Goal: Transaction & Acquisition: Purchase product/service

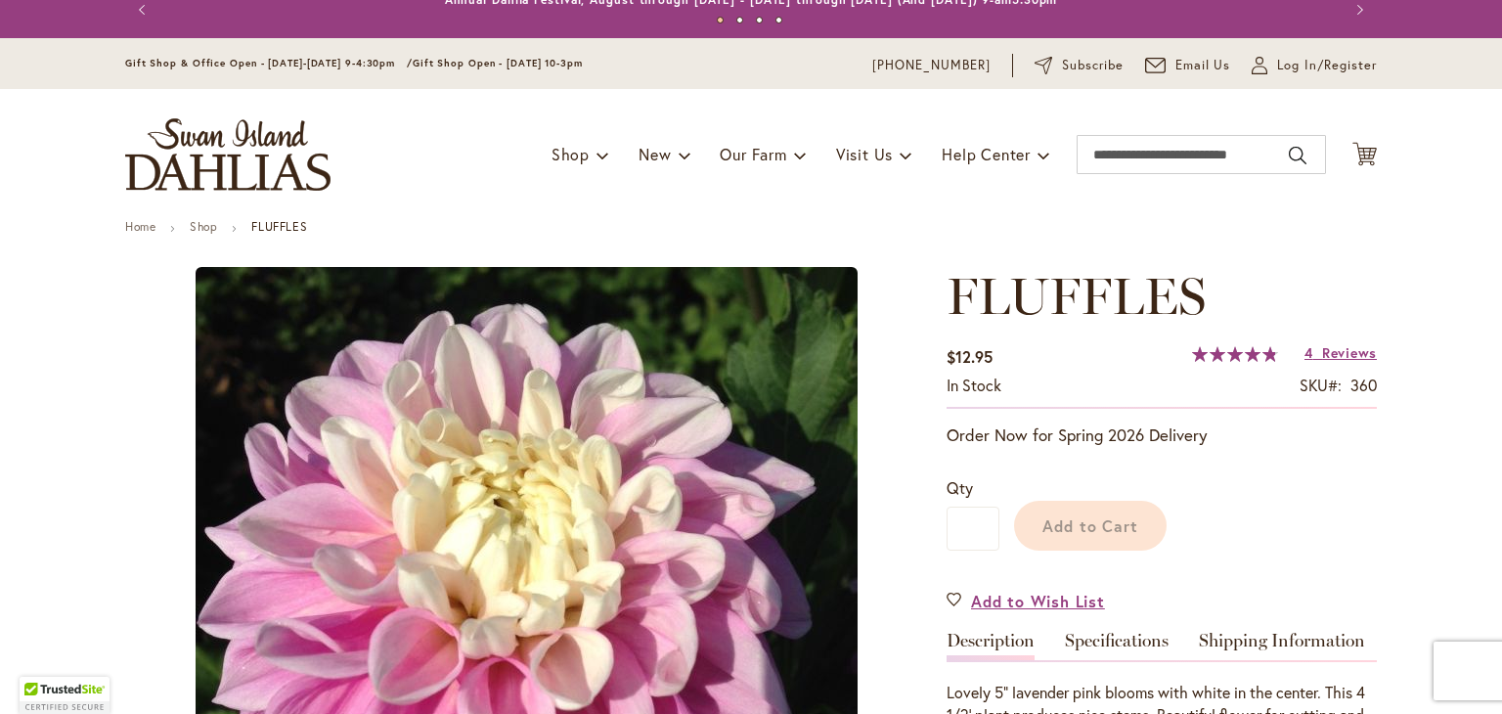
scroll to position [226, 0]
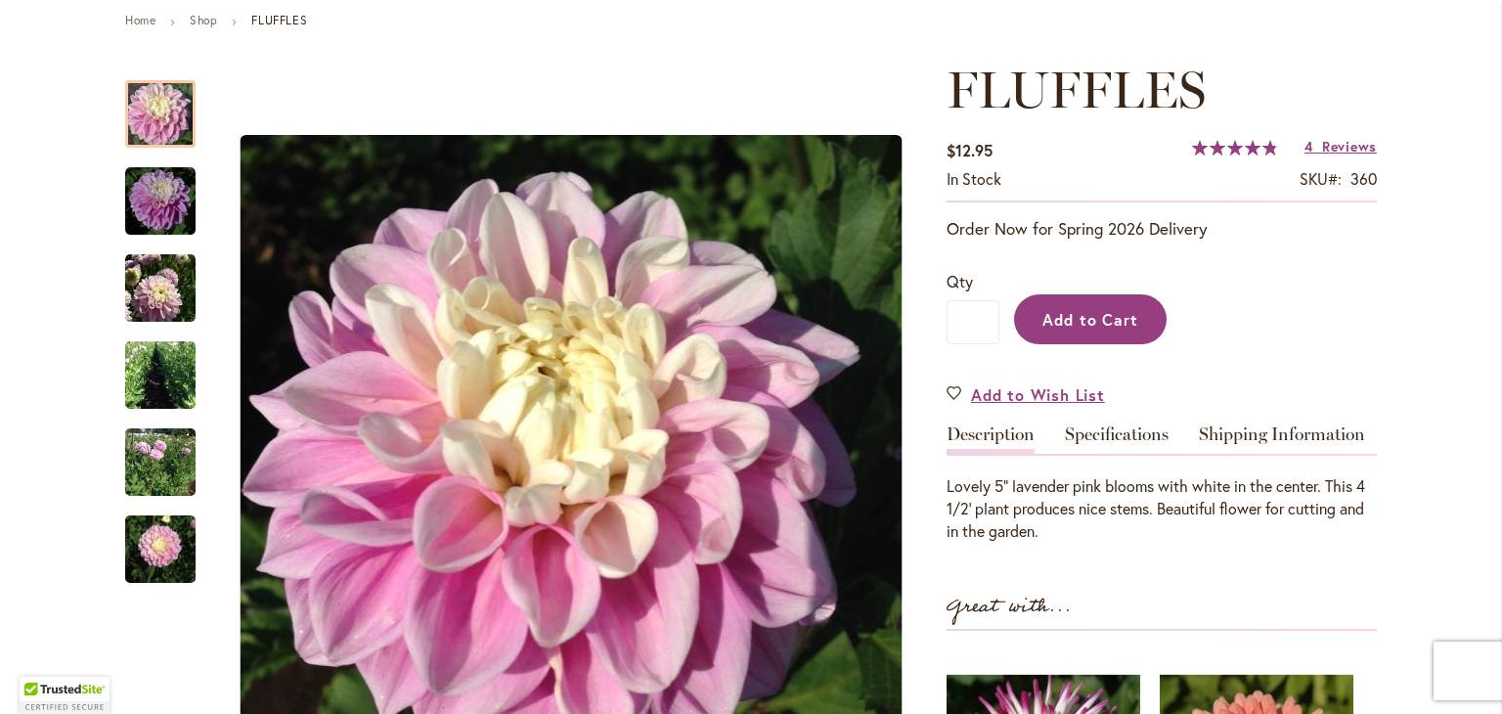
click at [1072, 316] on span "Add to Cart" at bounding box center [1090, 319] width 97 height 21
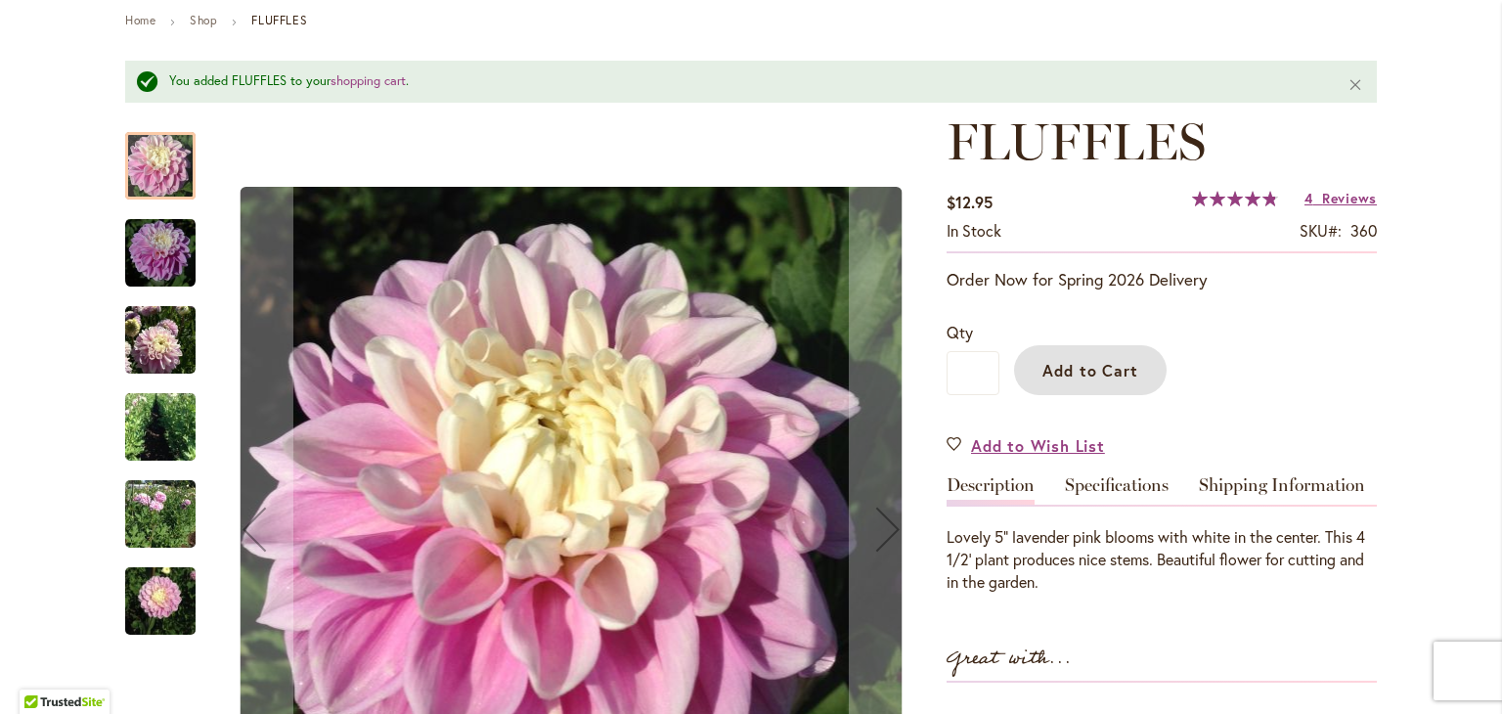
click at [156, 259] on img "FLUFFLES" at bounding box center [160, 252] width 70 height 70
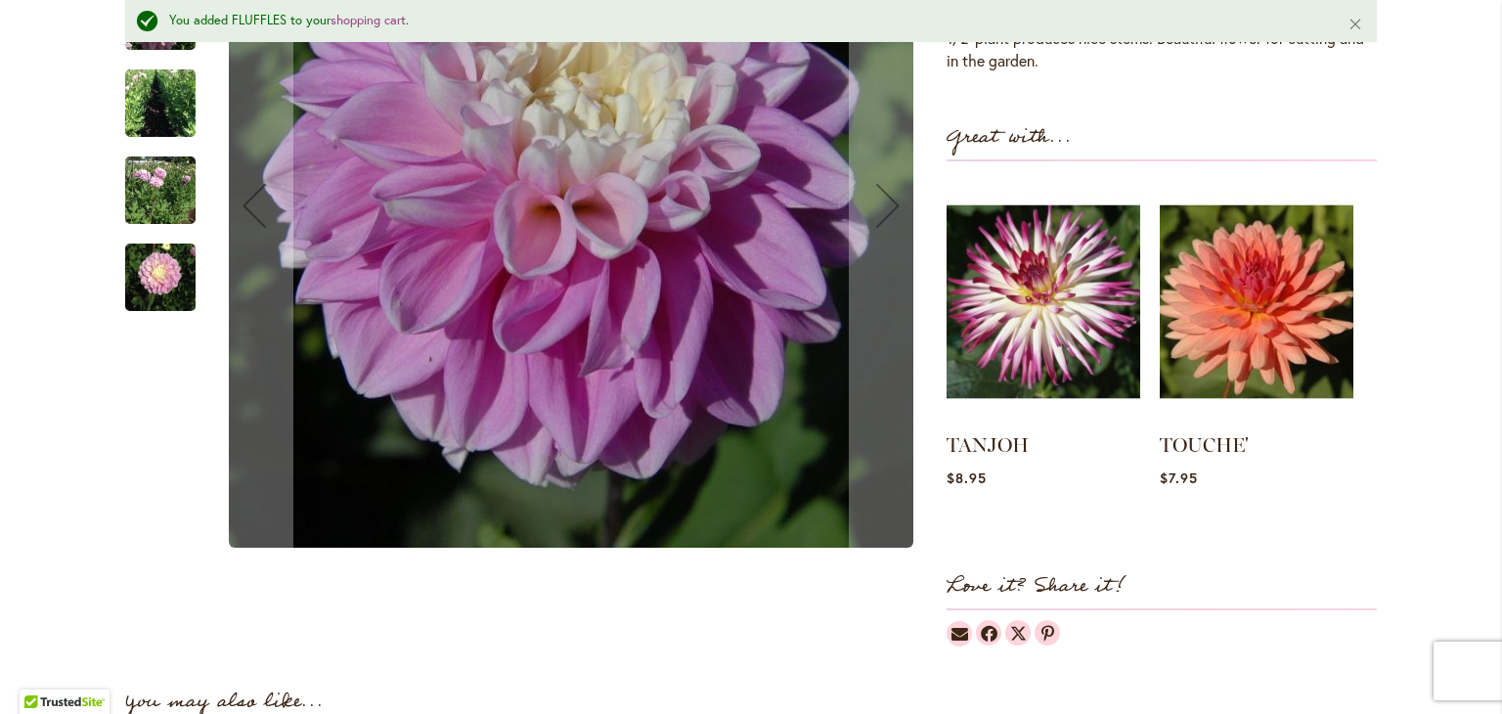
scroll to position [754, 0]
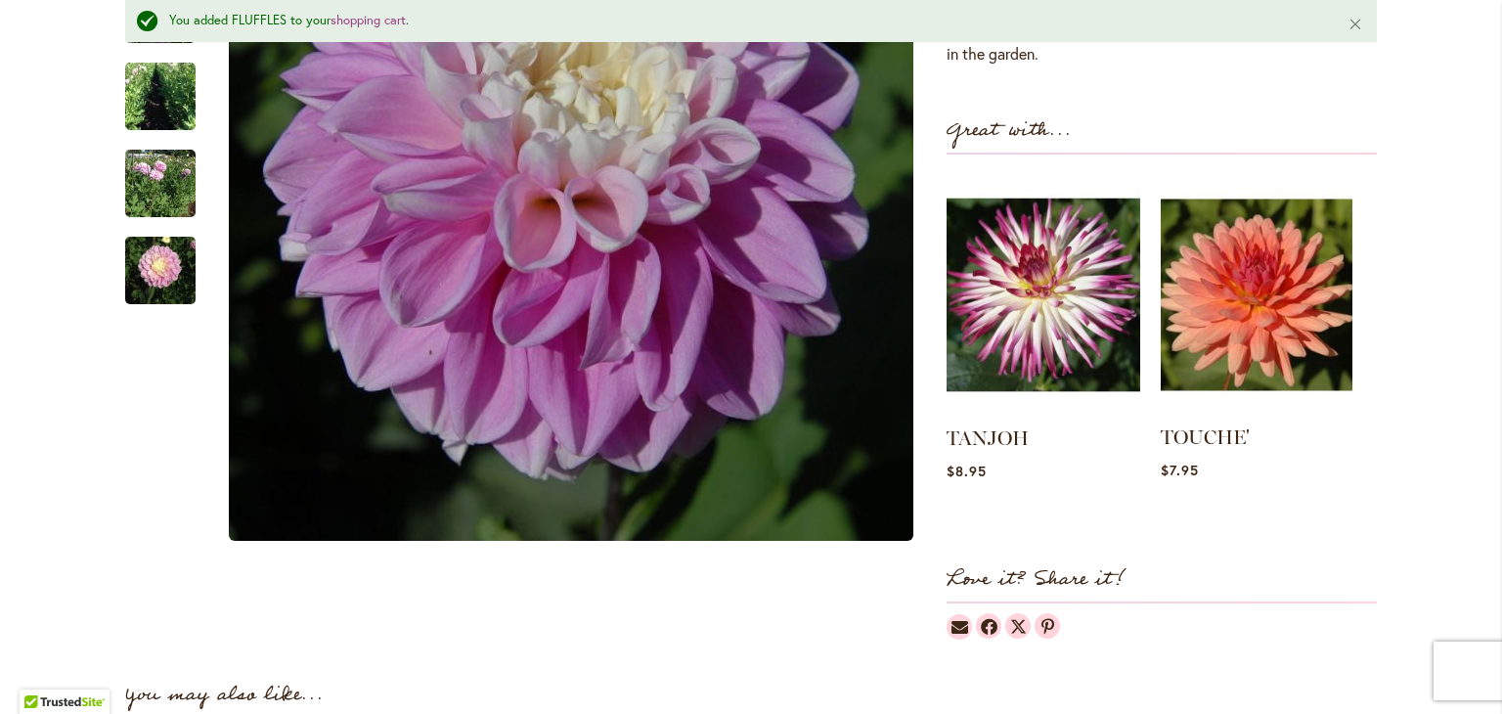
click at [1218, 343] on img at bounding box center [1256, 295] width 192 height 240
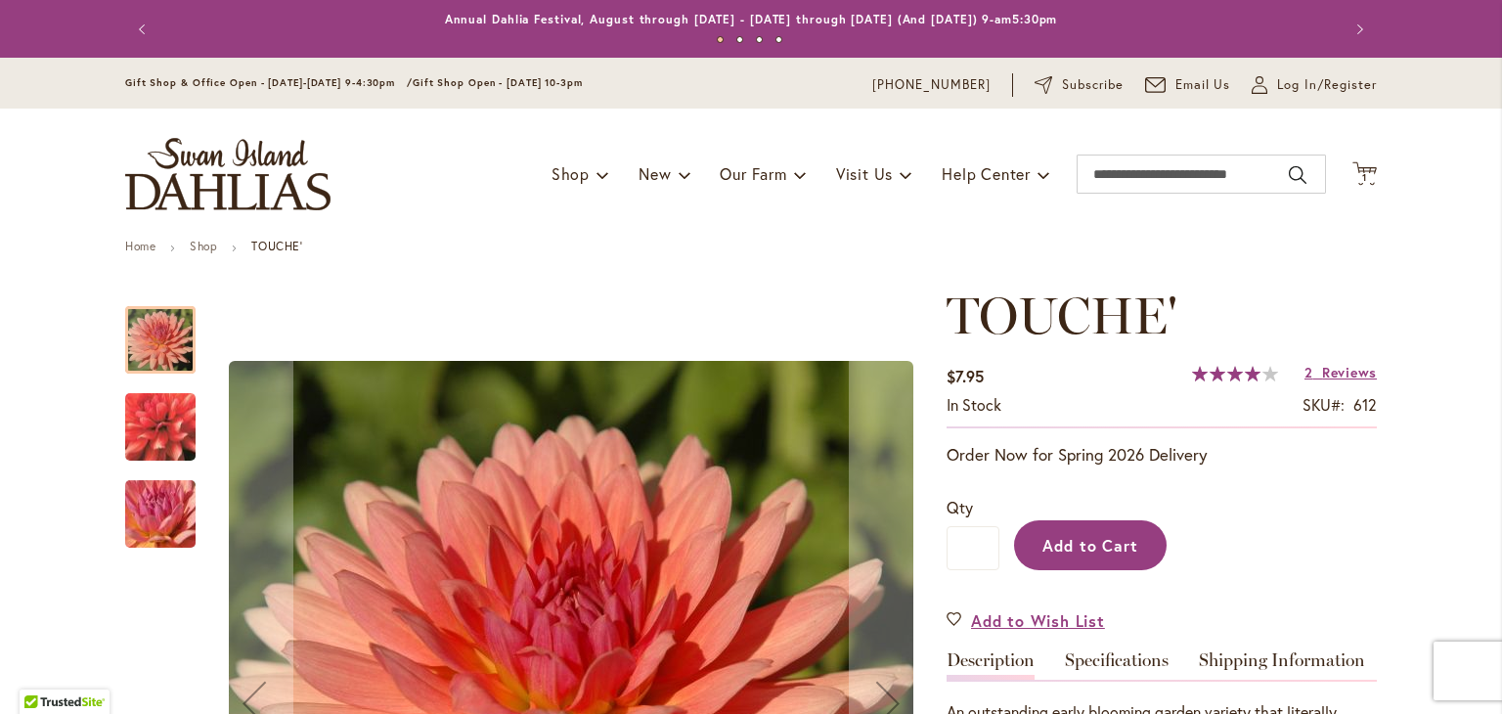
scroll to position [128, 0]
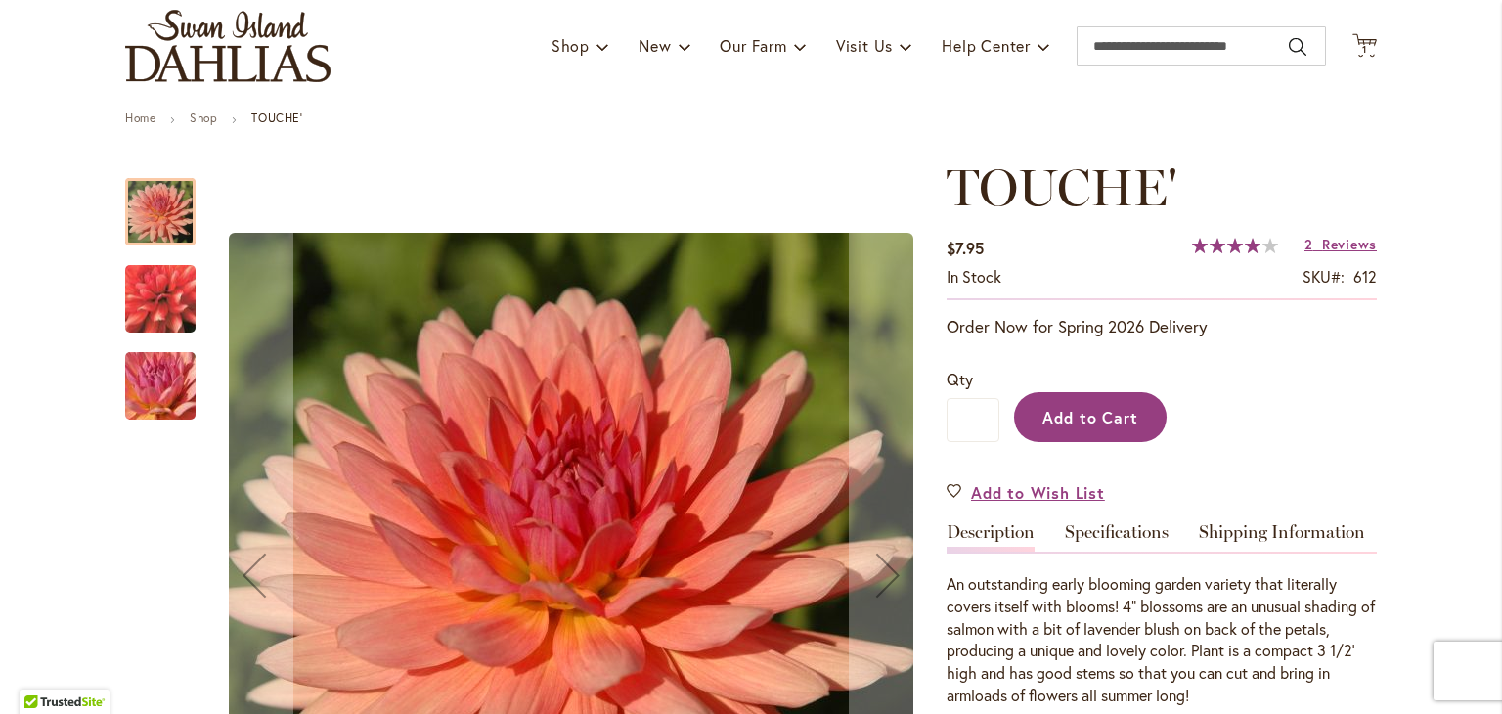
click at [1096, 426] on button "Add to Cart" at bounding box center [1090, 417] width 153 height 50
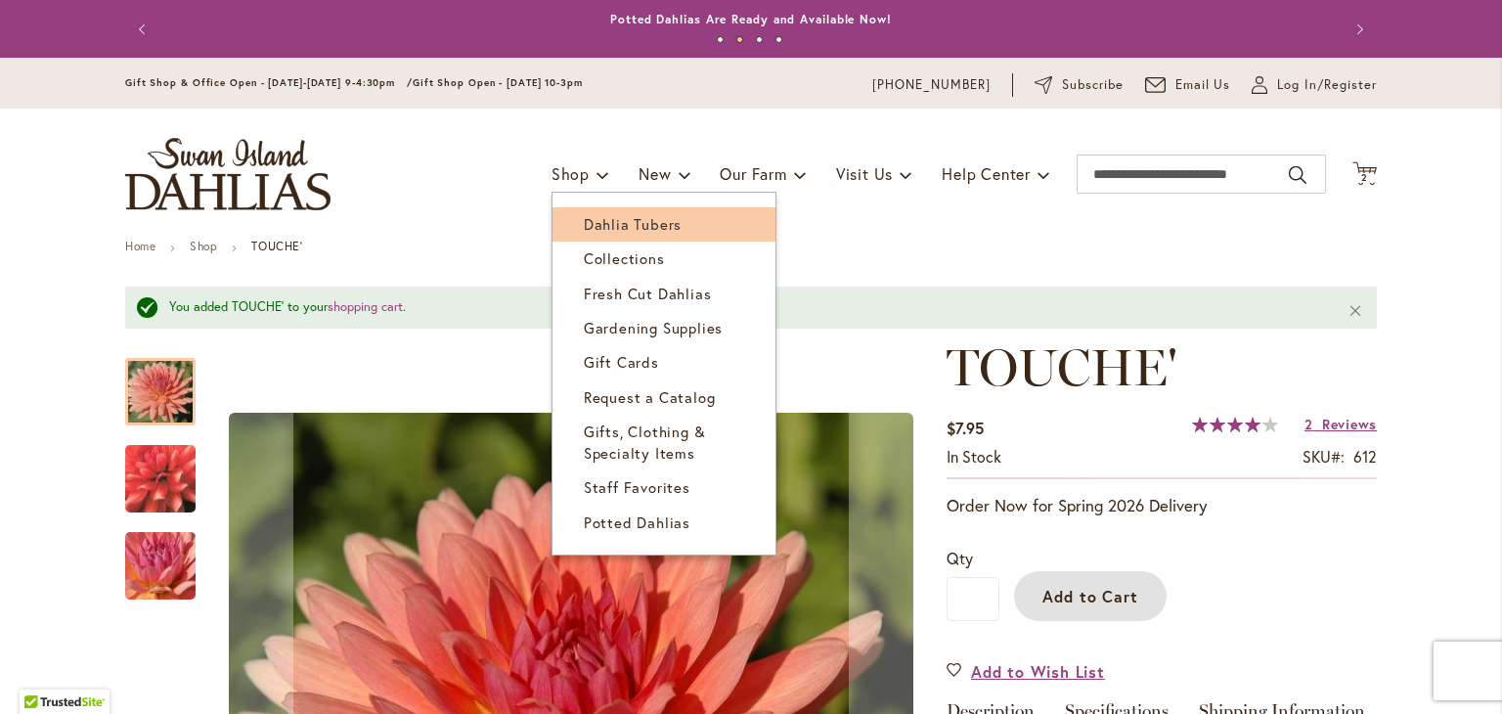
click at [604, 224] on span "Dahlia Tubers" at bounding box center [633, 224] width 98 height 20
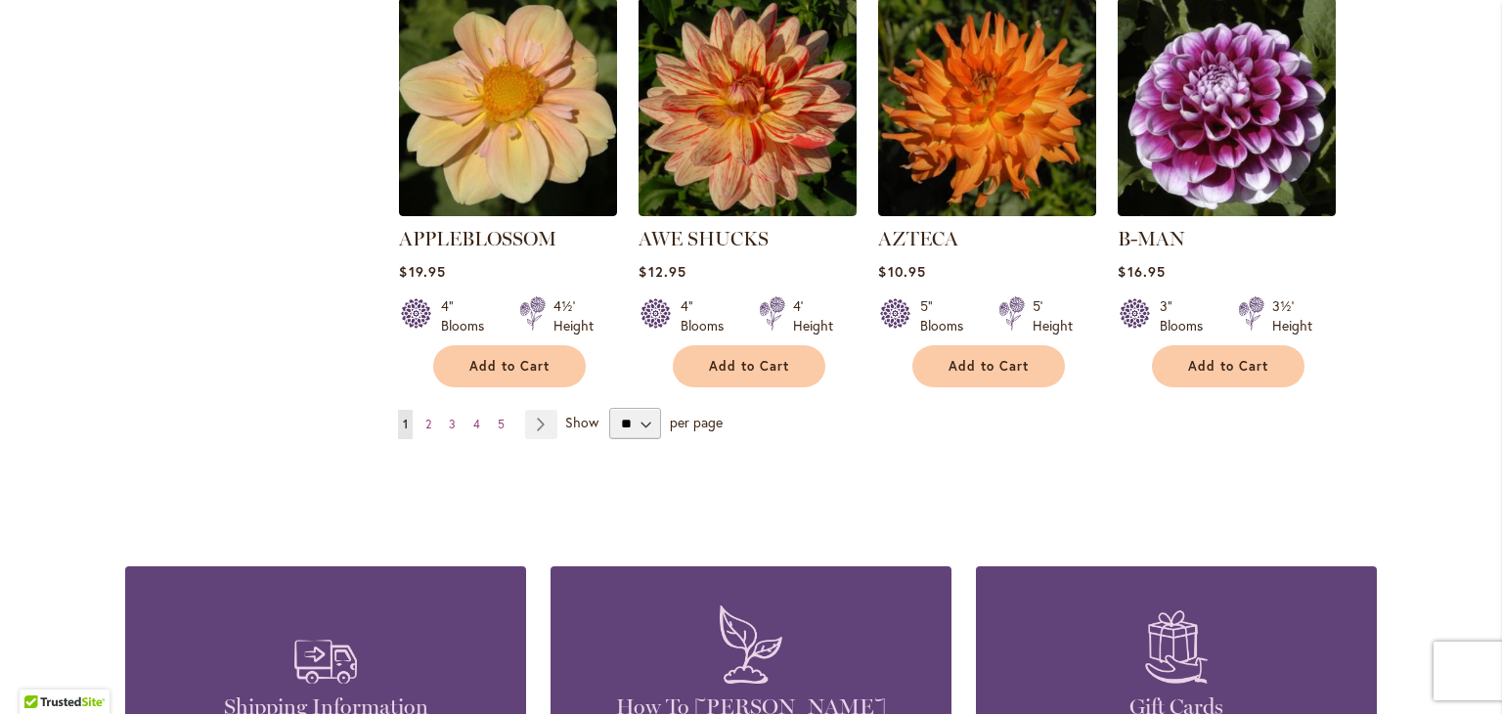
scroll to position [1751, 0]
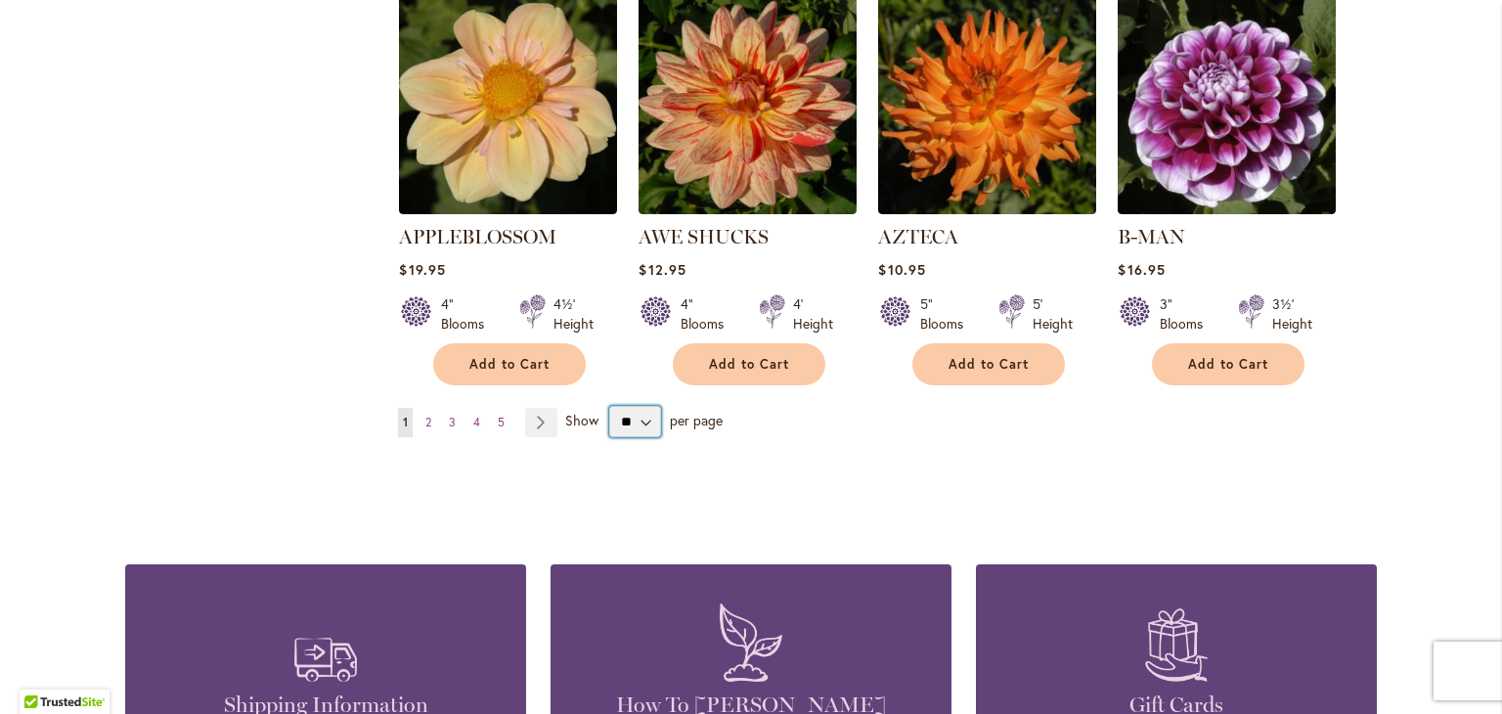
click at [617, 406] on select "** ** ** **" at bounding box center [635, 421] width 52 height 31
select select "**"
click at [609, 406] on select "** ** ** **" at bounding box center [635, 421] width 52 height 31
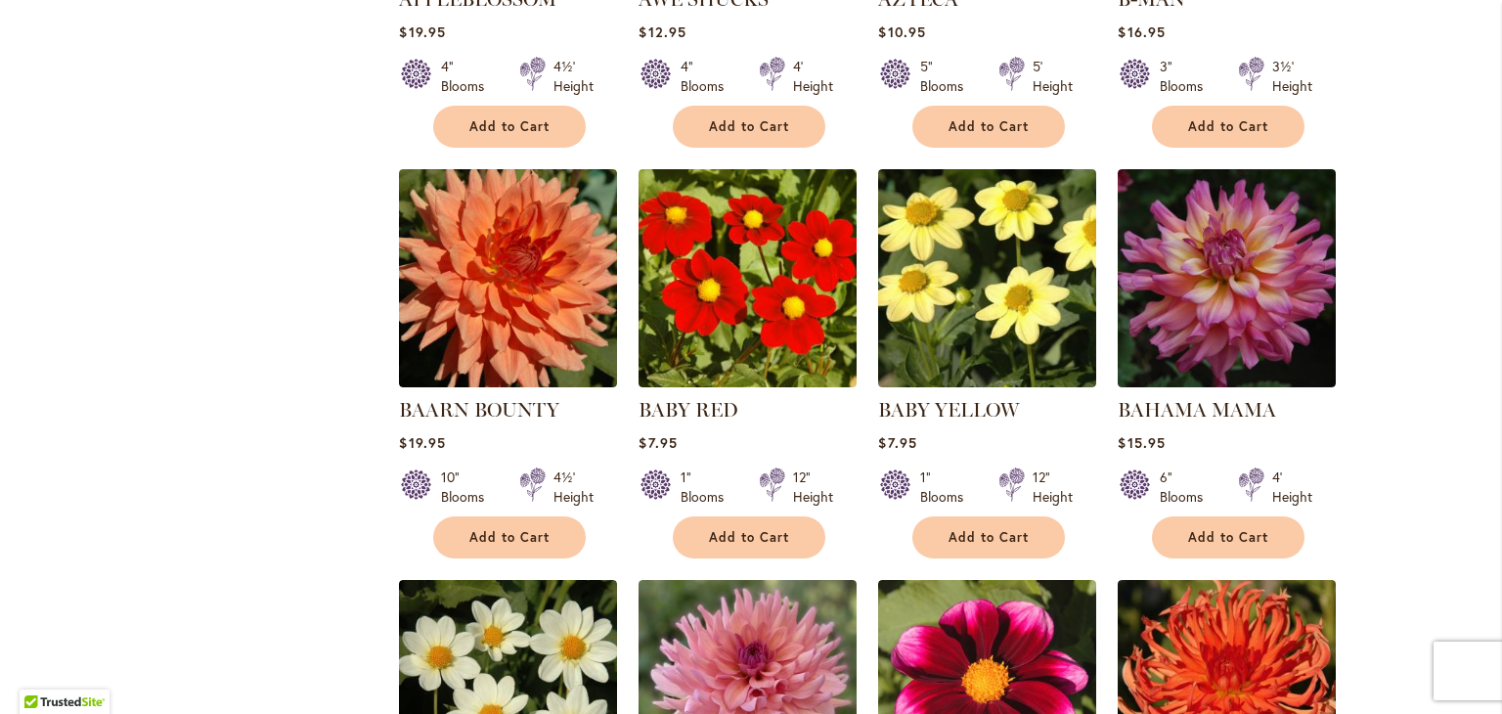
scroll to position [1989, 0]
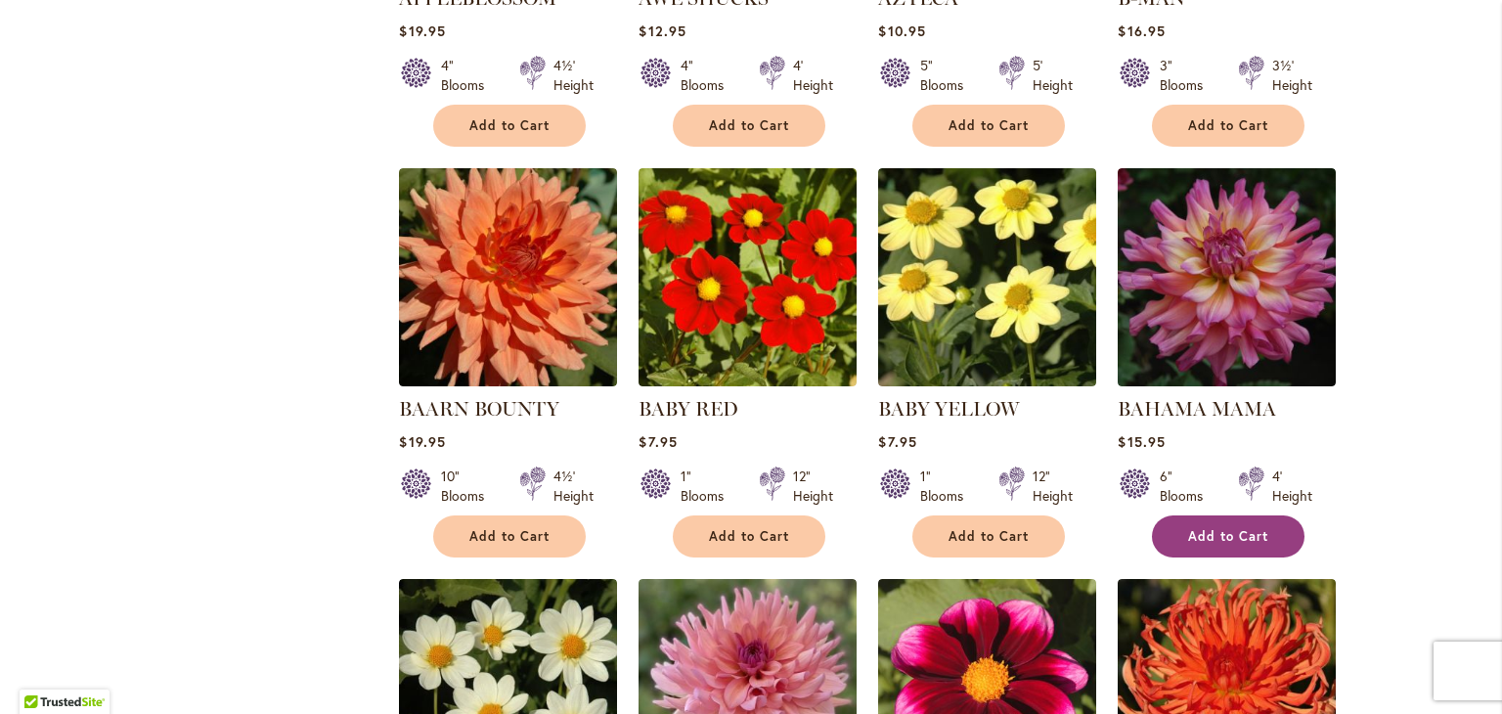
click at [1207, 515] on button "Add to Cart" at bounding box center [1228, 536] width 153 height 42
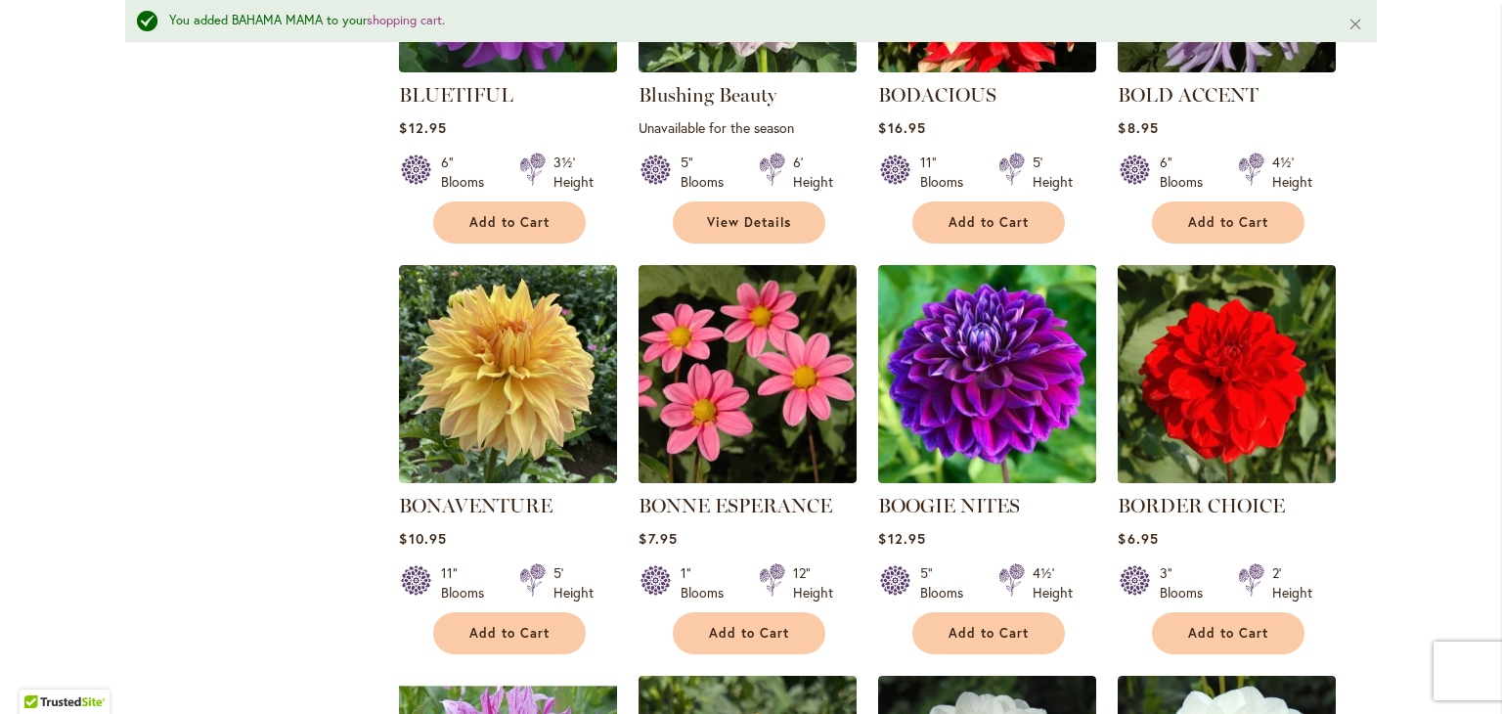
scroll to position [4847, 0]
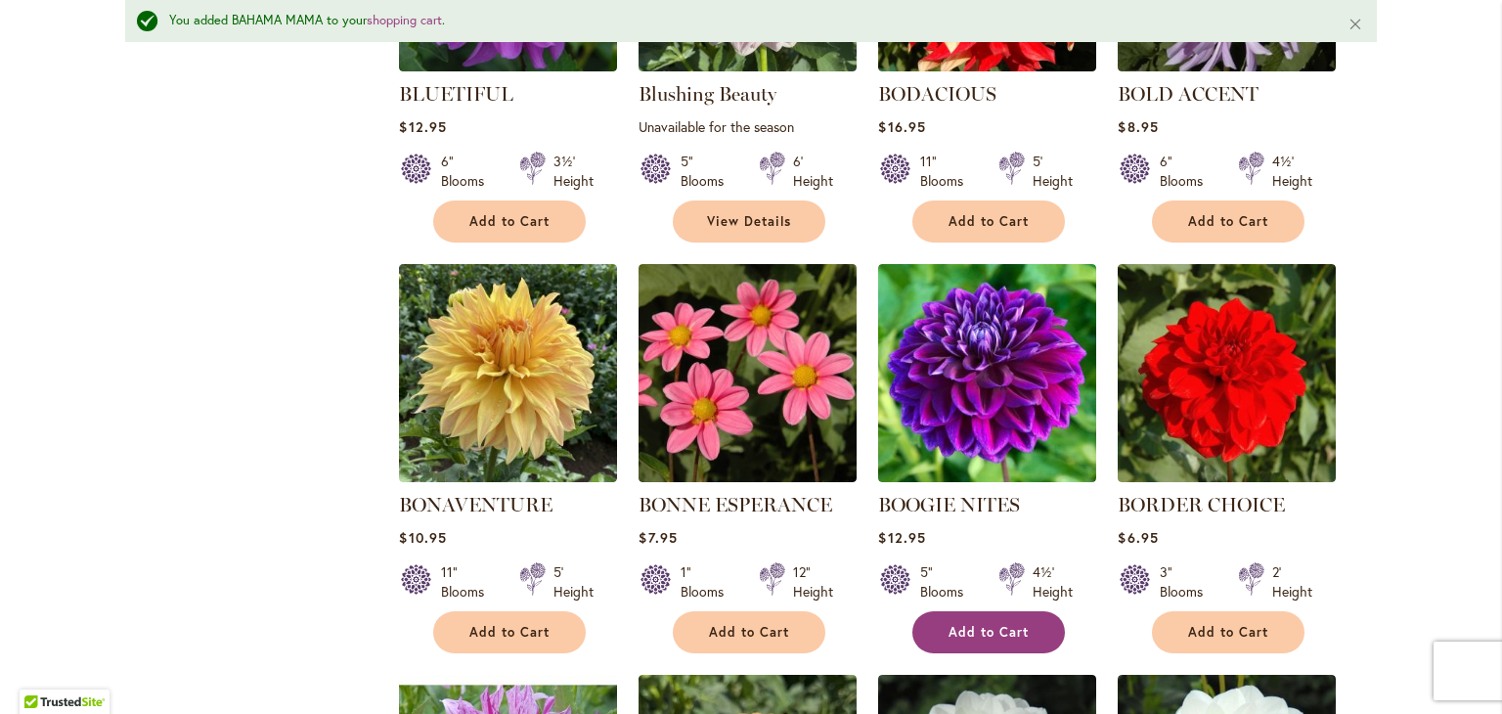
click at [989, 611] on button "Add to Cart" at bounding box center [988, 632] width 153 height 42
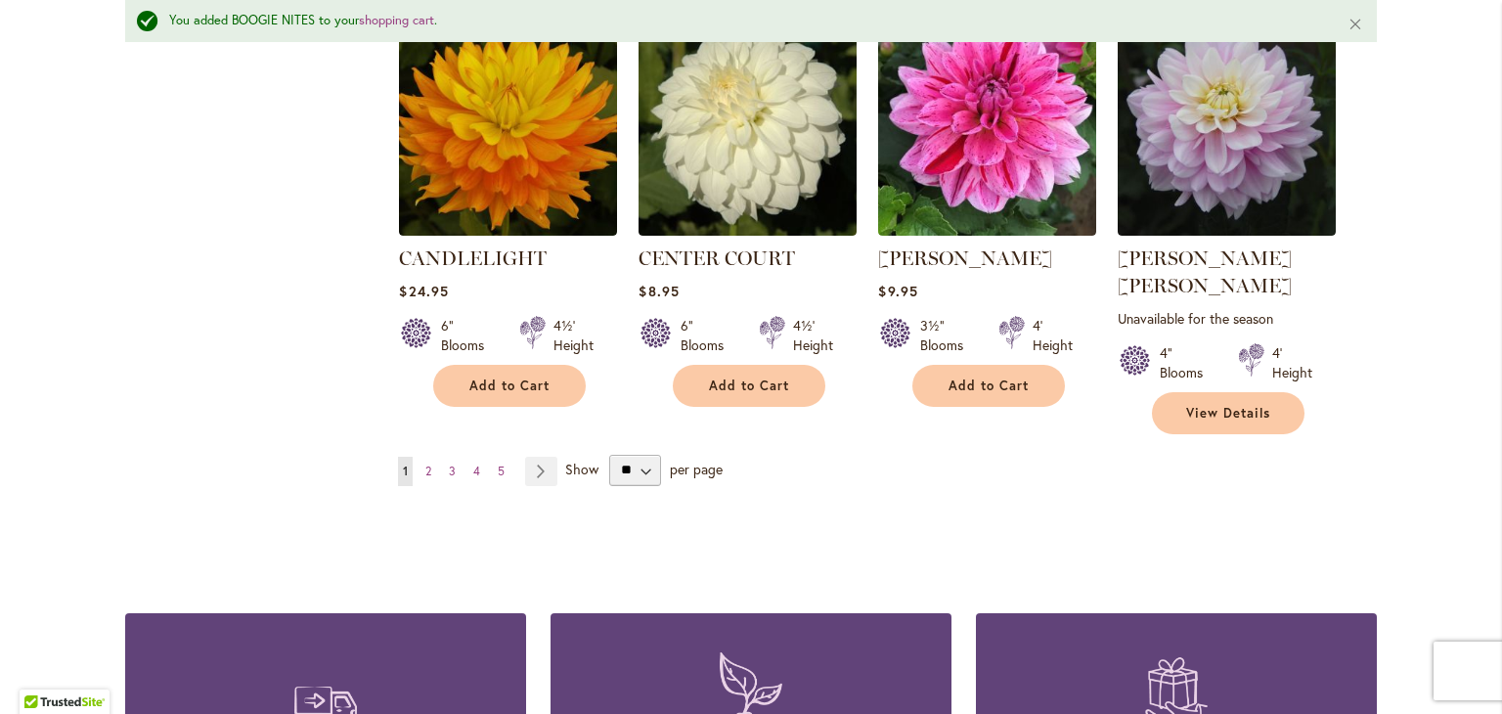
scroll to position [6768, 0]
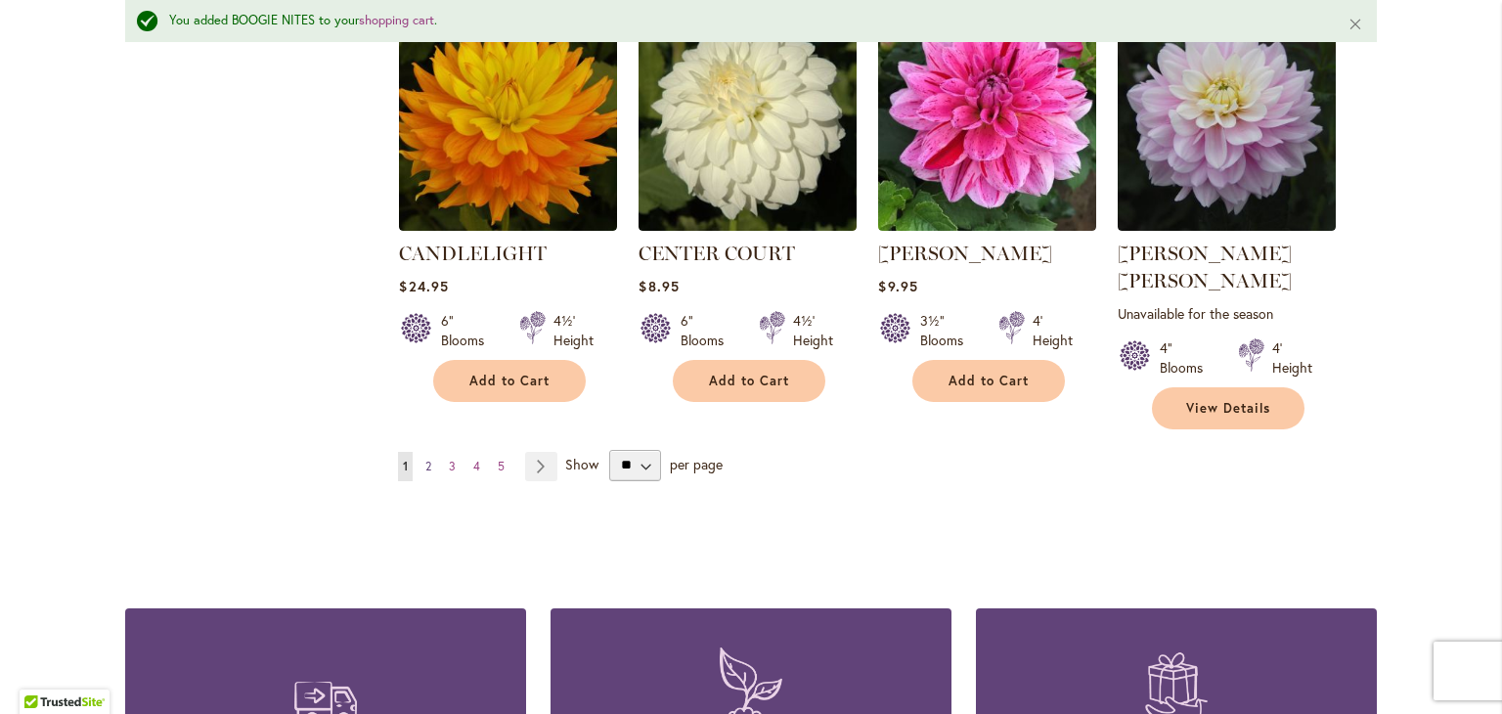
click at [425, 459] on span "2" at bounding box center [428, 466] width 6 height 15
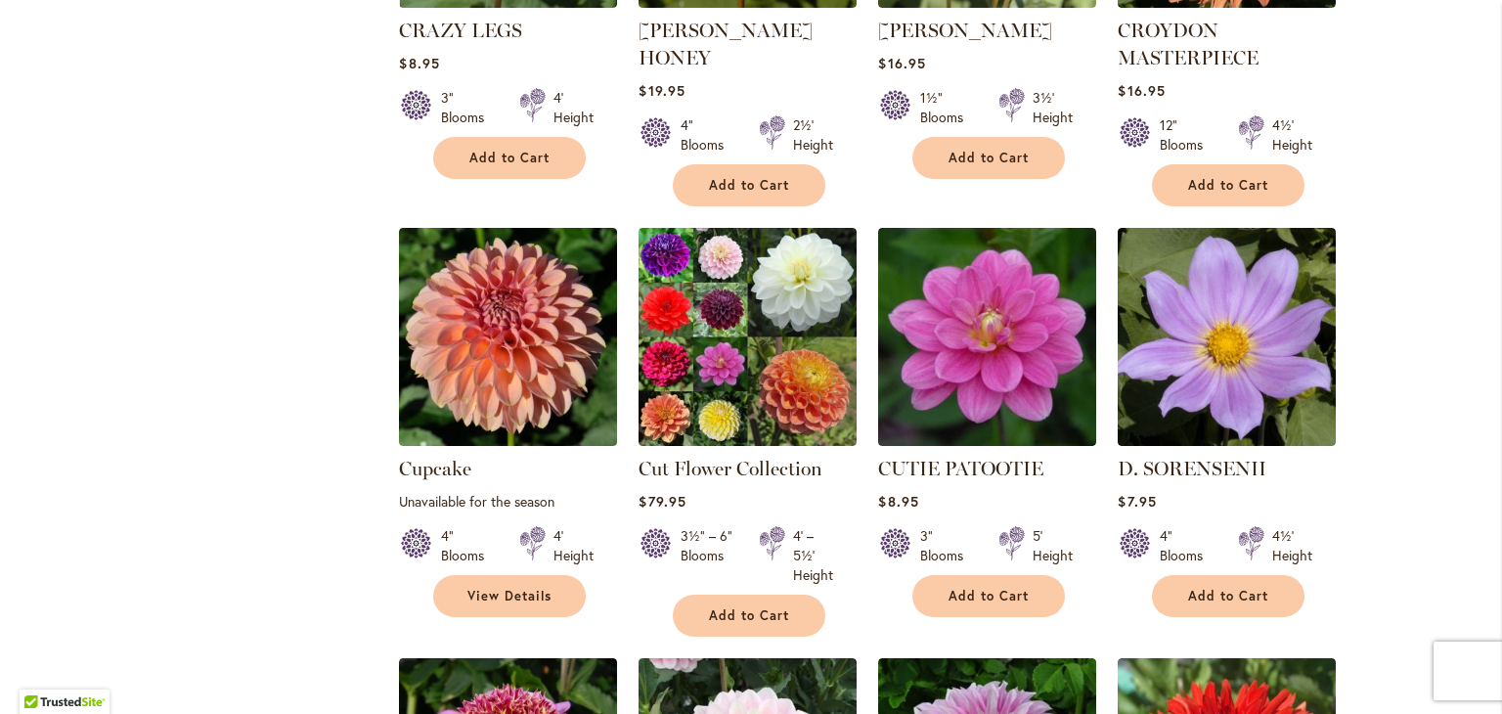
scroll to position [2863, 0]
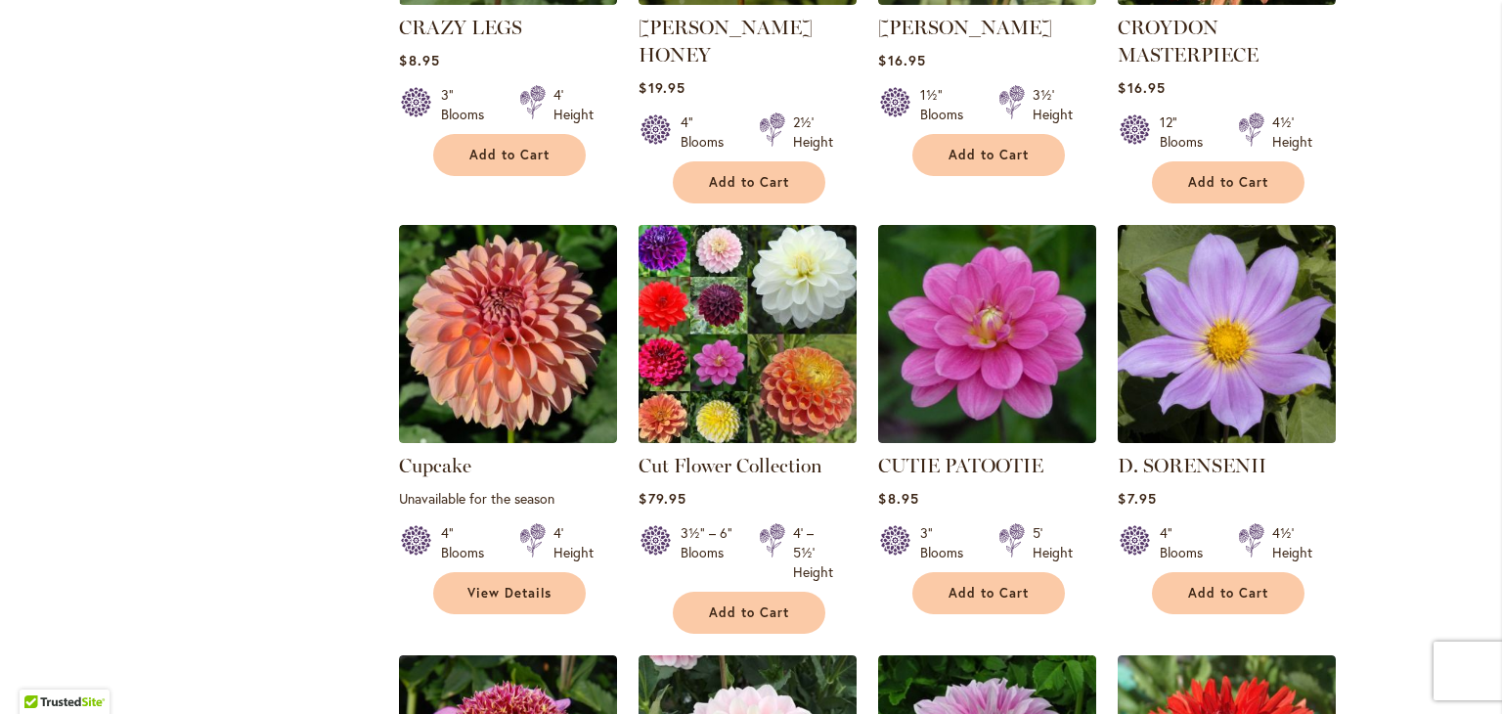
click at [722, 221] on img at bounding box center [747, 334] width 229 height 229
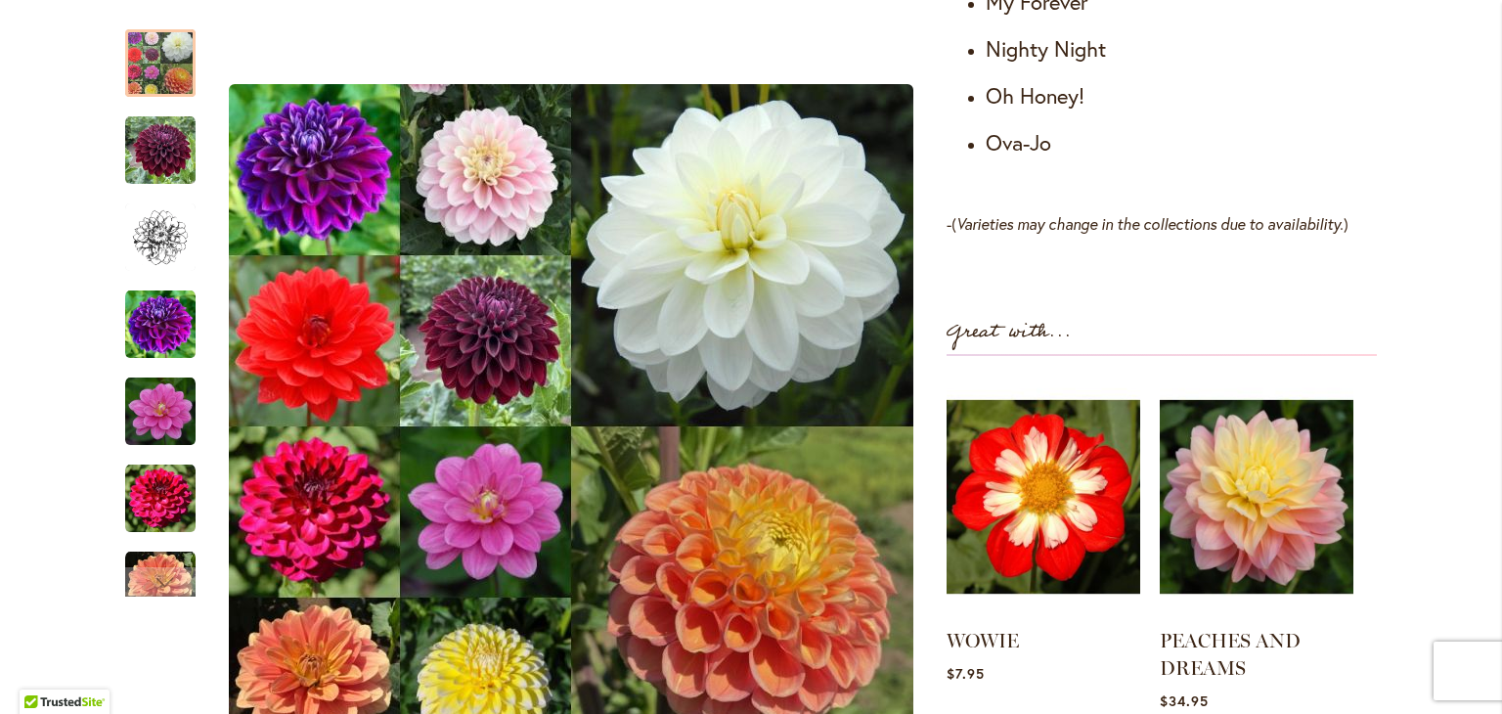
scroll to position [1615, 0]
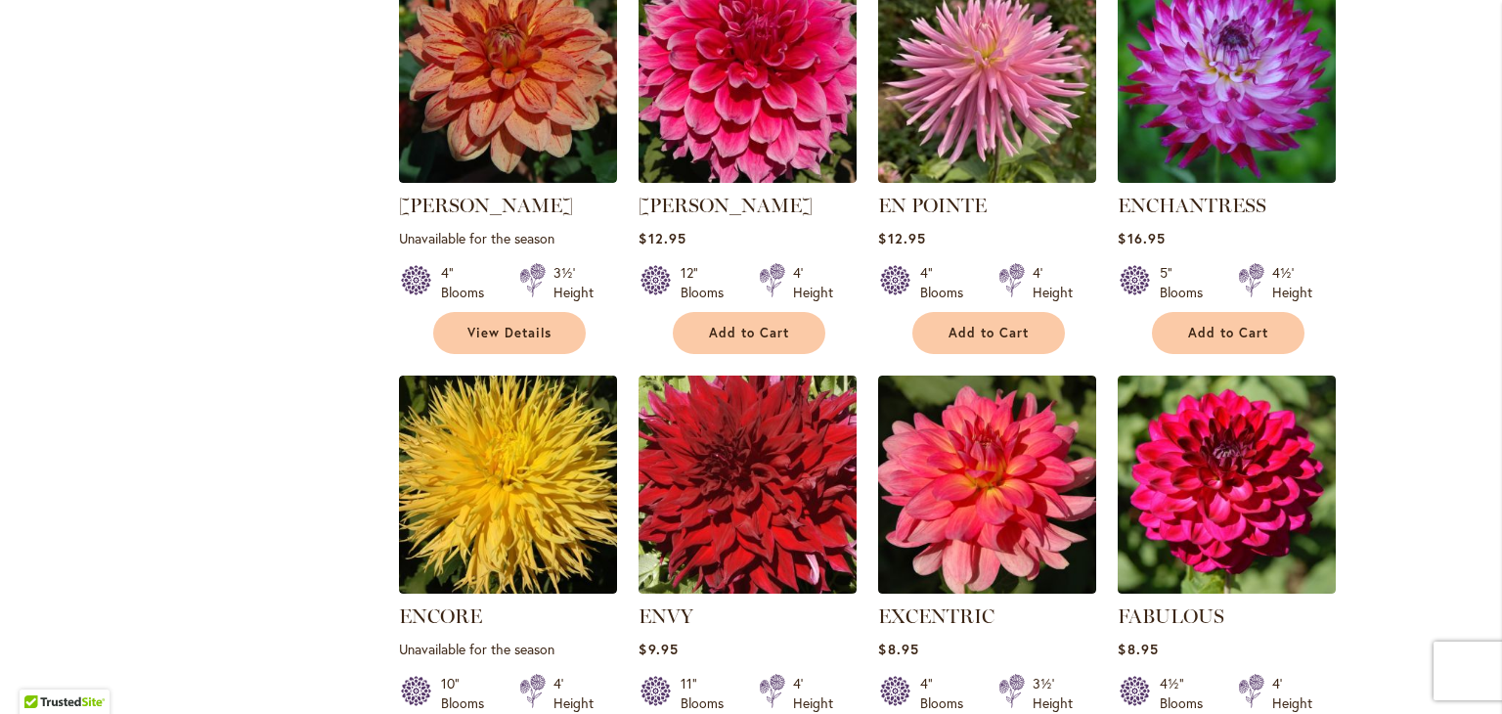
scroll to position [5662, 0]
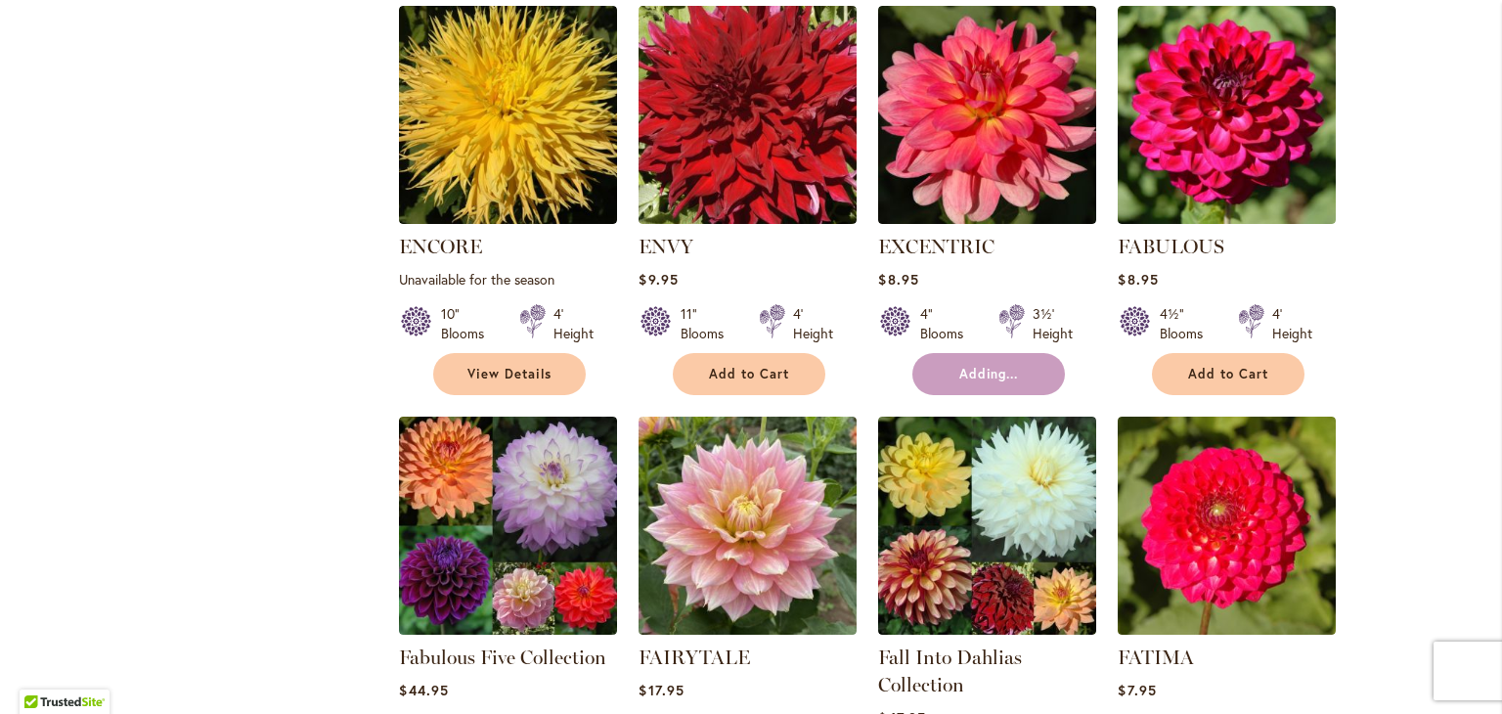
scroll to position [6032, 0]
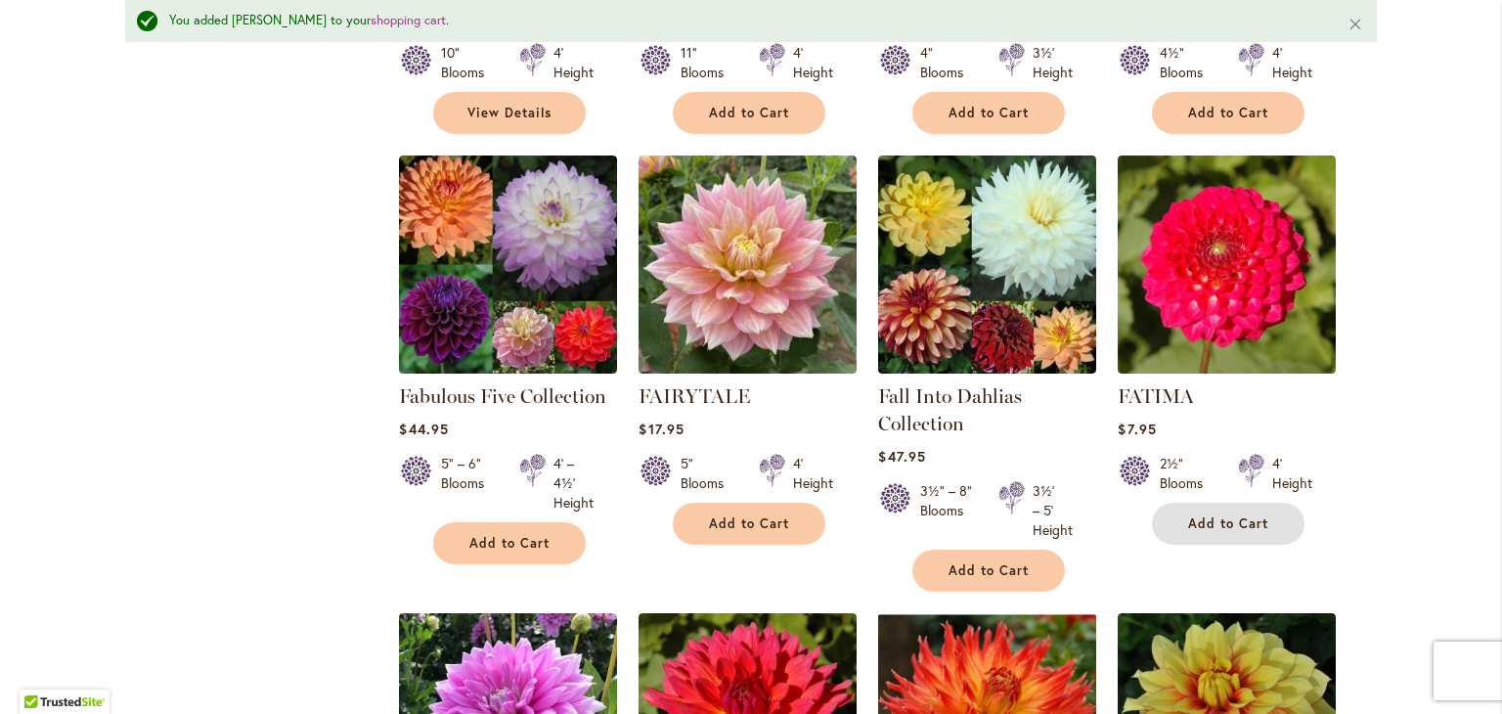
scroll to position [6139, 0]
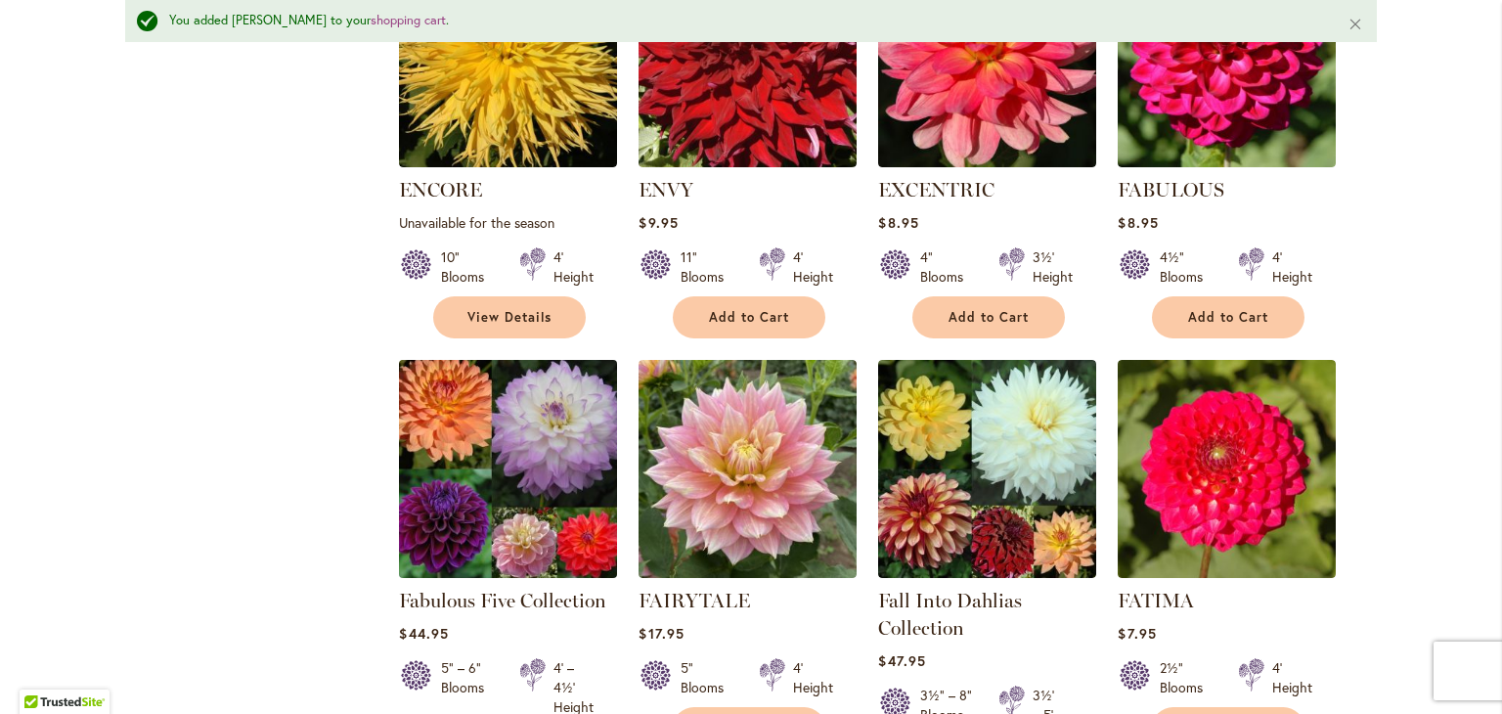
click at [480, 354] on img at bounding box center [508, 468] width 229 height 229
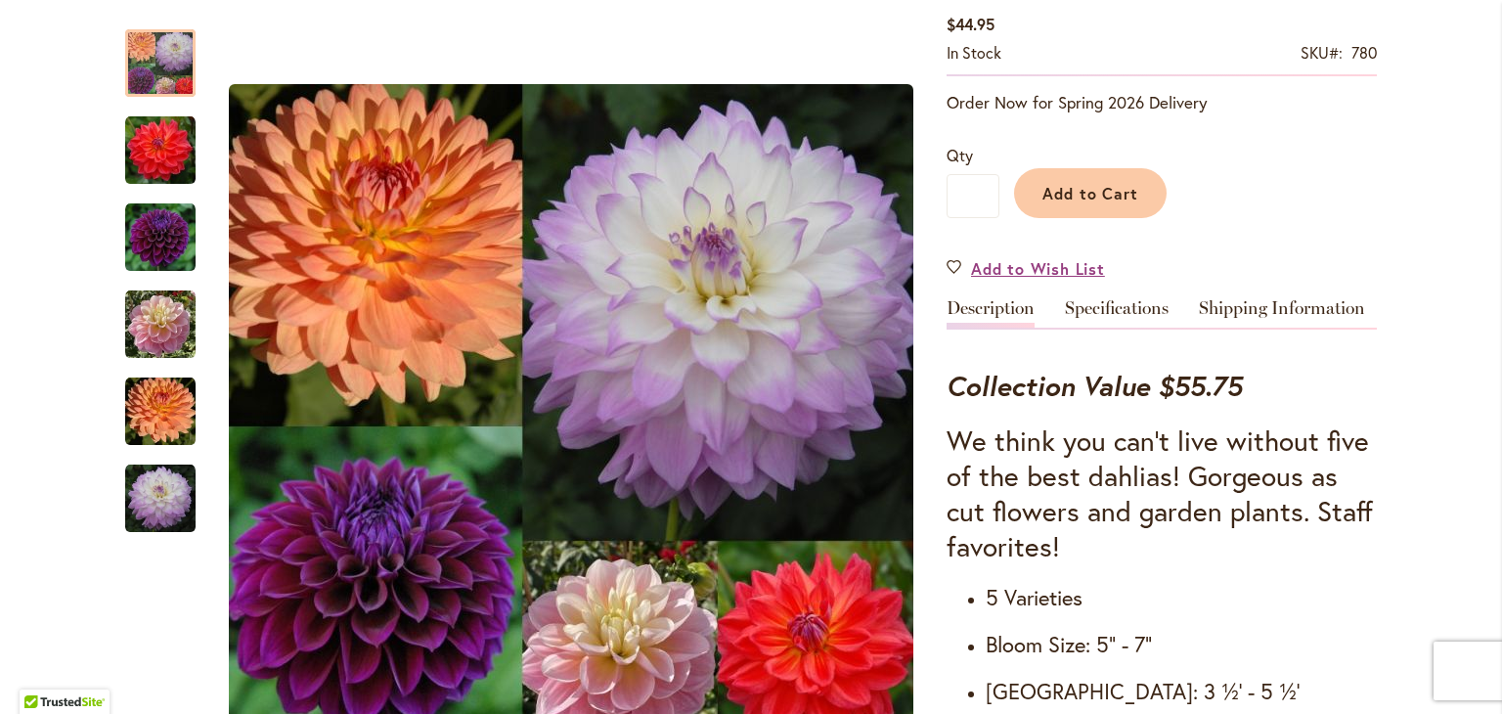
scroll to position [403, 0]
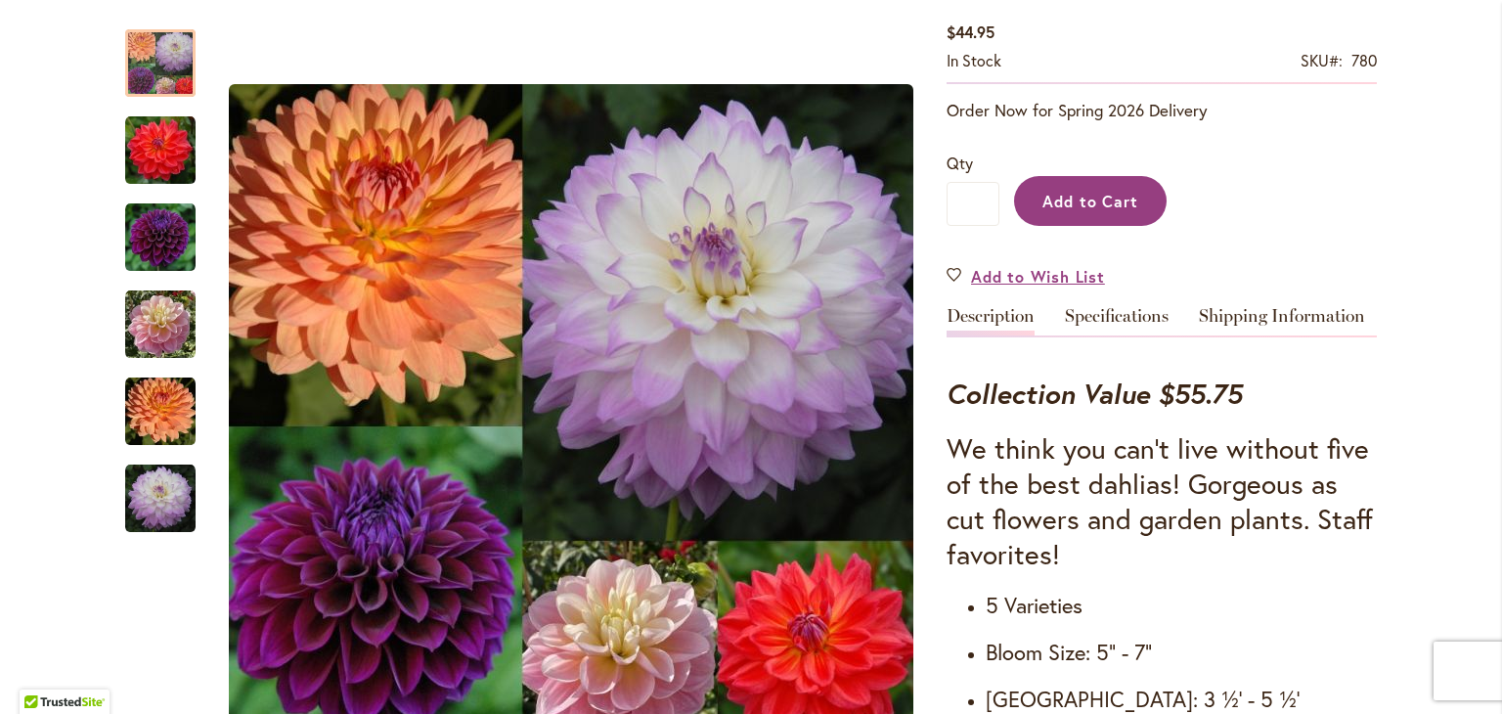
click at [1100, 208] on span "Add to Cart" at bounding box center [1090, 201] width 97 height 21
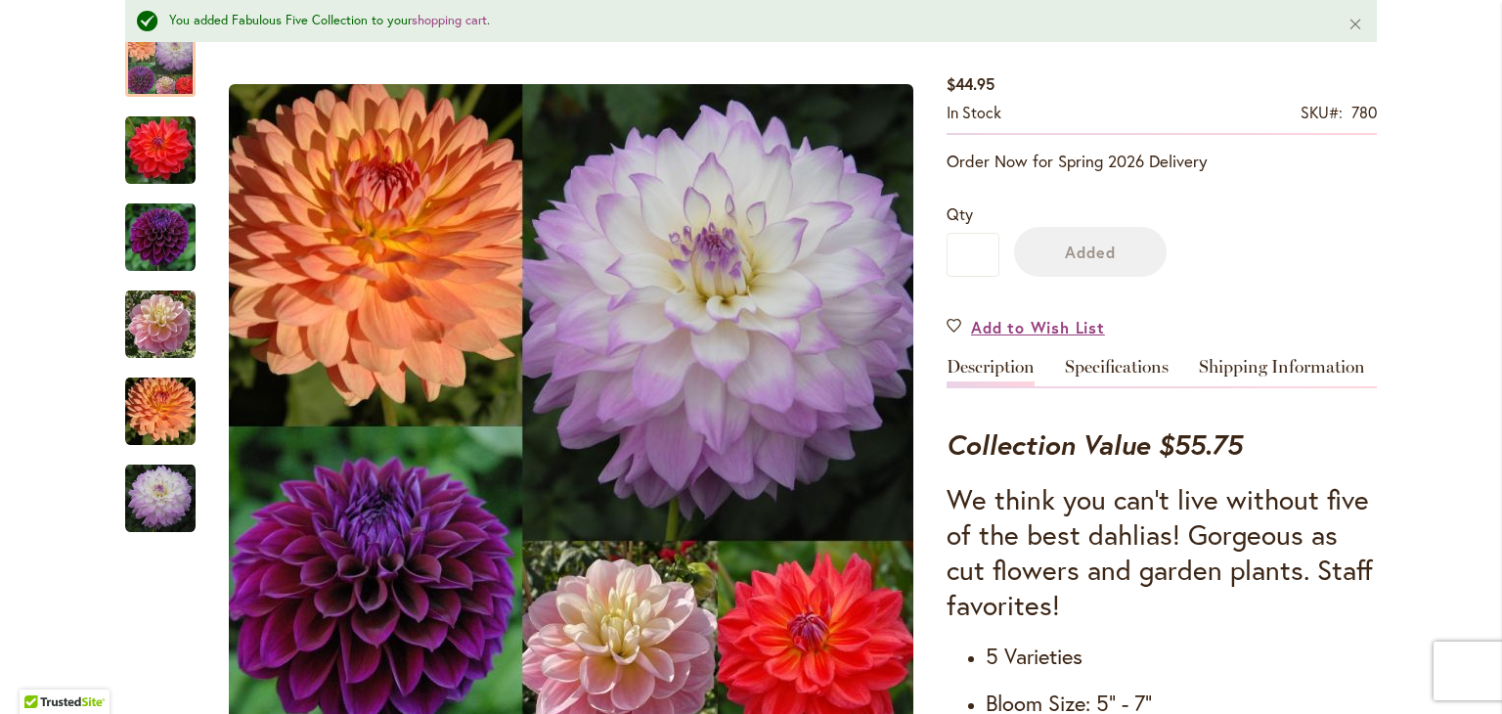
scroll to position [454, 0]
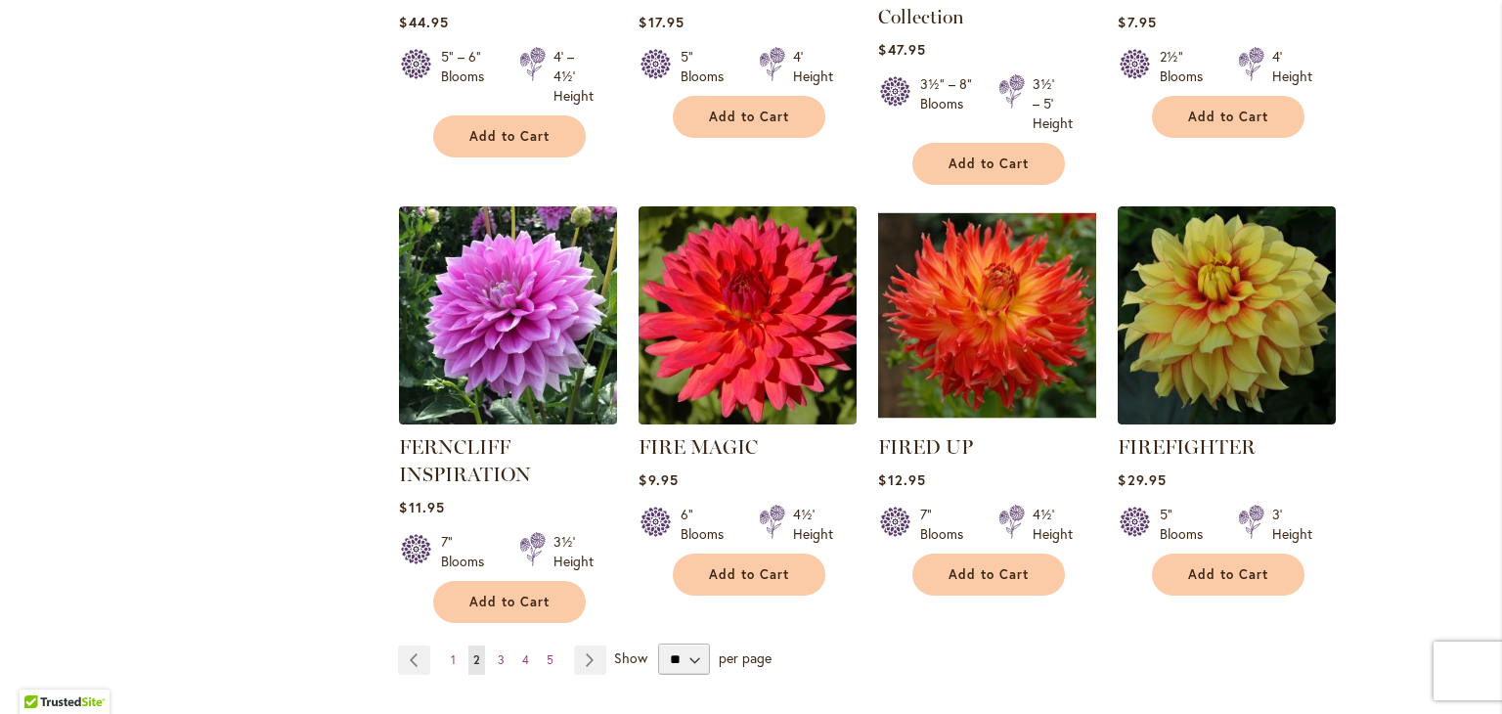
scroll to position [6704, 0]
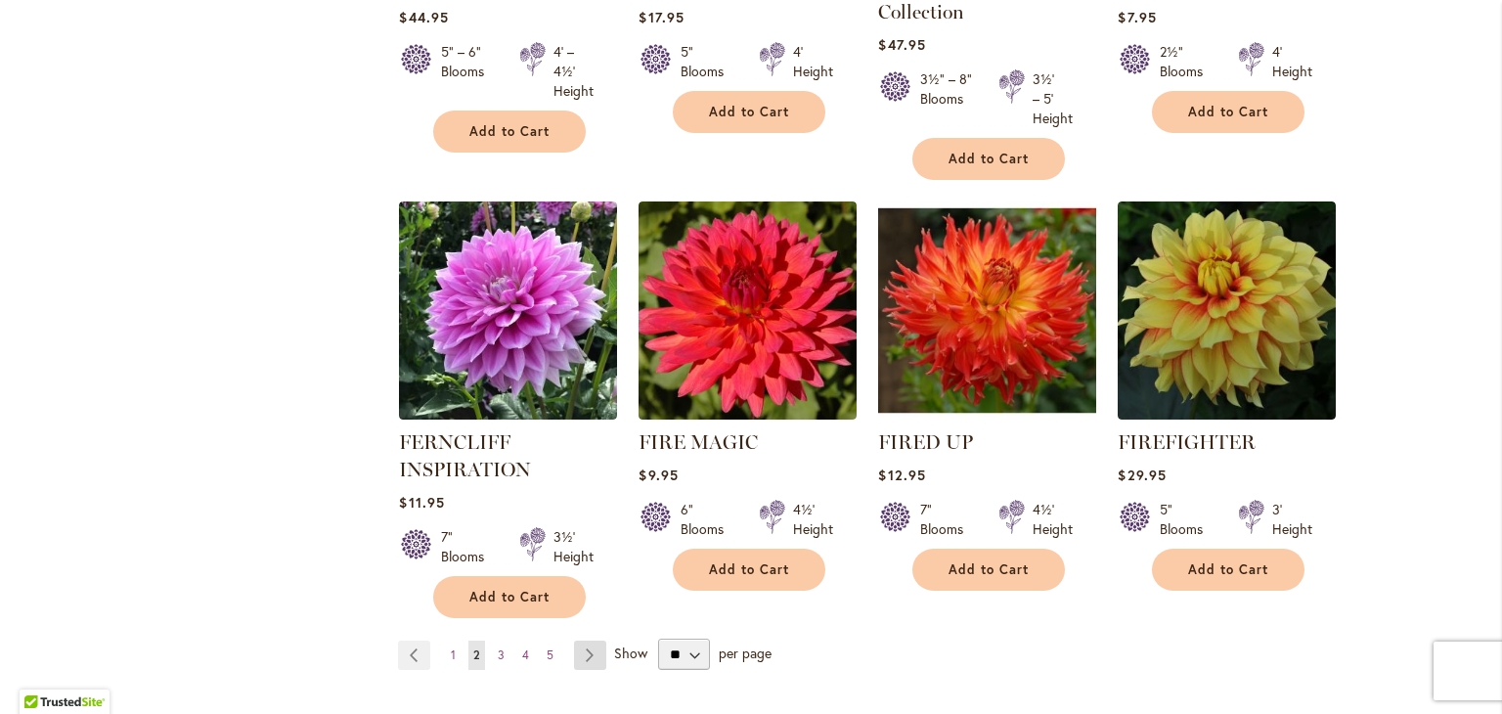
click at [585, 640] on link "Page Next" at bounding box center [590, 654] width 32 height 29
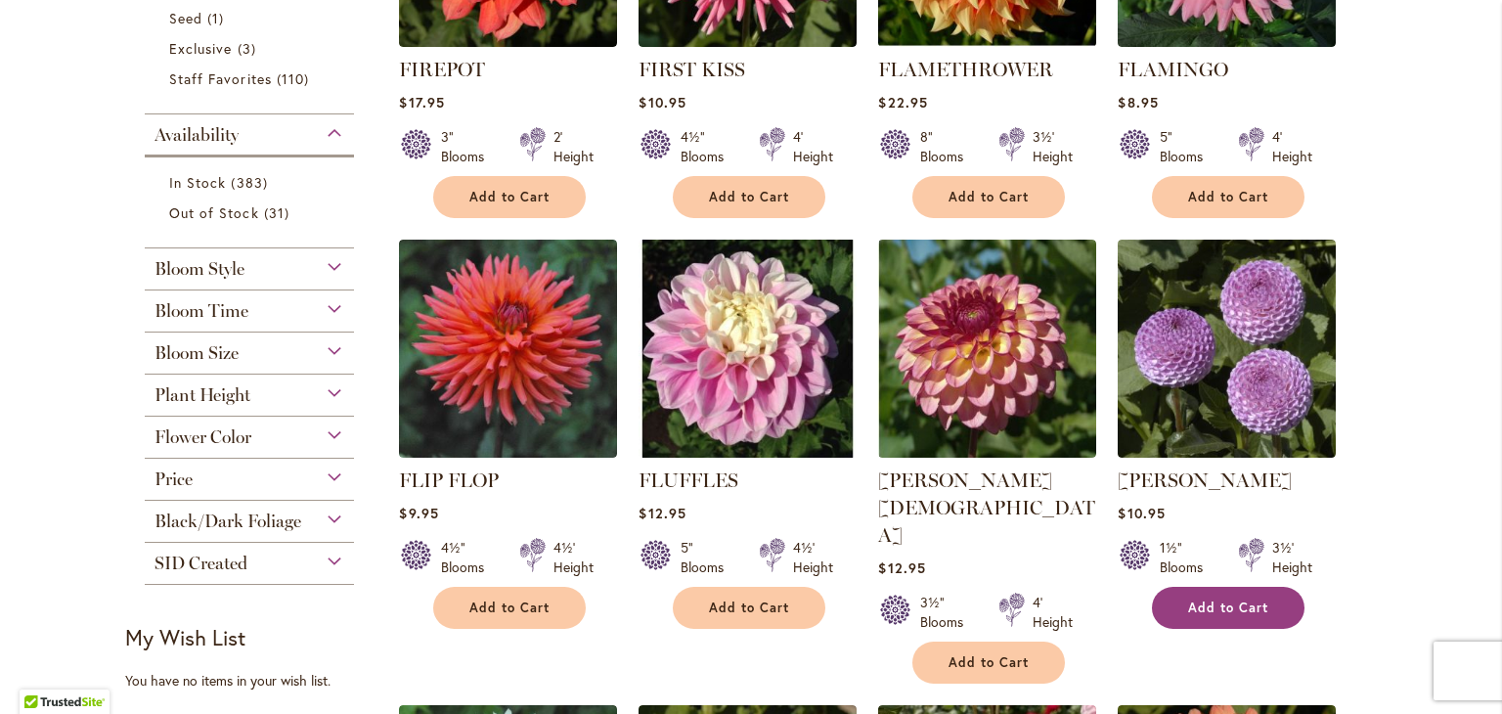
scroll to position [744, 0]
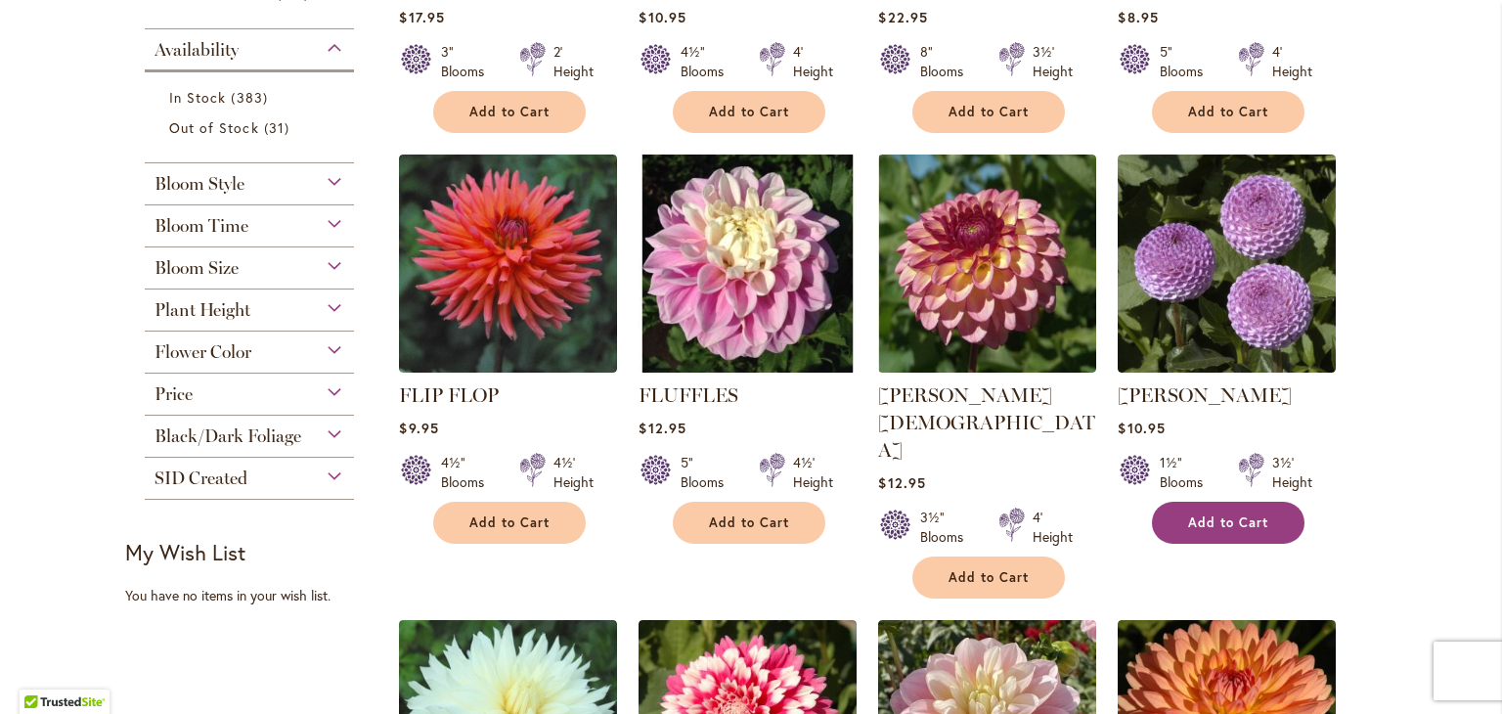
click at [1177, 508] on button "Add to Cart" at bounding box center [1228, 523] width 153 height 42
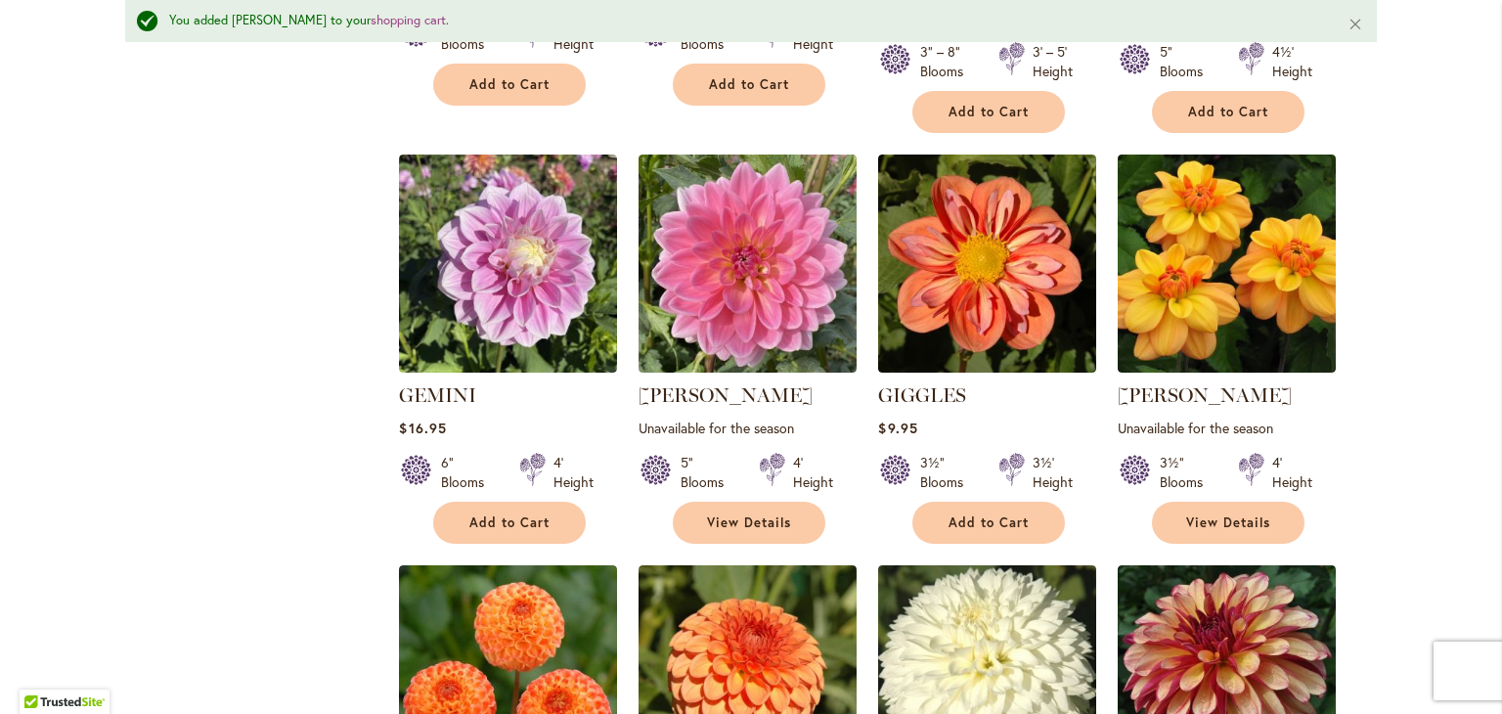
scroll to position [2141, 0]
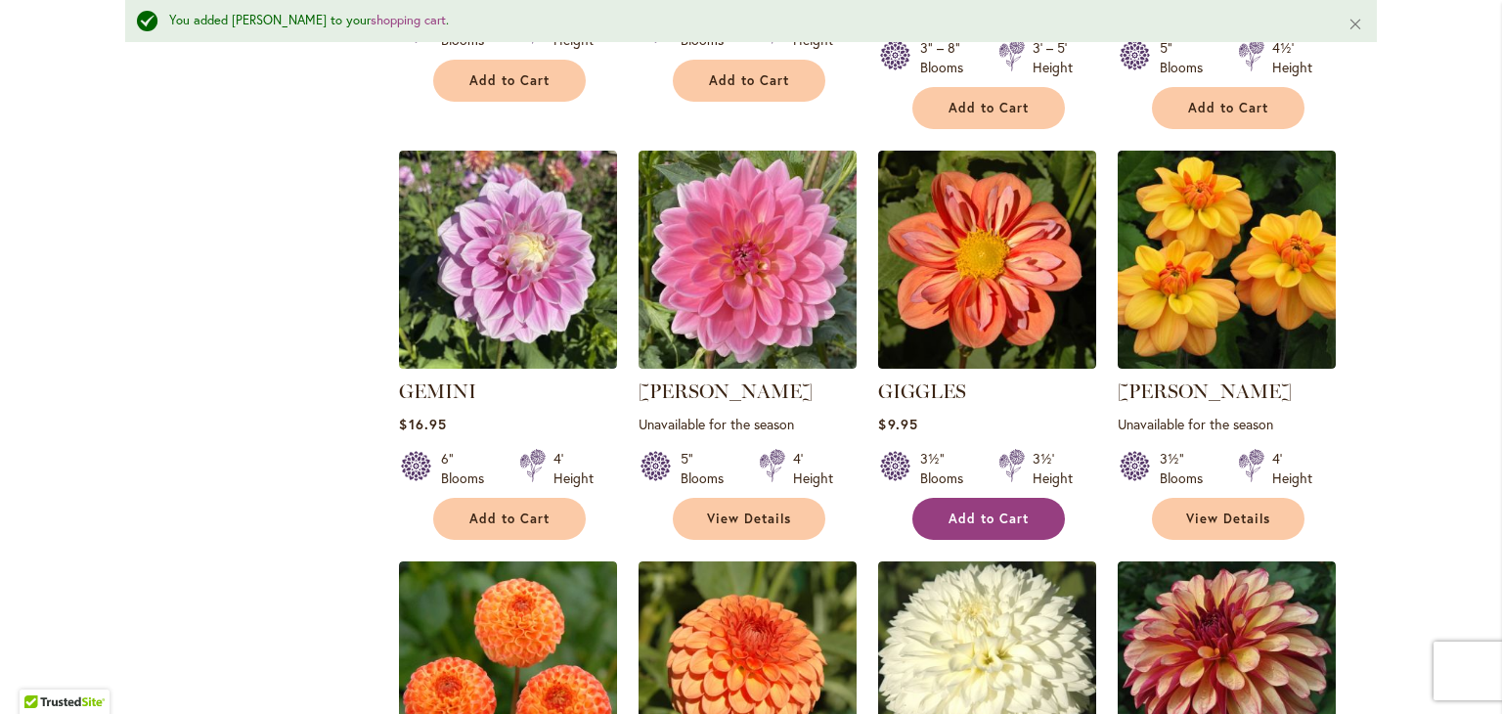
click at [931, 498] on button "Add to Cart" at bounding box center [988, 519] width 153 height 42
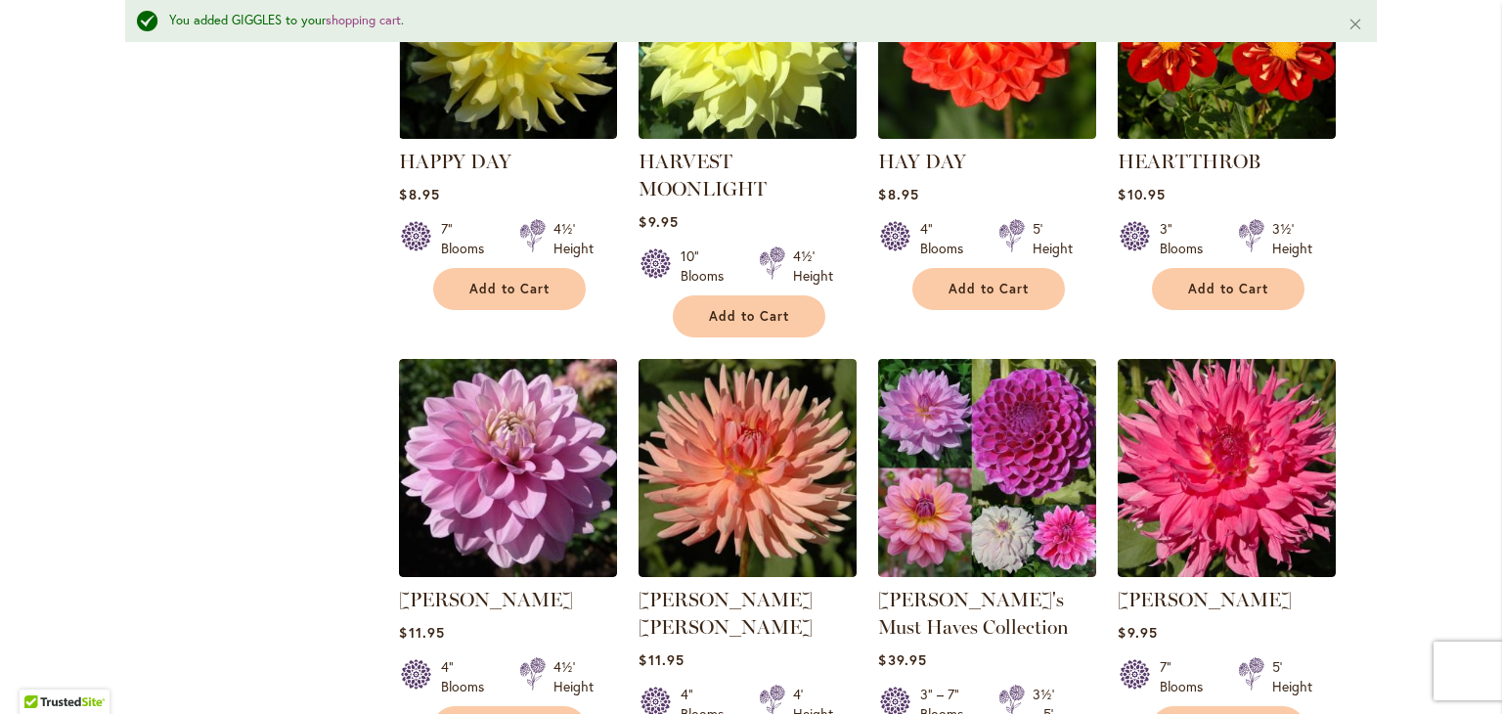
scroll to position [4461, 0]
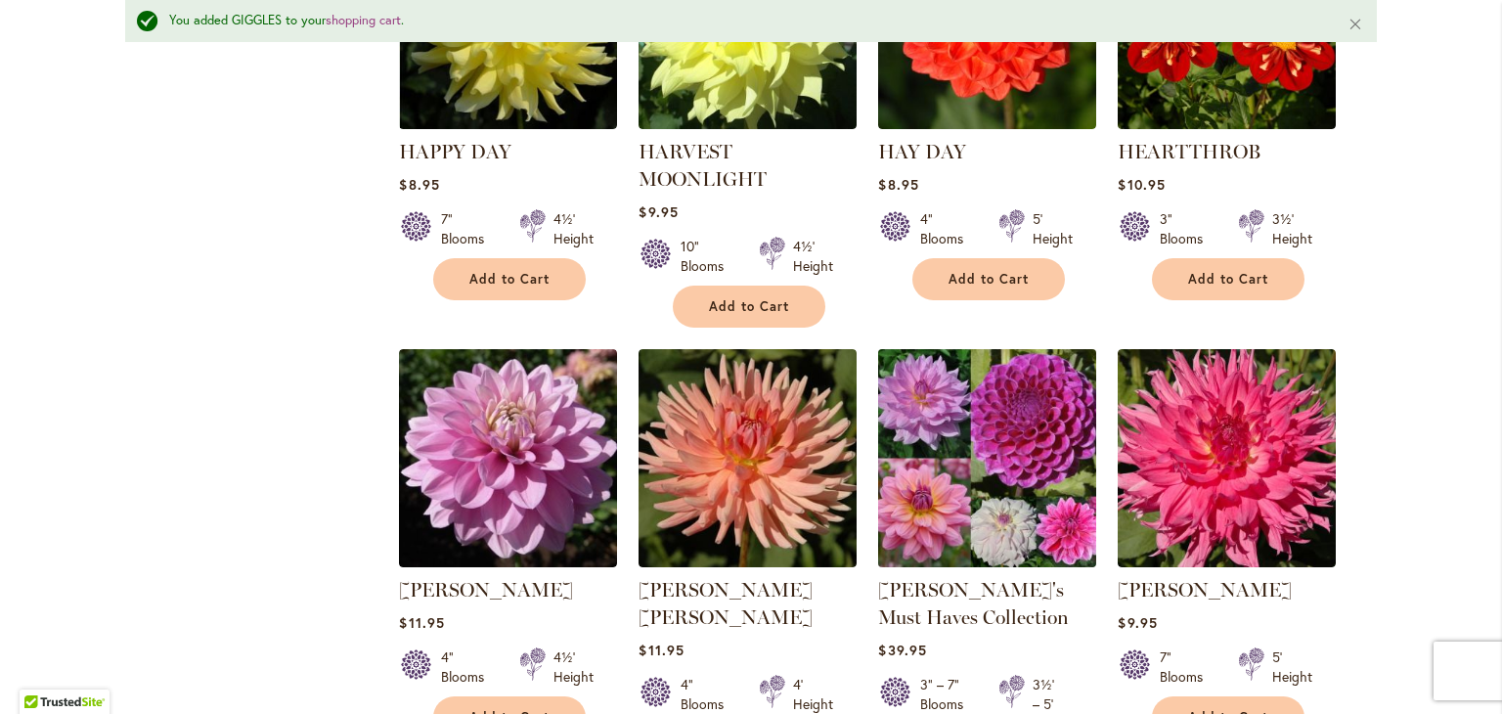
click at [992, 343] on img at bounding box center [987, 457] width 229 height 229
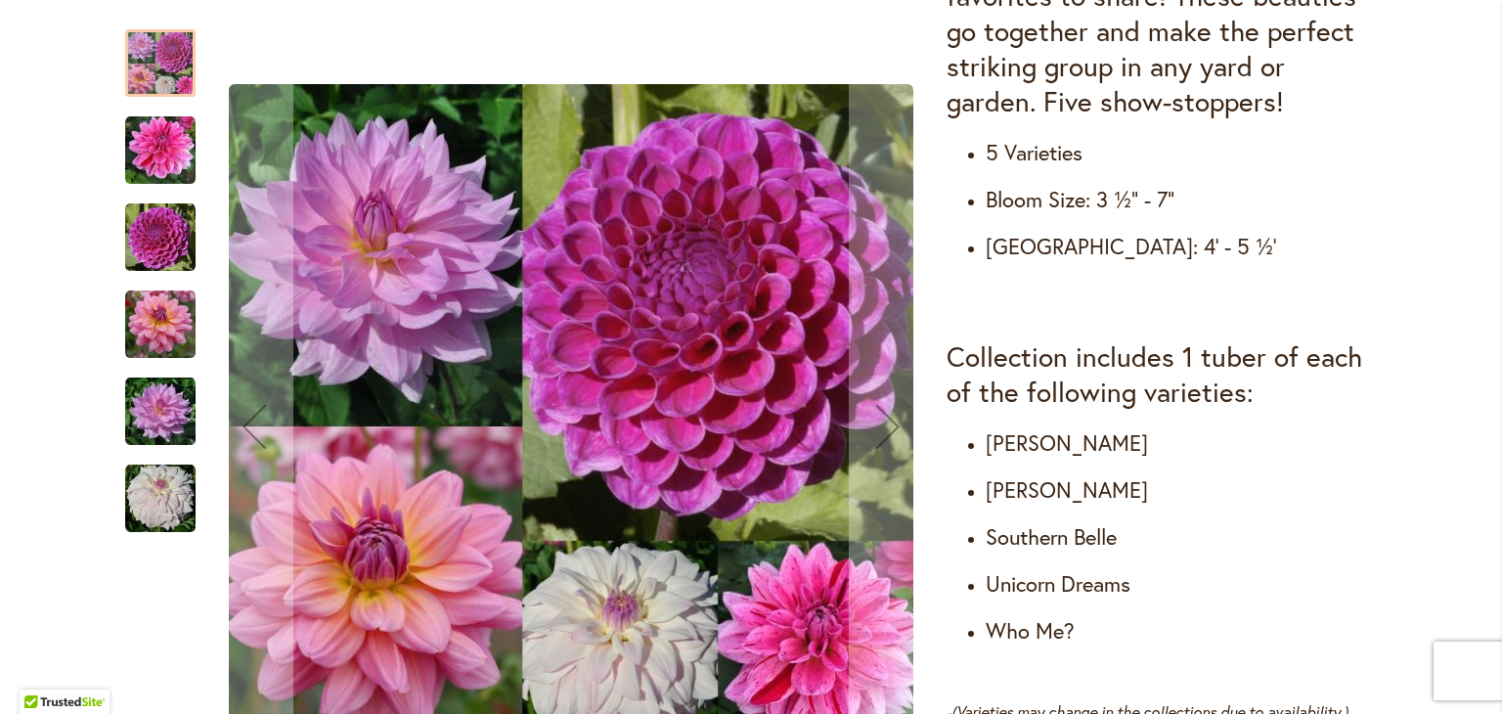
scroll to position [950, 0]
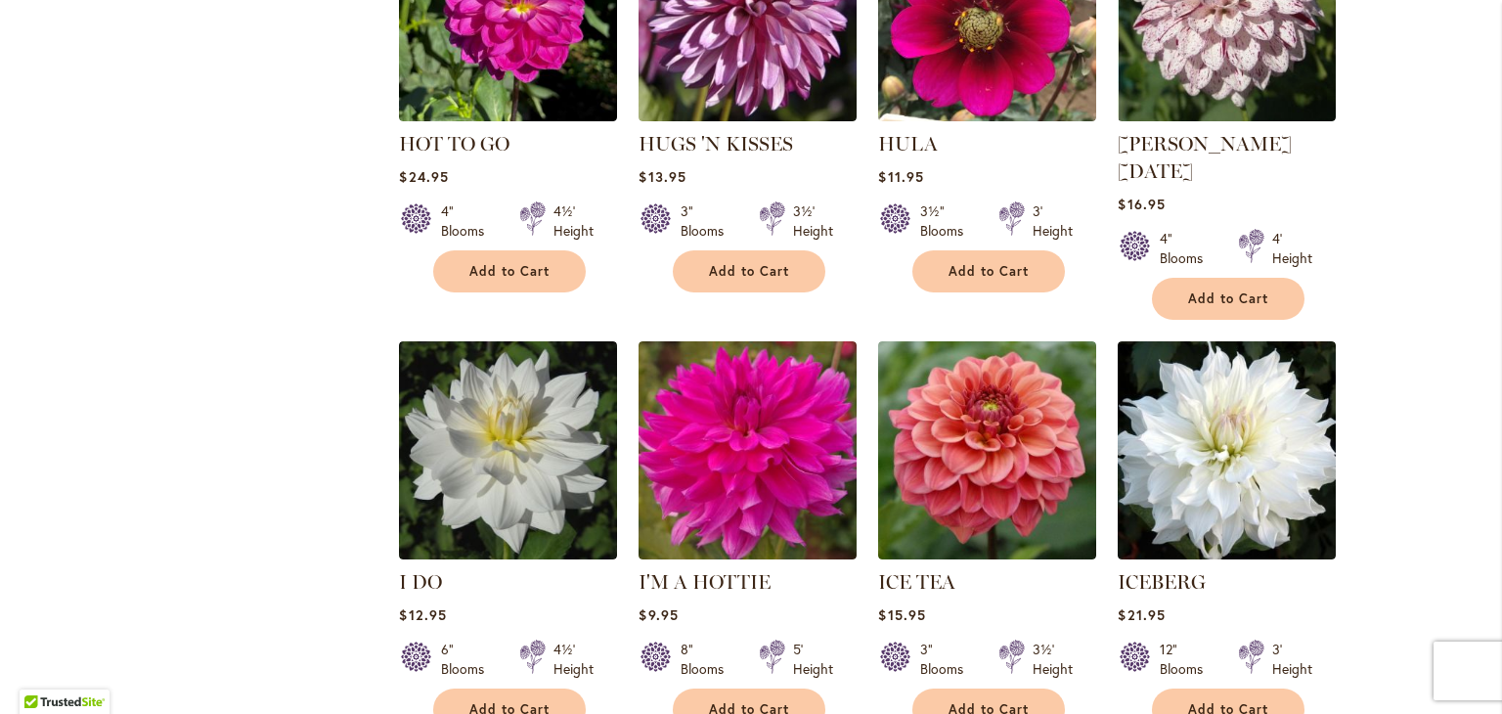
scroll to position [6574, 0]
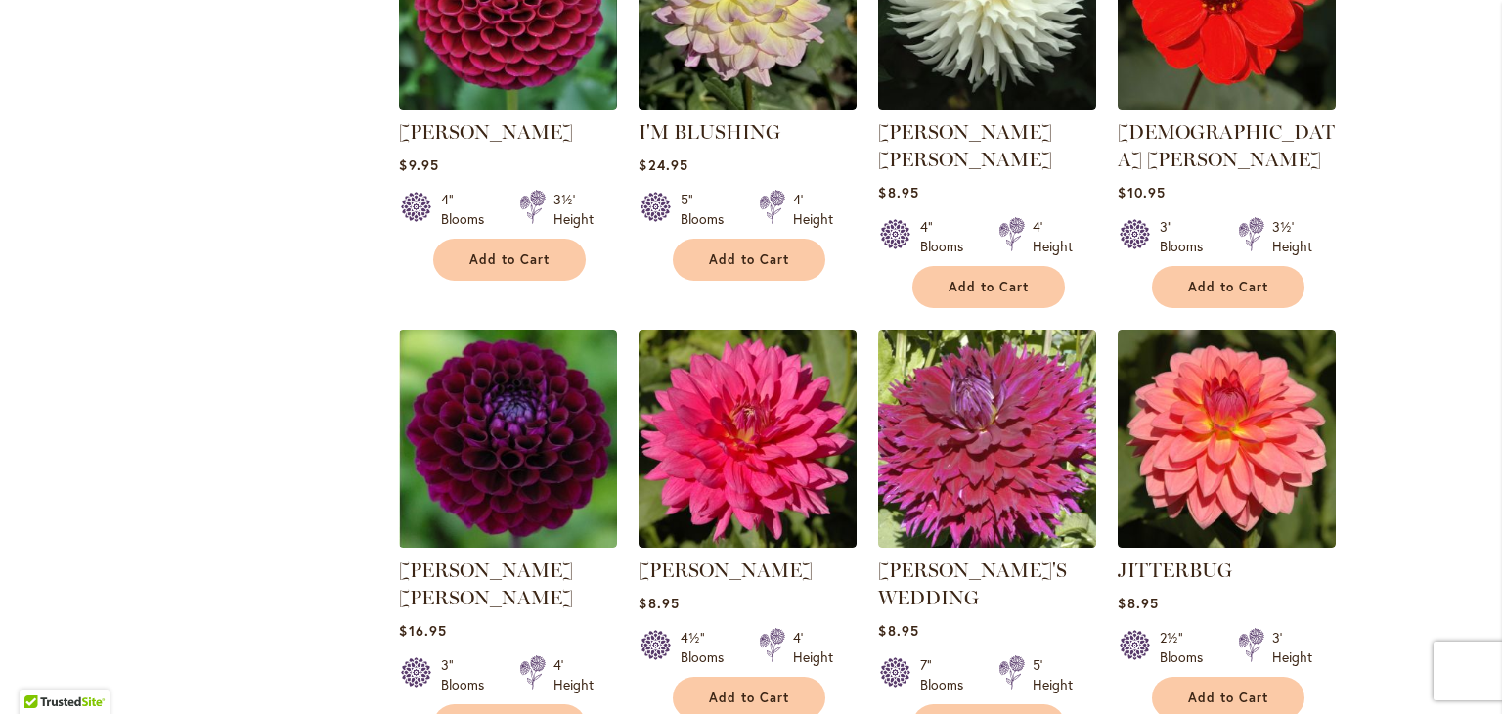
scroll to position [1459, 0]
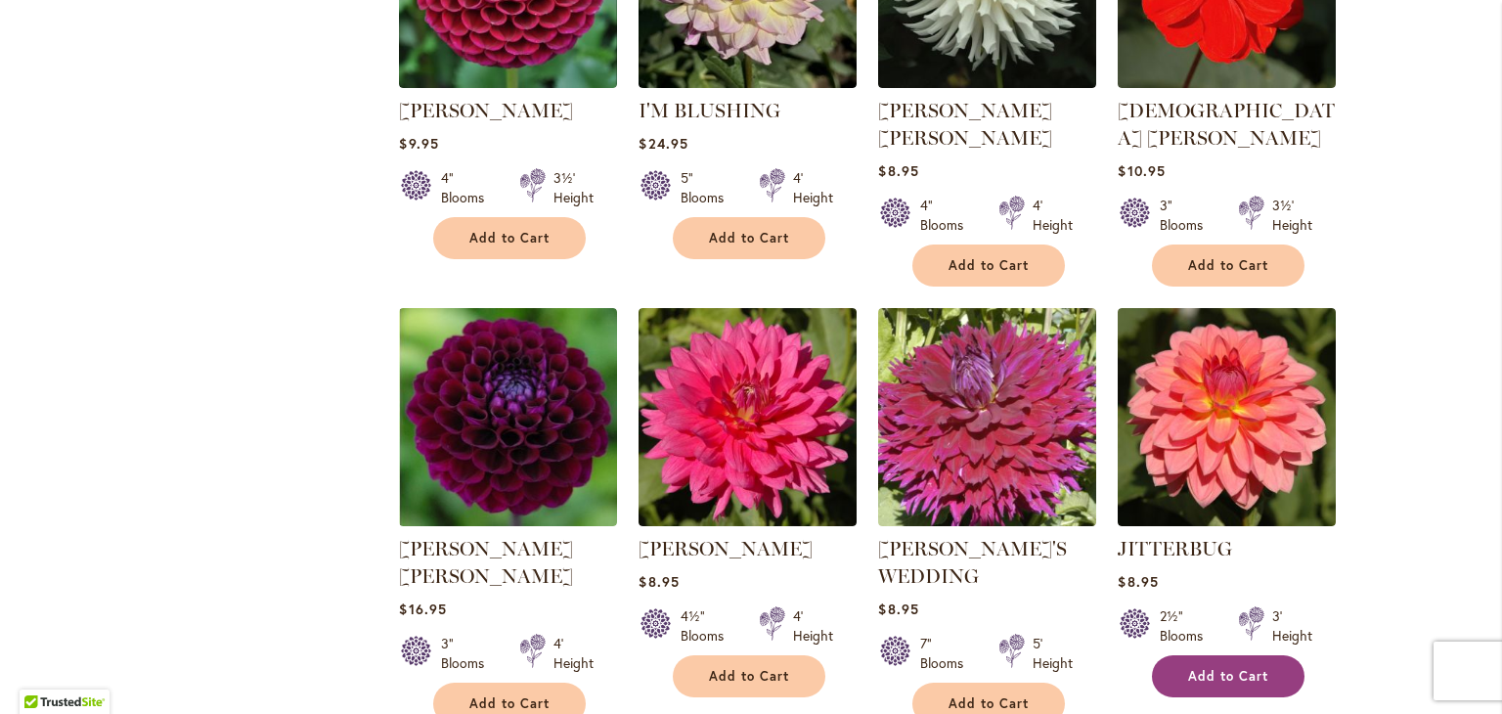
click at [1232, 668] on span "Add to Cart" at bounding box center [1228, 676] width 80 height 17
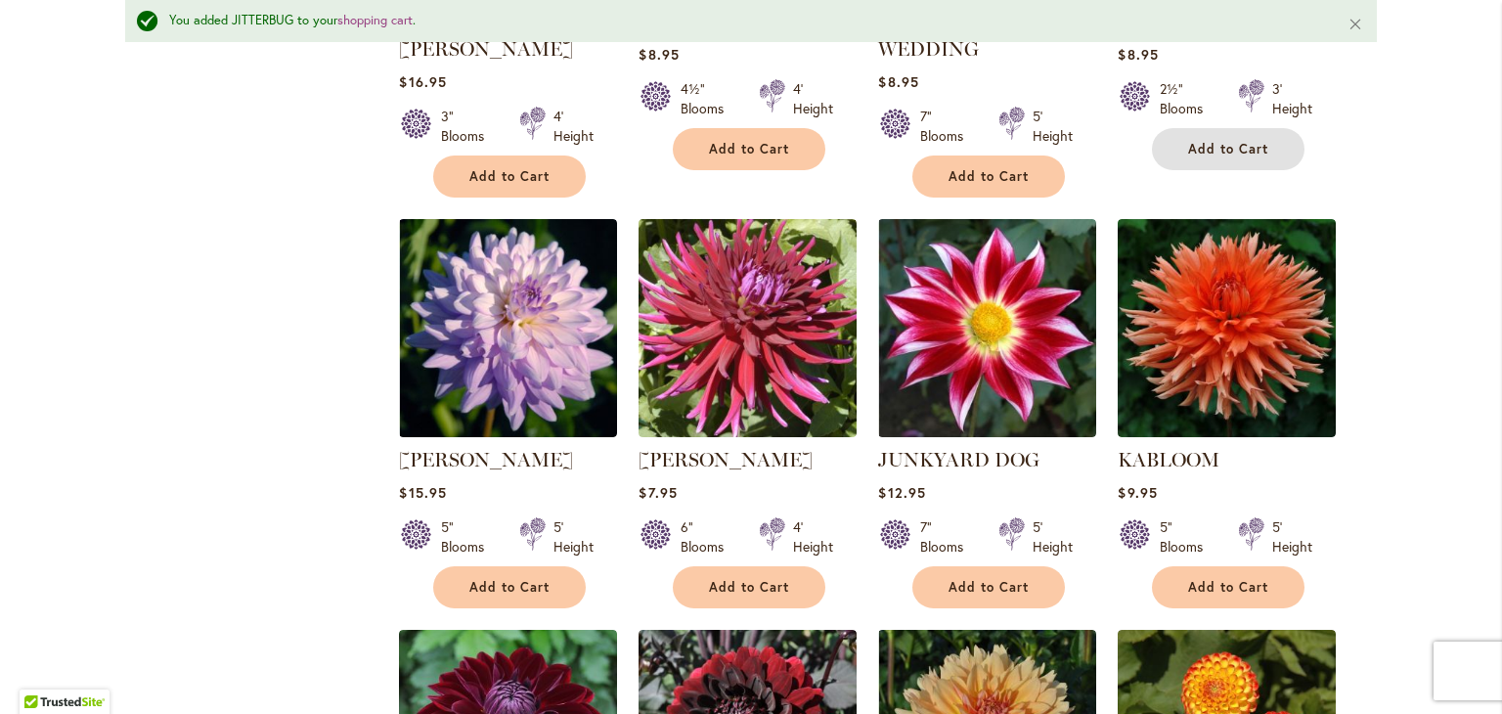
scroll to position [2038, 0]
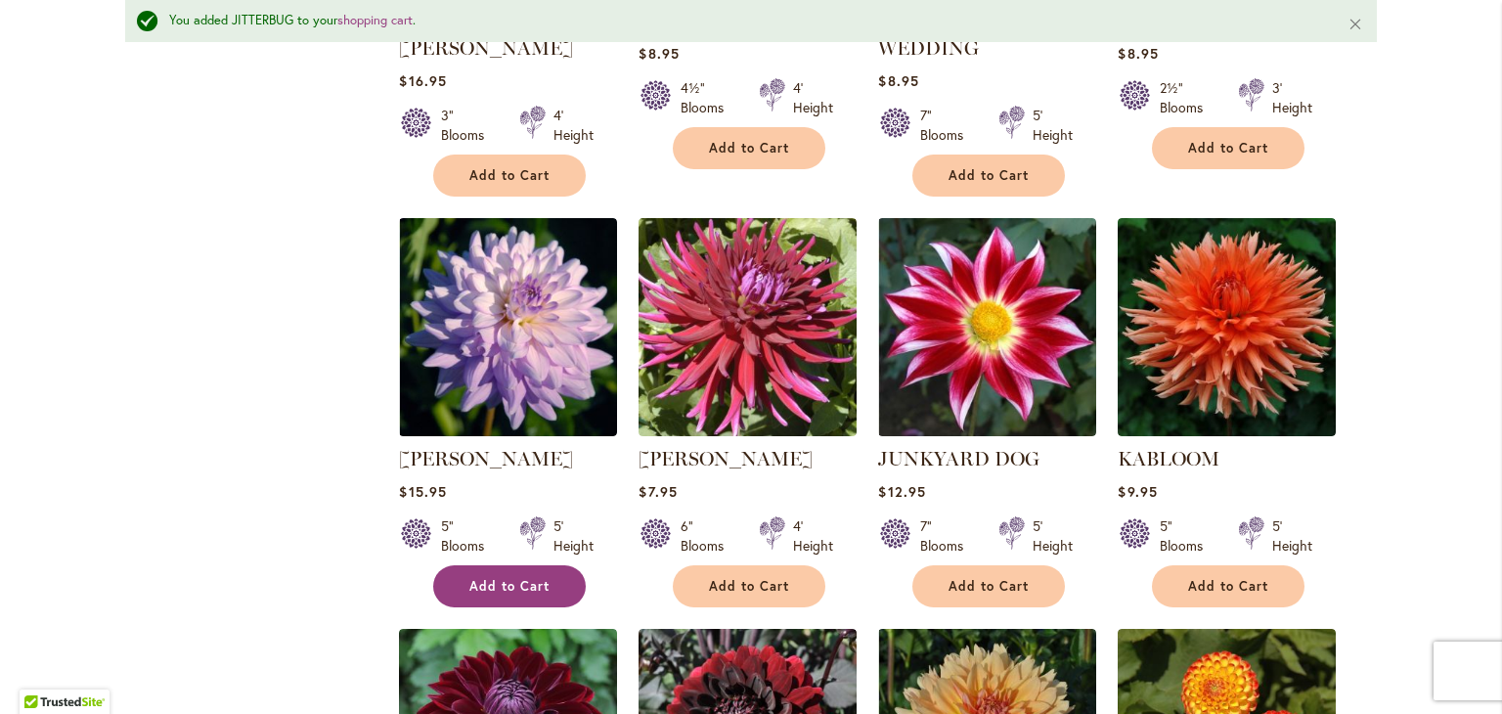
click at [534, 565] on button "Add to Cart" at bounding box center [509, 586] width 153 height 42
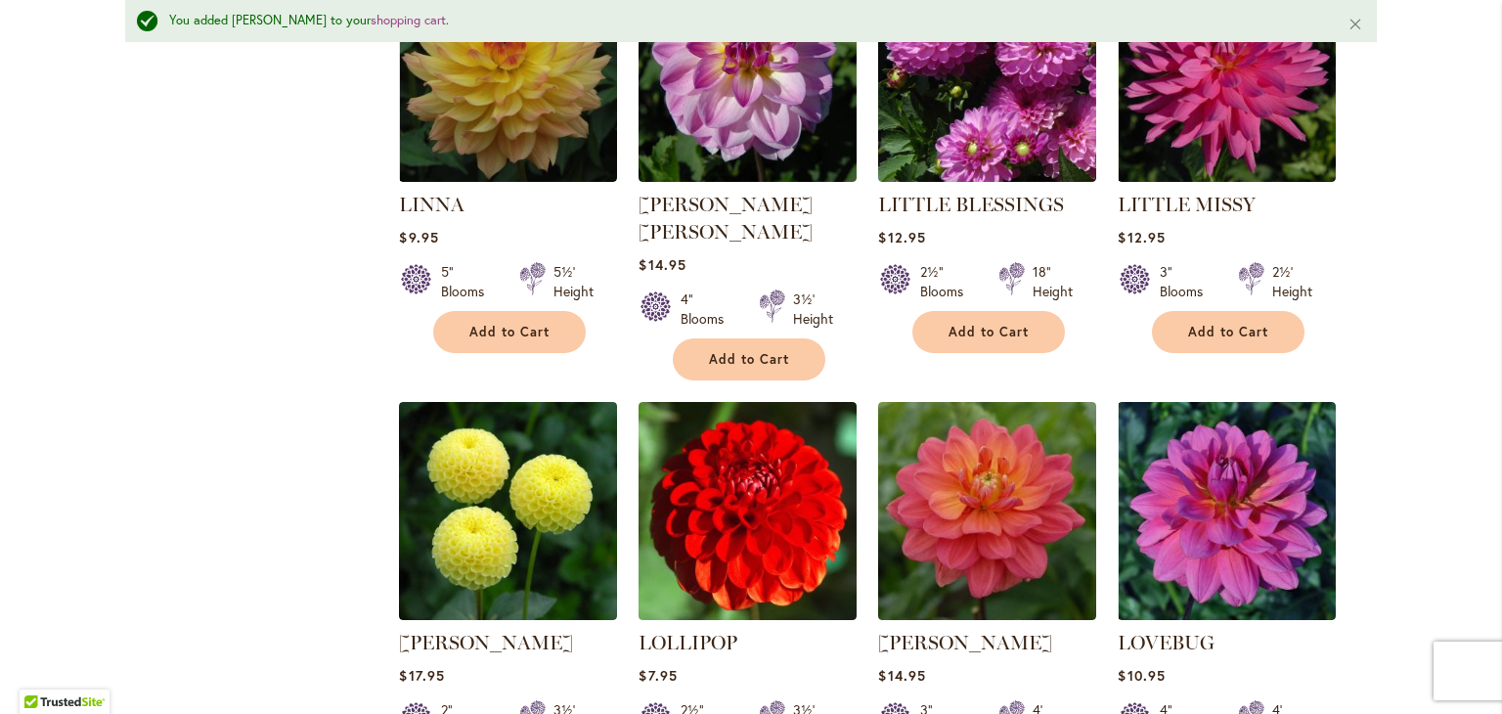
scroll to position [4812, 0]
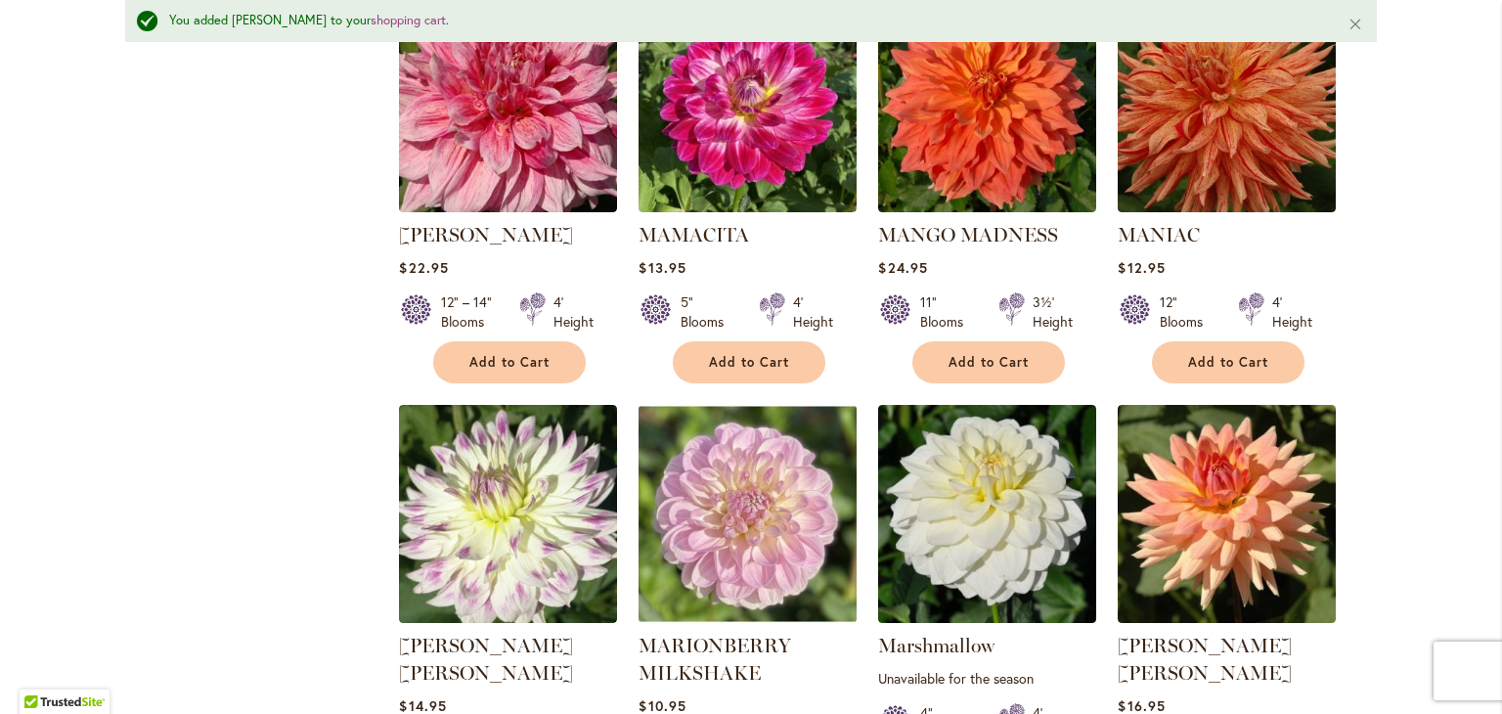
scroll to position [6650, 0]
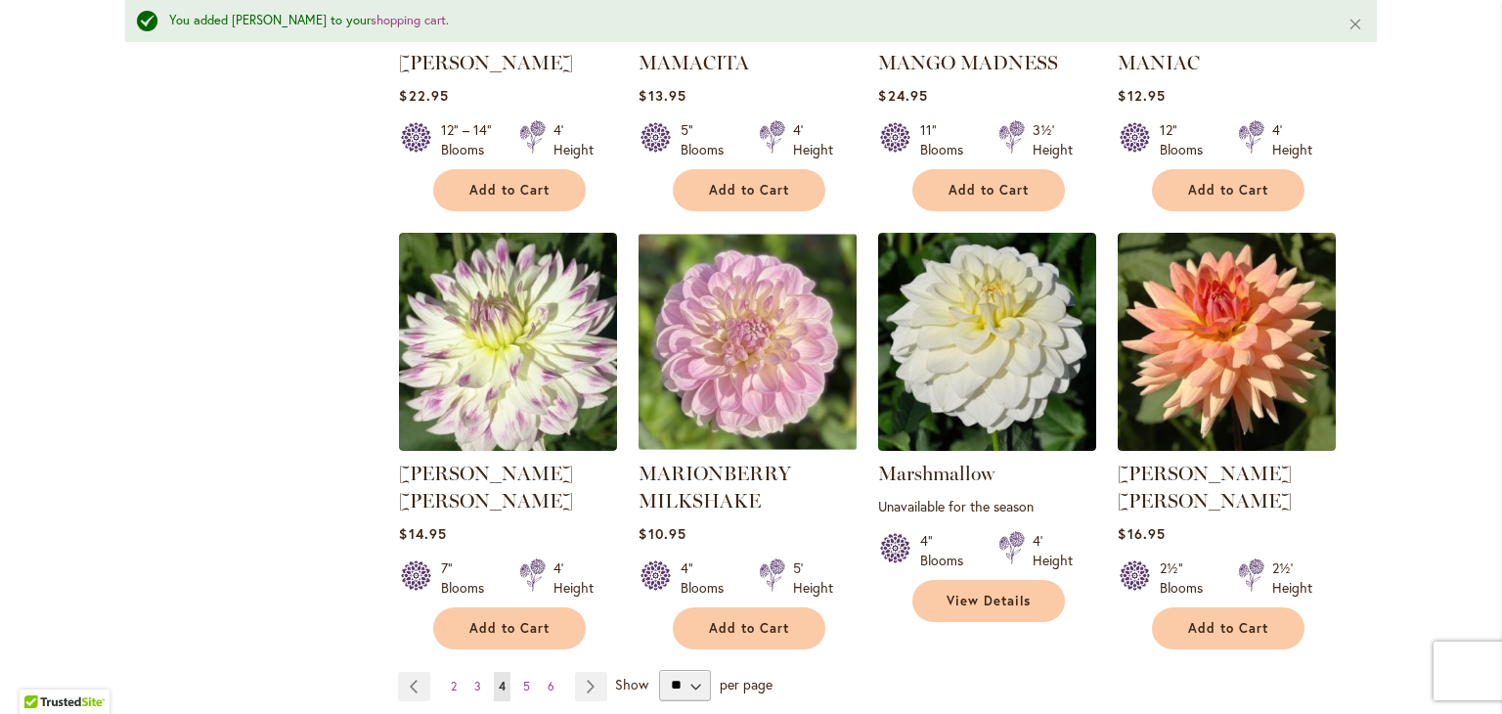
click at [509, 672] on ul "Page Previous Page 2 Page 3 You're currently reading page 4 Page 5 Page 6 Page …" at bounding box center [506, 686] width 217 height 29
click at [523, 678] on span "5" at bounding box center [526, 685] width 7 height 15
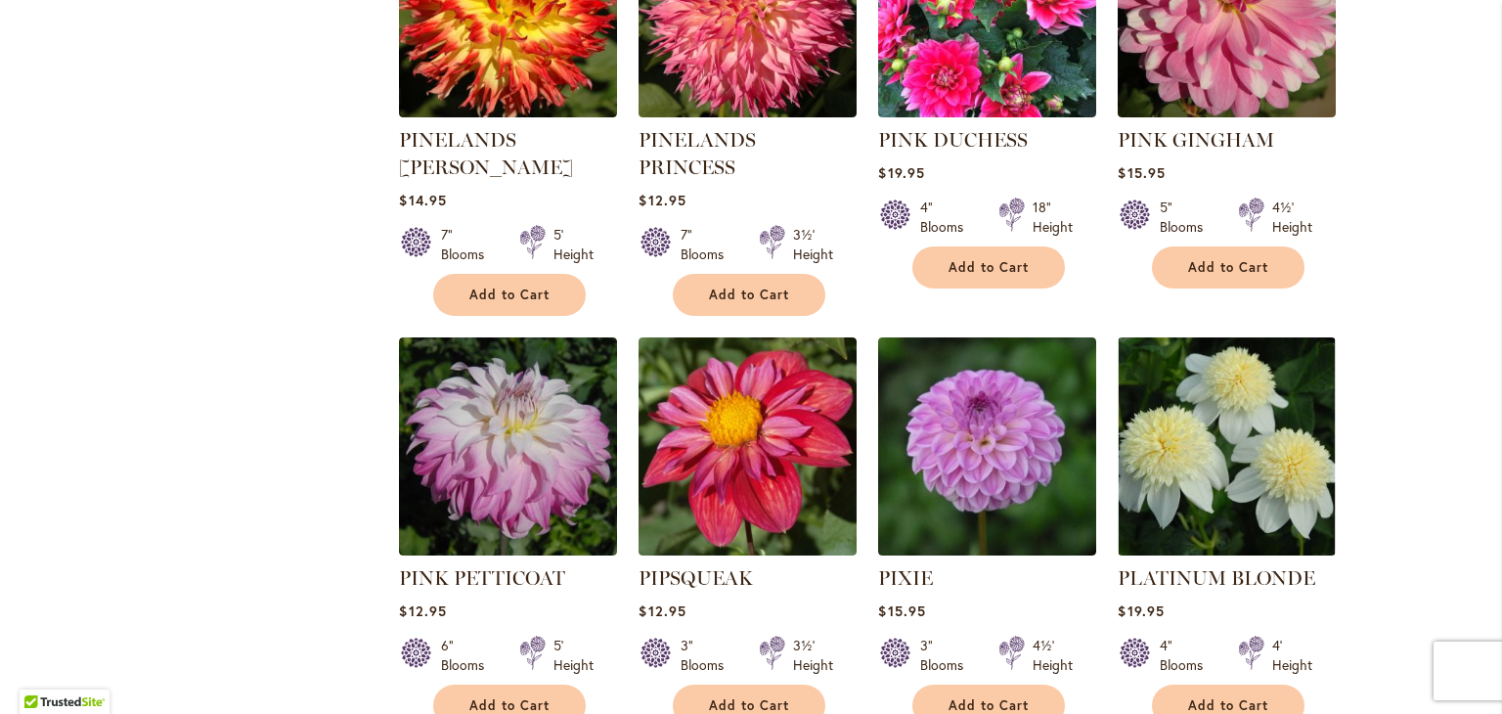
scroll to position [6502, 0]
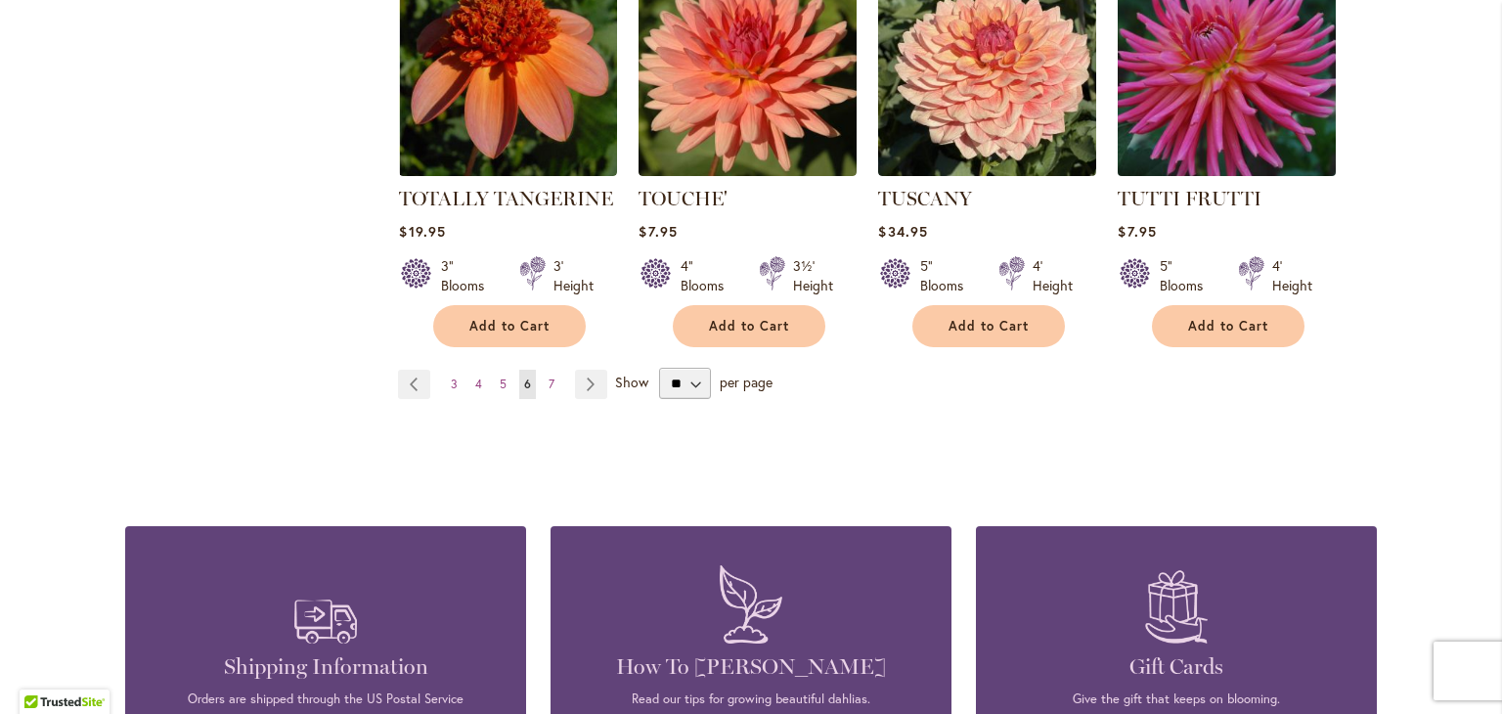
scroll to position [6800, 0]
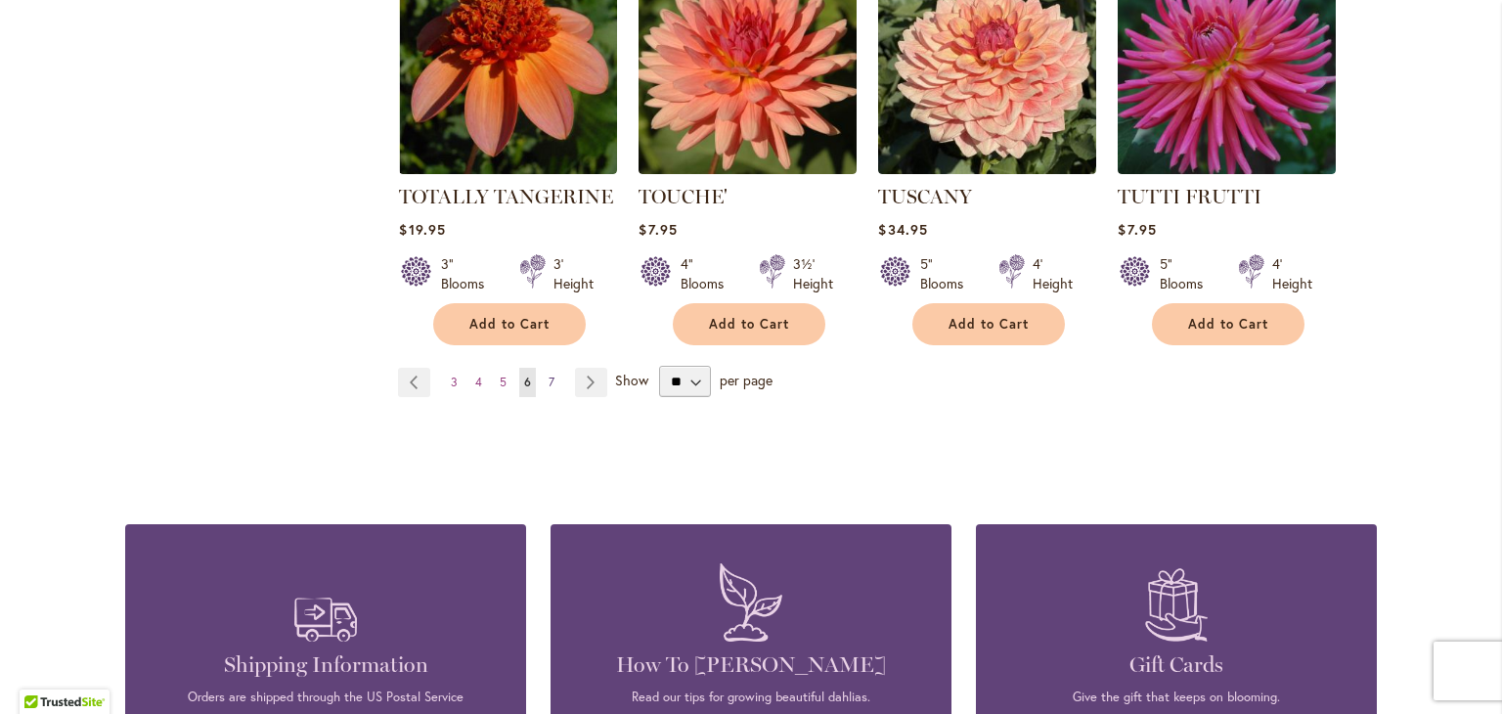
click at [548, 374] on span "7" at bounding box center [551, 381] width 6 height 15
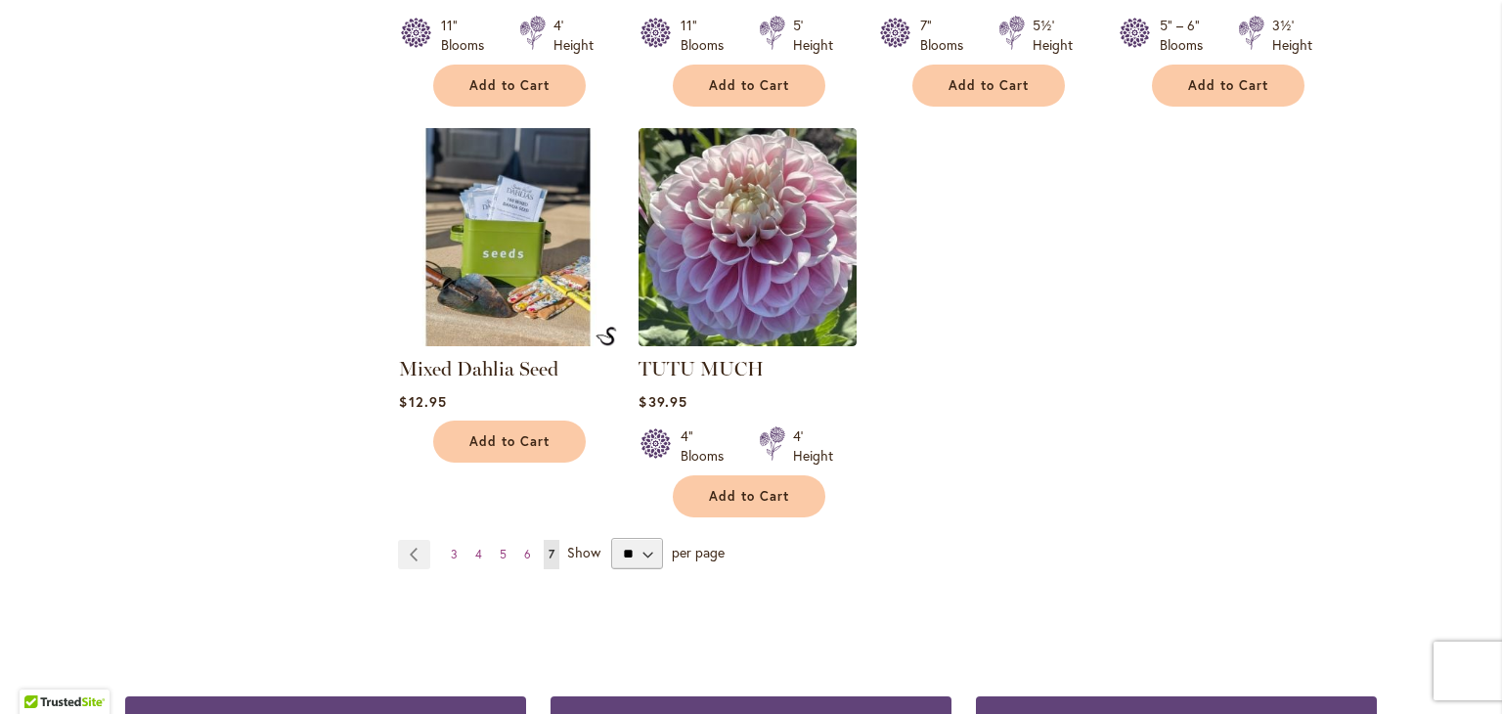
scroll to position [3261, 0]
click at [402, 540] on link "Page Previous" at bounding box center [414, 554] width 32 height 29
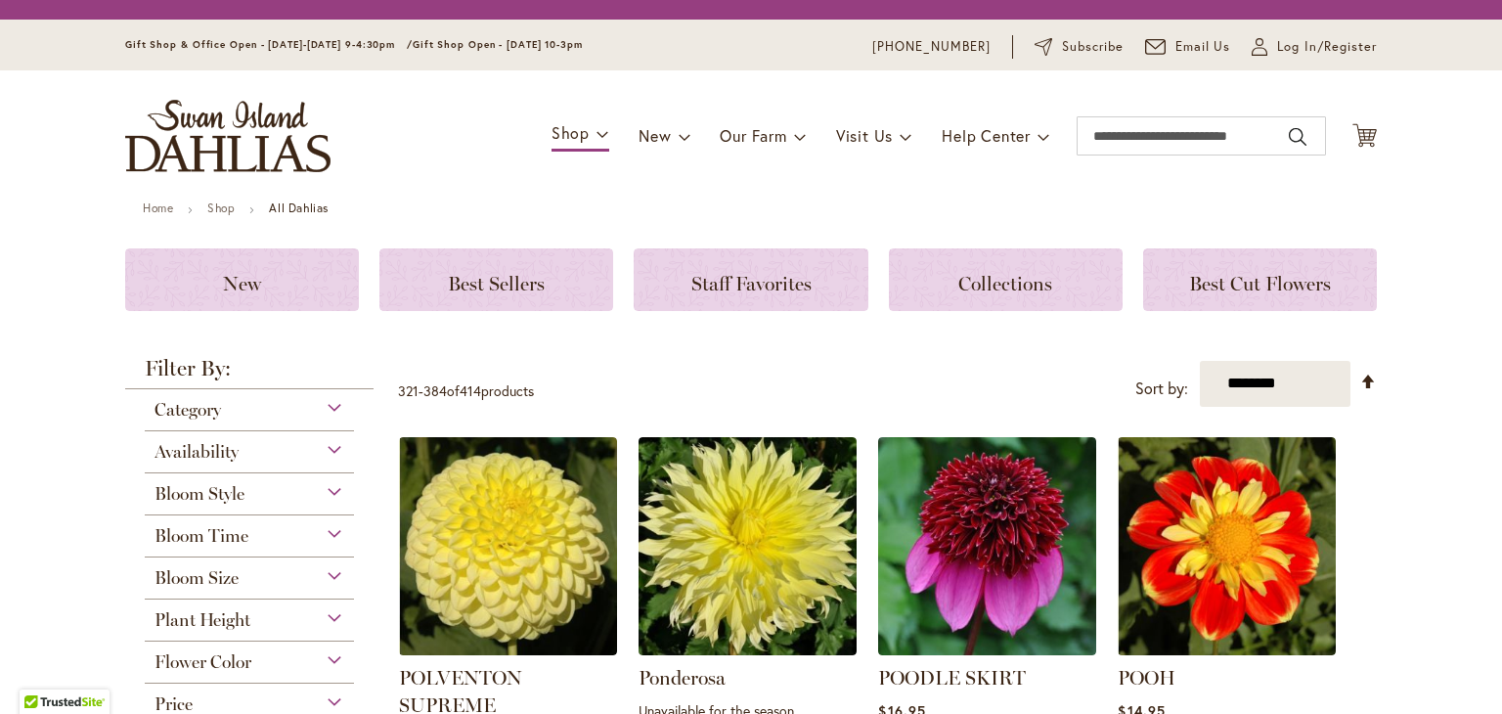
scroll to position [192, 0]
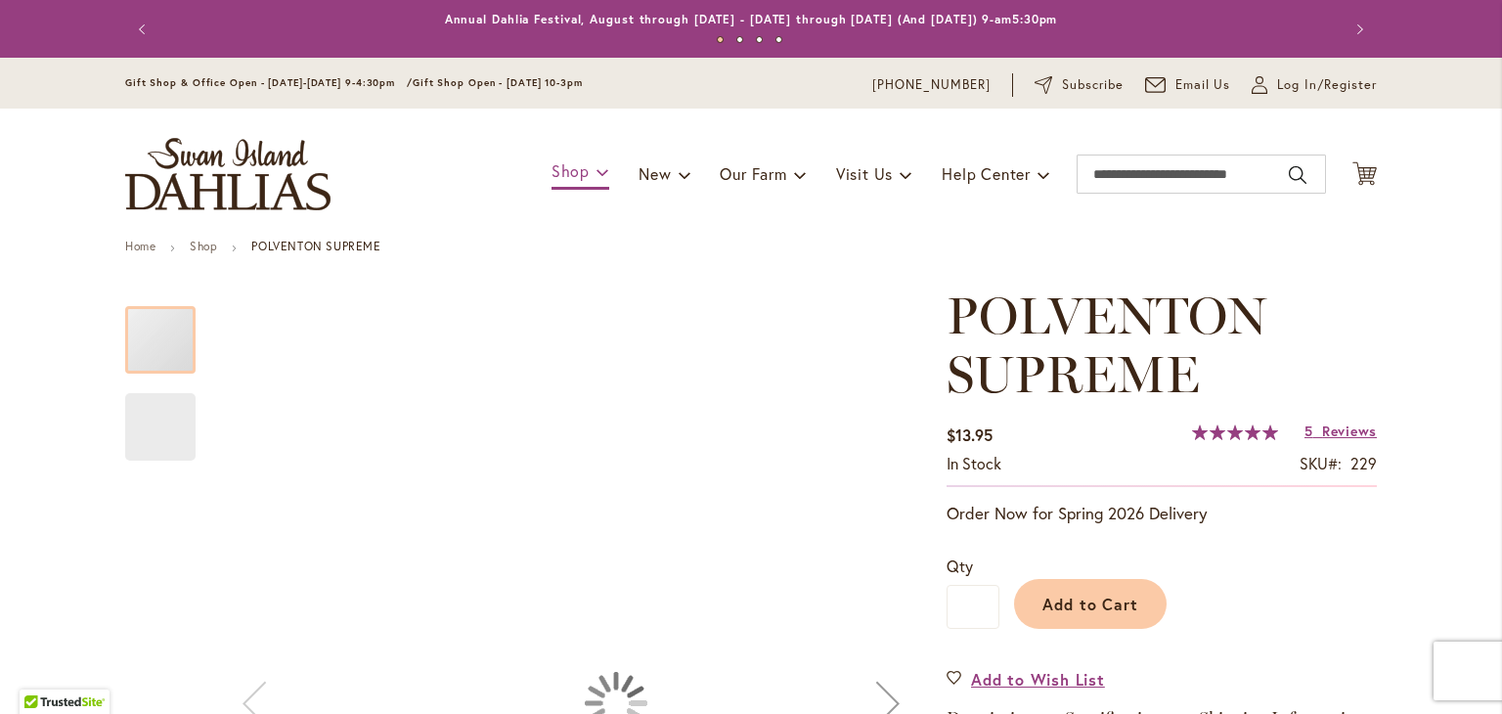
click at [578, 135] on div "Toggle Nav Shop Dahlia Tubers Collections Fresh Cut Dahlias Gardening Supplies …" at bounding box center [751, 174] width 1290 height 131
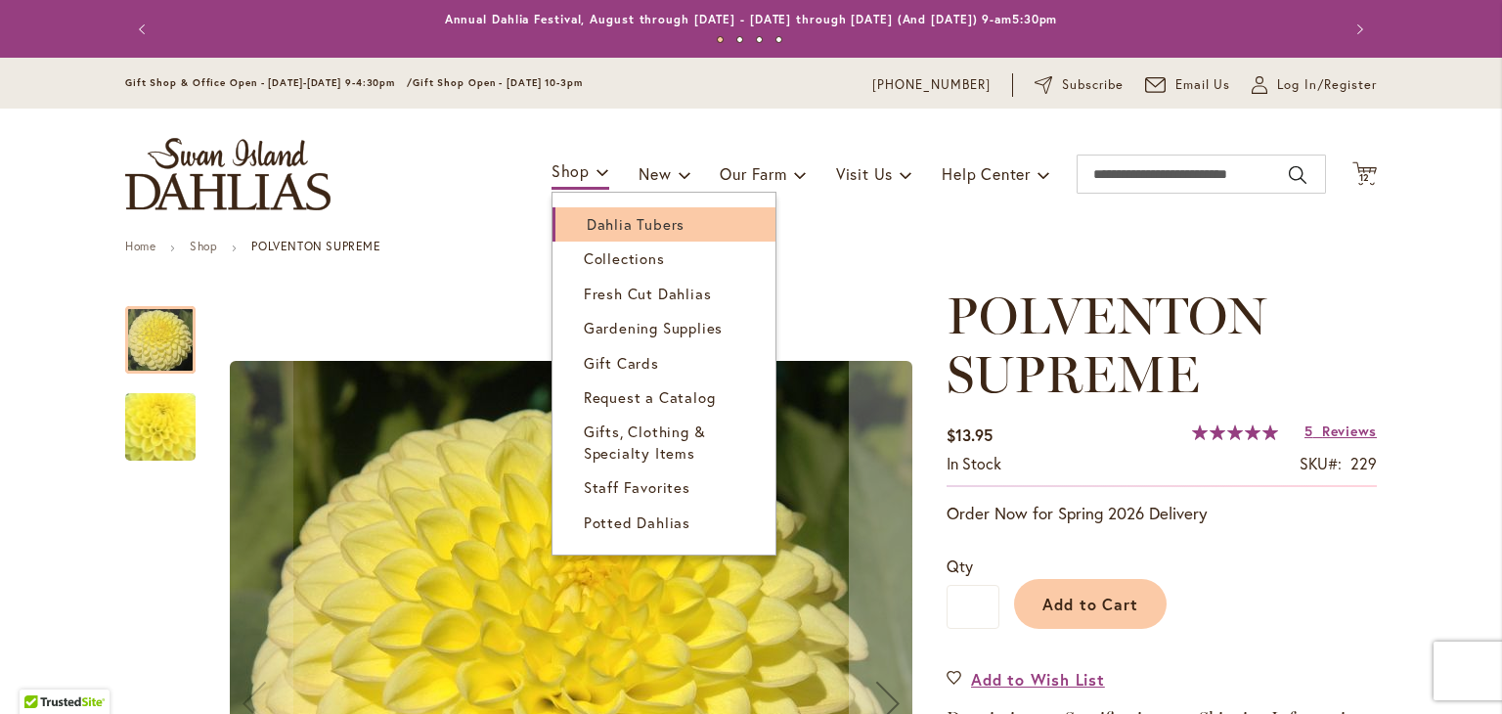
click at [620, 212] on link "Dahlia Tubers" at bounding box center [663, 224] width 223 height 34
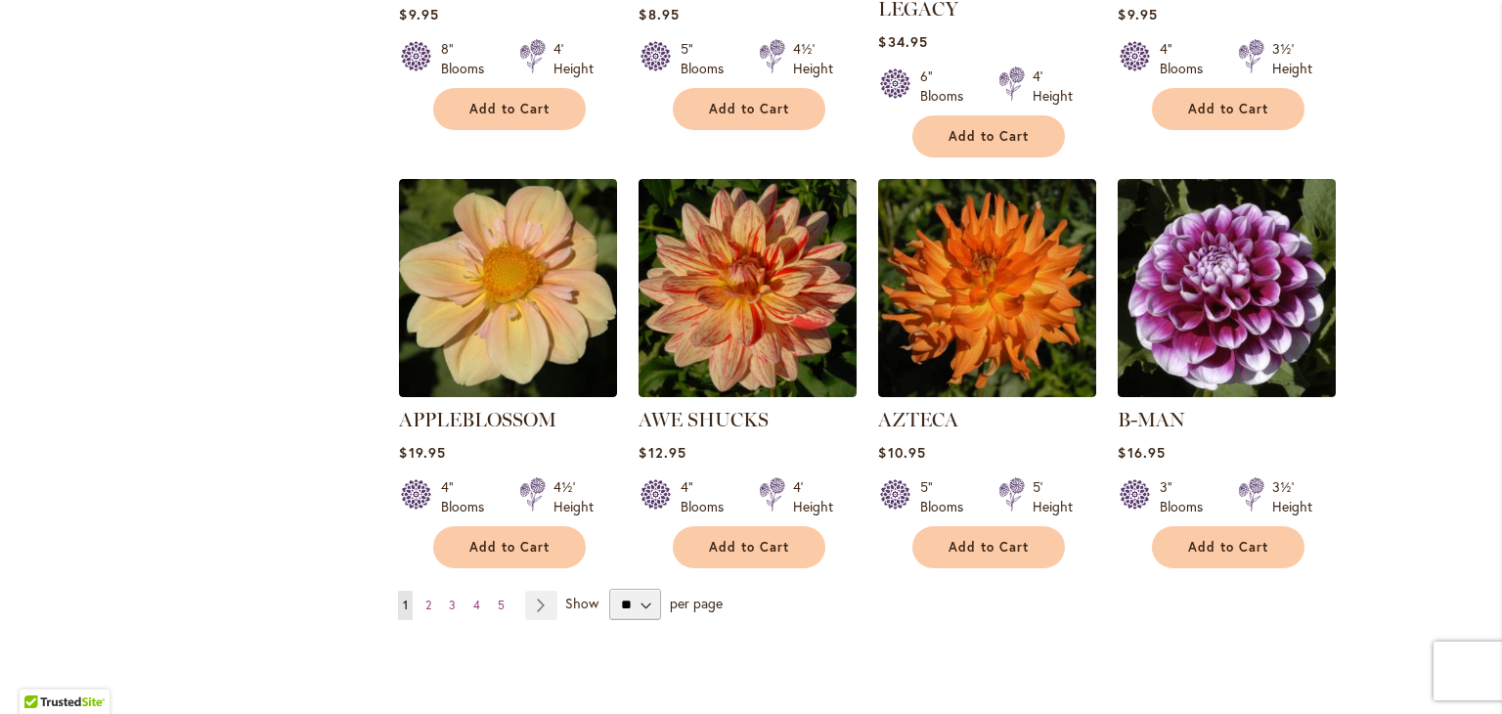
scroll to position [1570, 0]
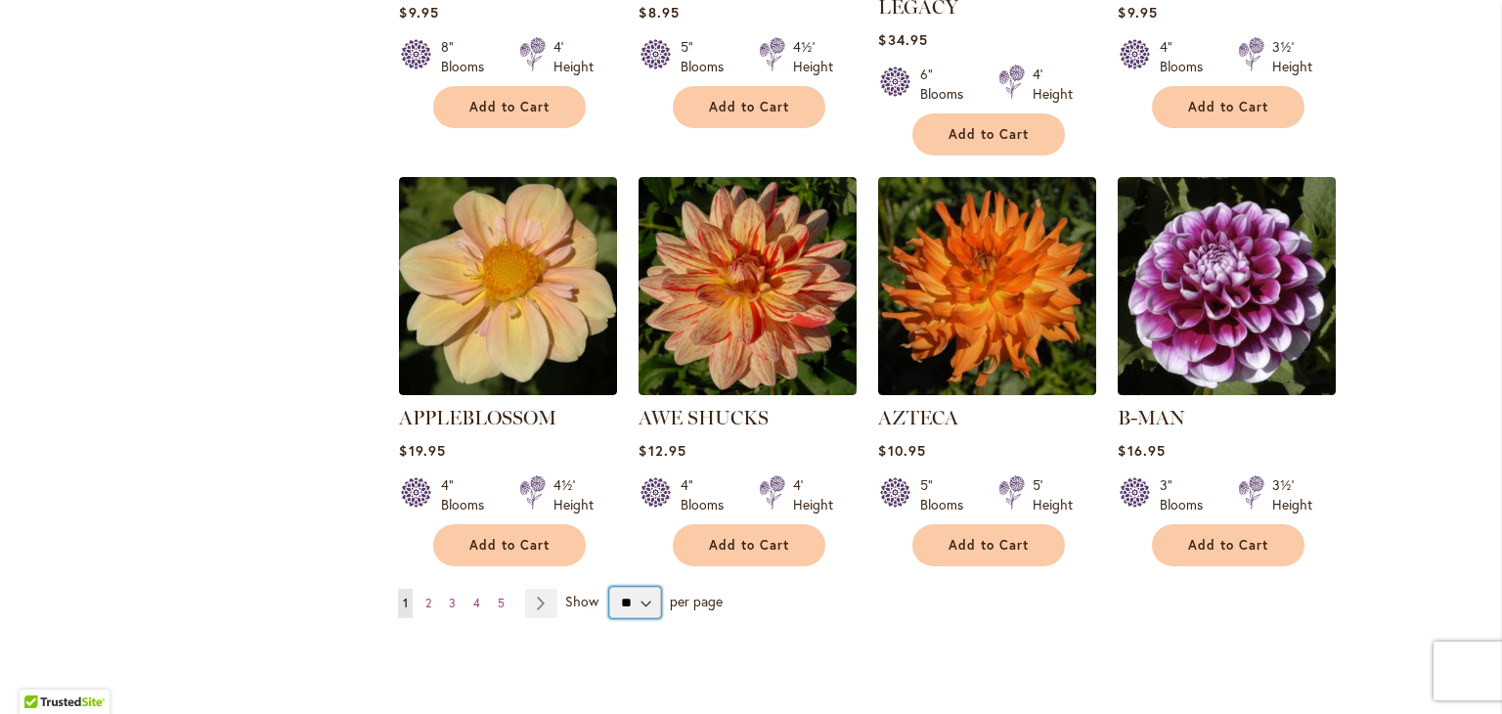
click at [635, 587] on select "** ** ** **" at bounding box center [635, 602] width 52 height 31
select select "**"
click at [609, 587] on select "** ** ** **" at bounding box center [635, 602] width 52 height 31
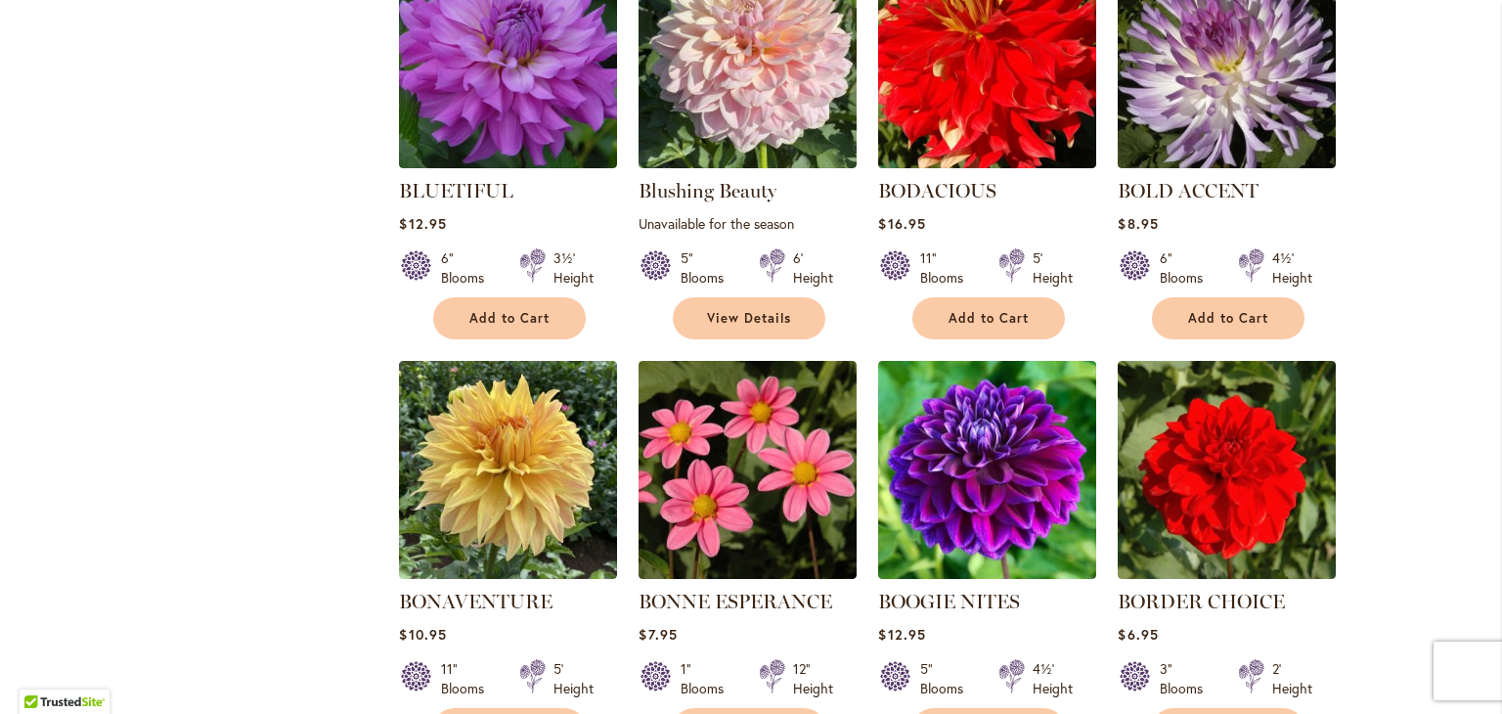
scroll to position [4702, 0]
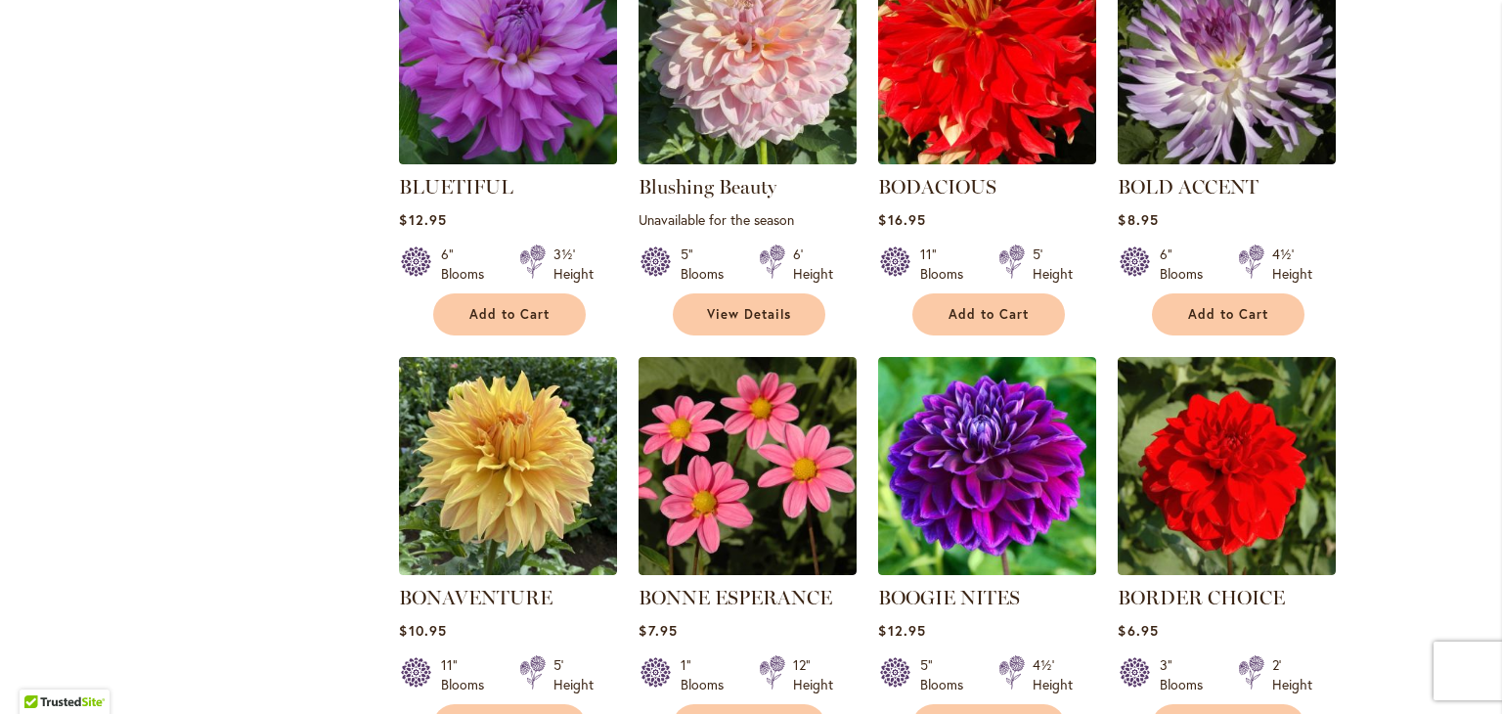
click at [720, 704] on button "Add to Cart" at bounding box center [749, 725] width 153 height 42
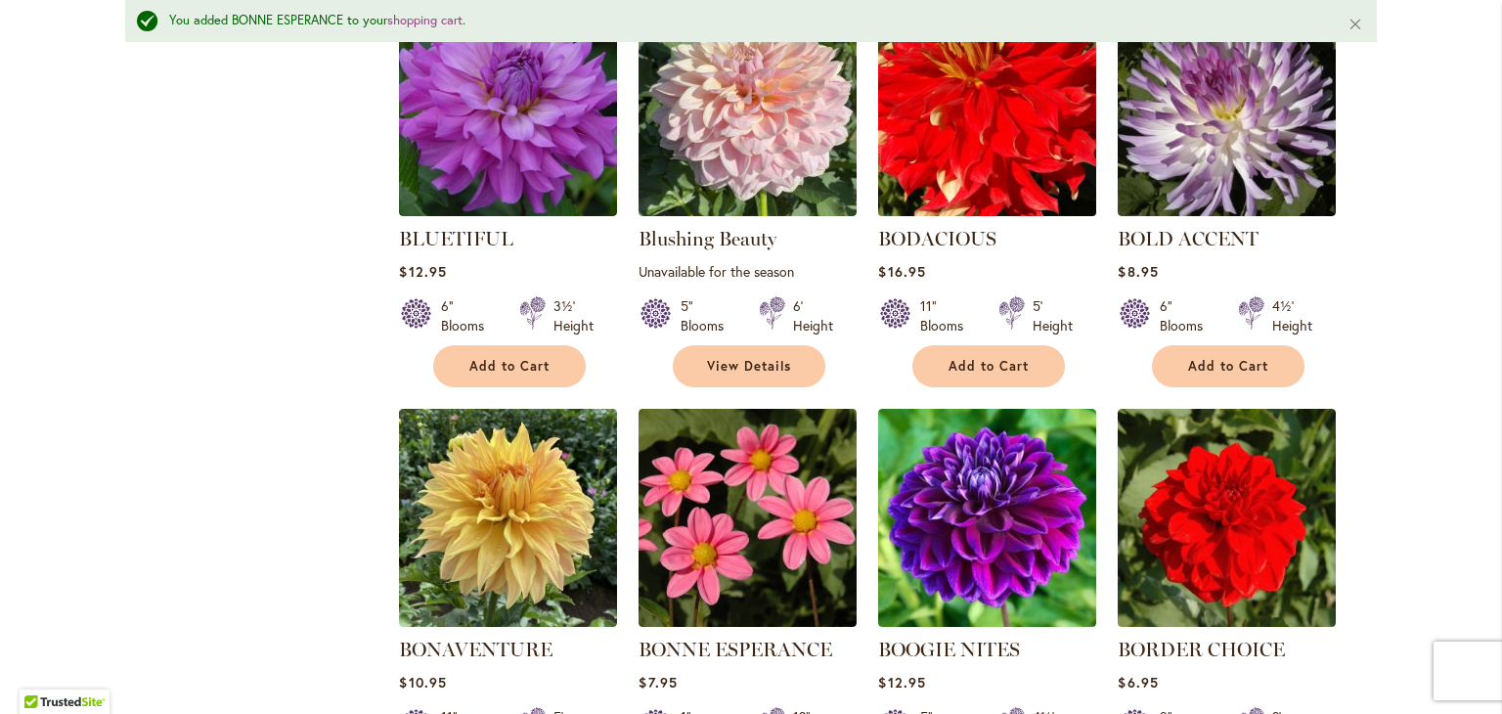
click at [1029, 134] on img at bounding box center [987, 106] width 229 height 229
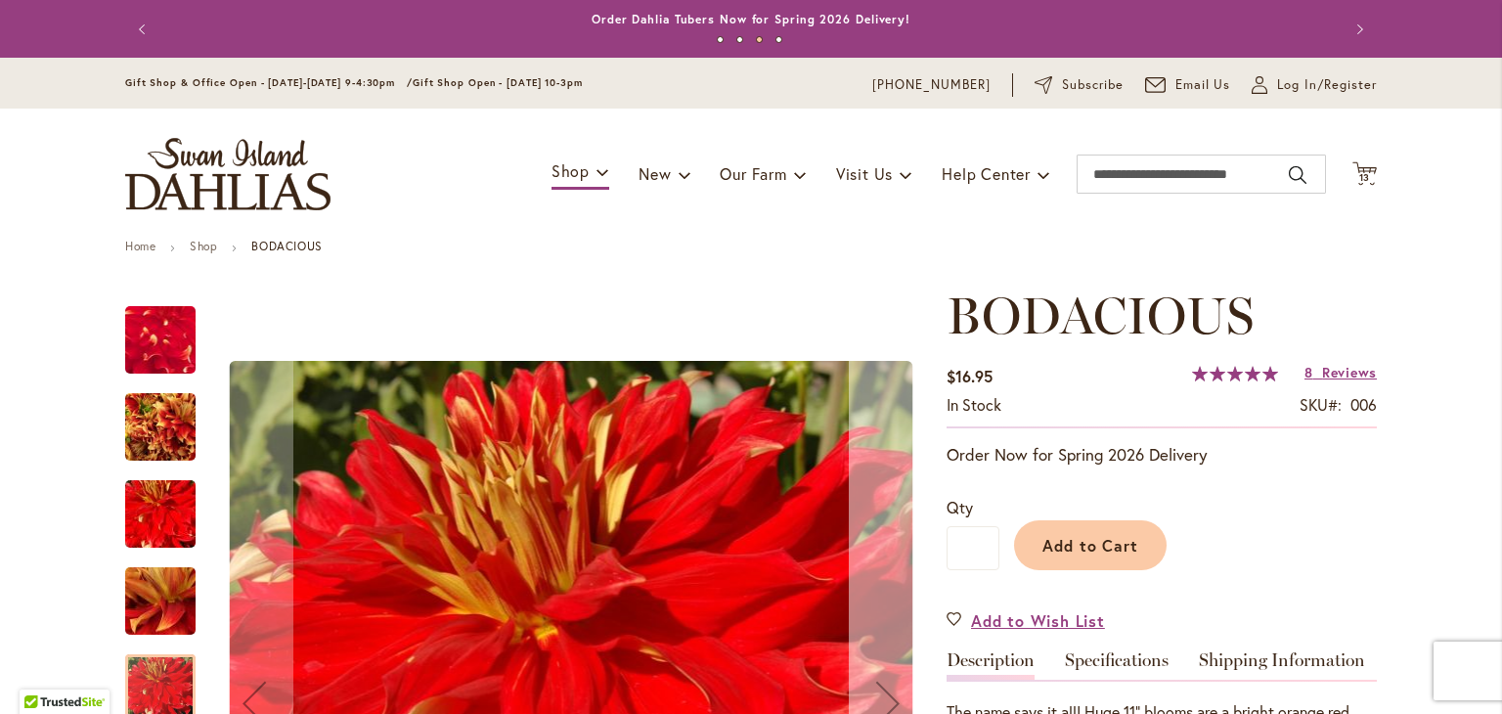
click at [852, 392] on button "Next" at bounding box center [888, 703] width 78 height 834
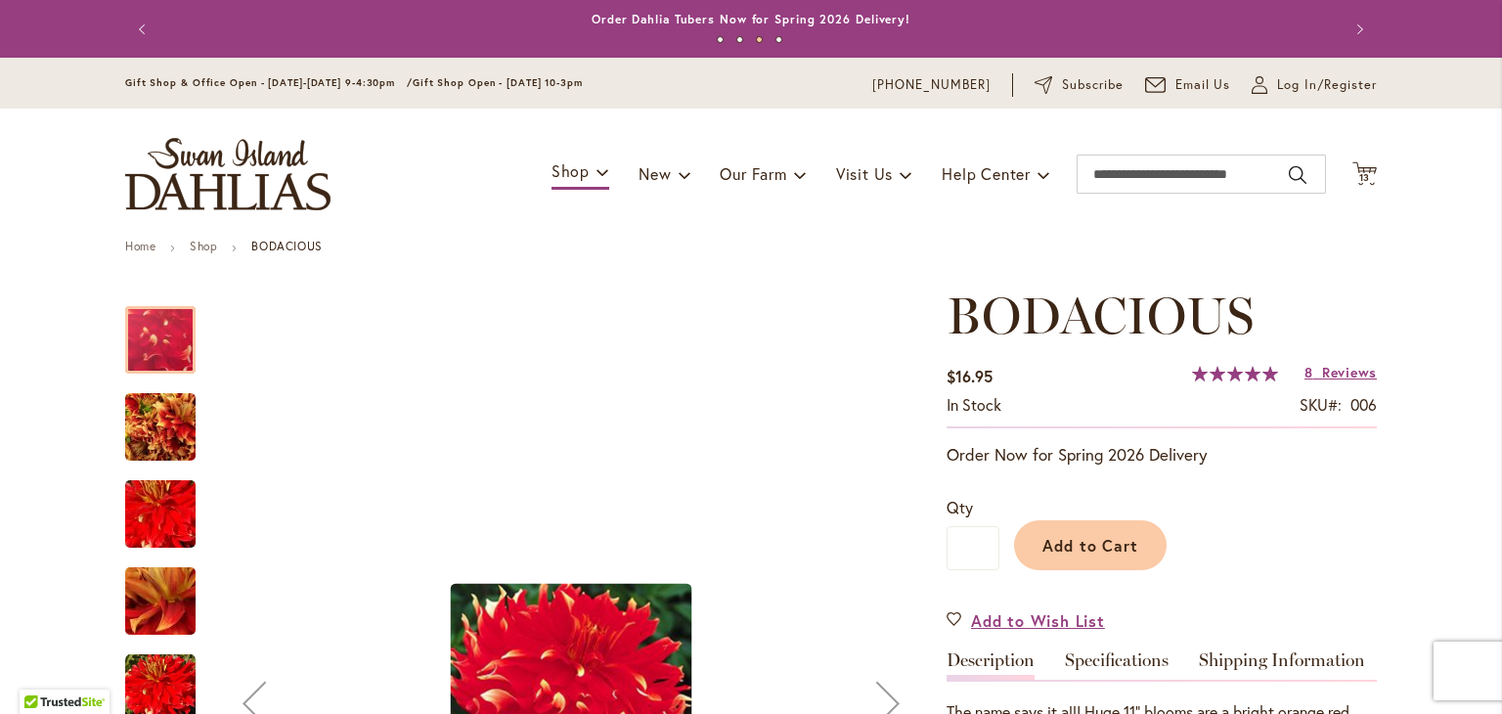
click at [852, 392] on button "Next" at bounding box center [888, 703] width 78 height 834
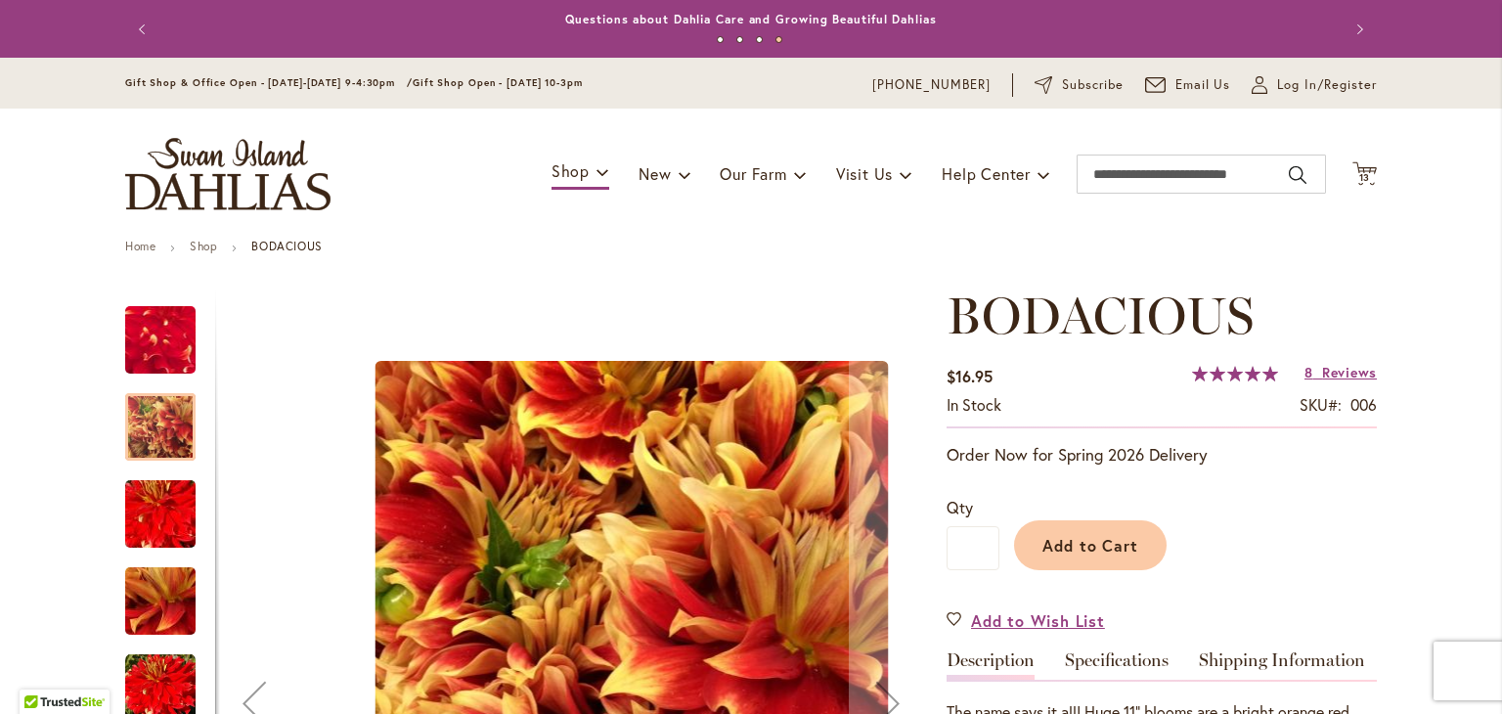
drag, startPoint x: 852, startPoint y: 392, endPoint x: 834, endPoint y: 457, distance: 67.1
click at [834, 457] on div "Product Images" at bounding box center [616, 703] width 802 height 834
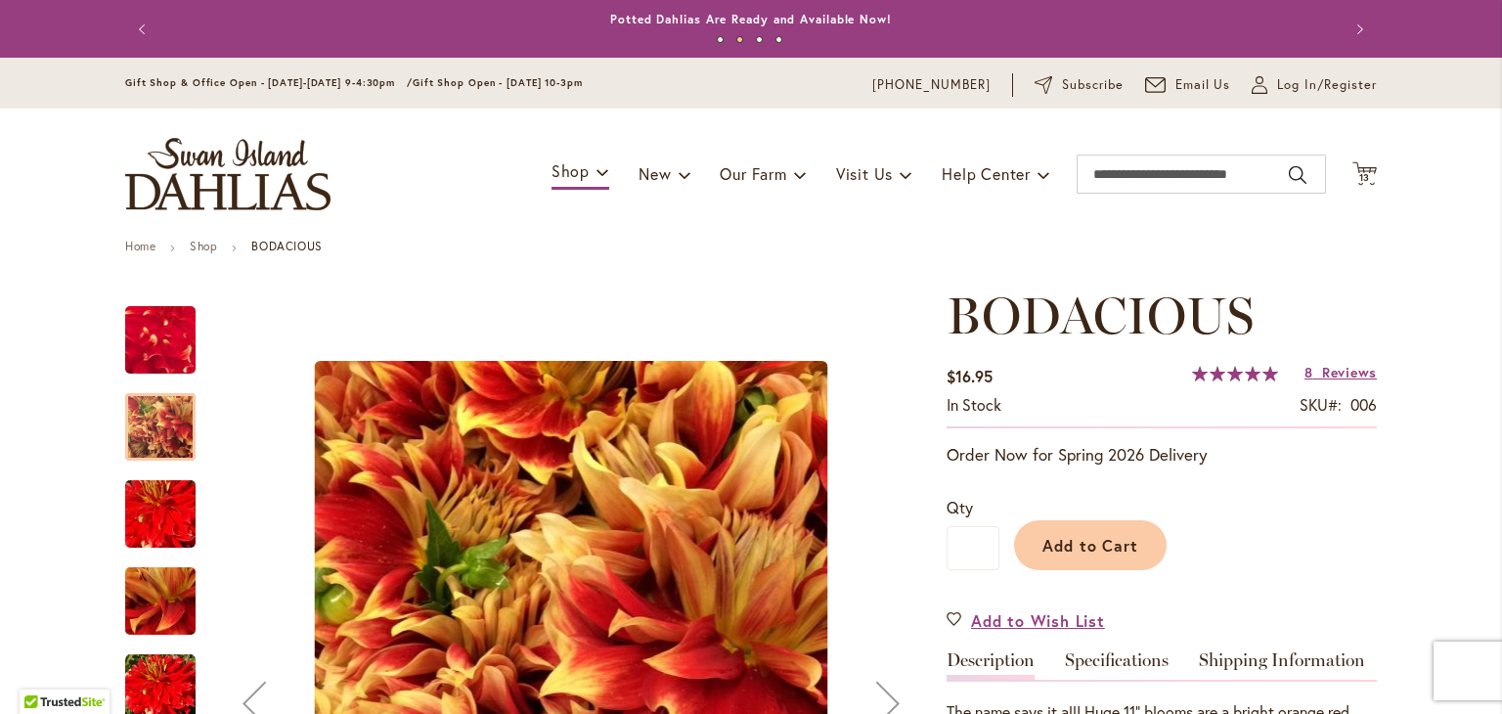
click at [173, 516] on img "BODACIOUS" at bounding box center [160, 514] width 141 height 94
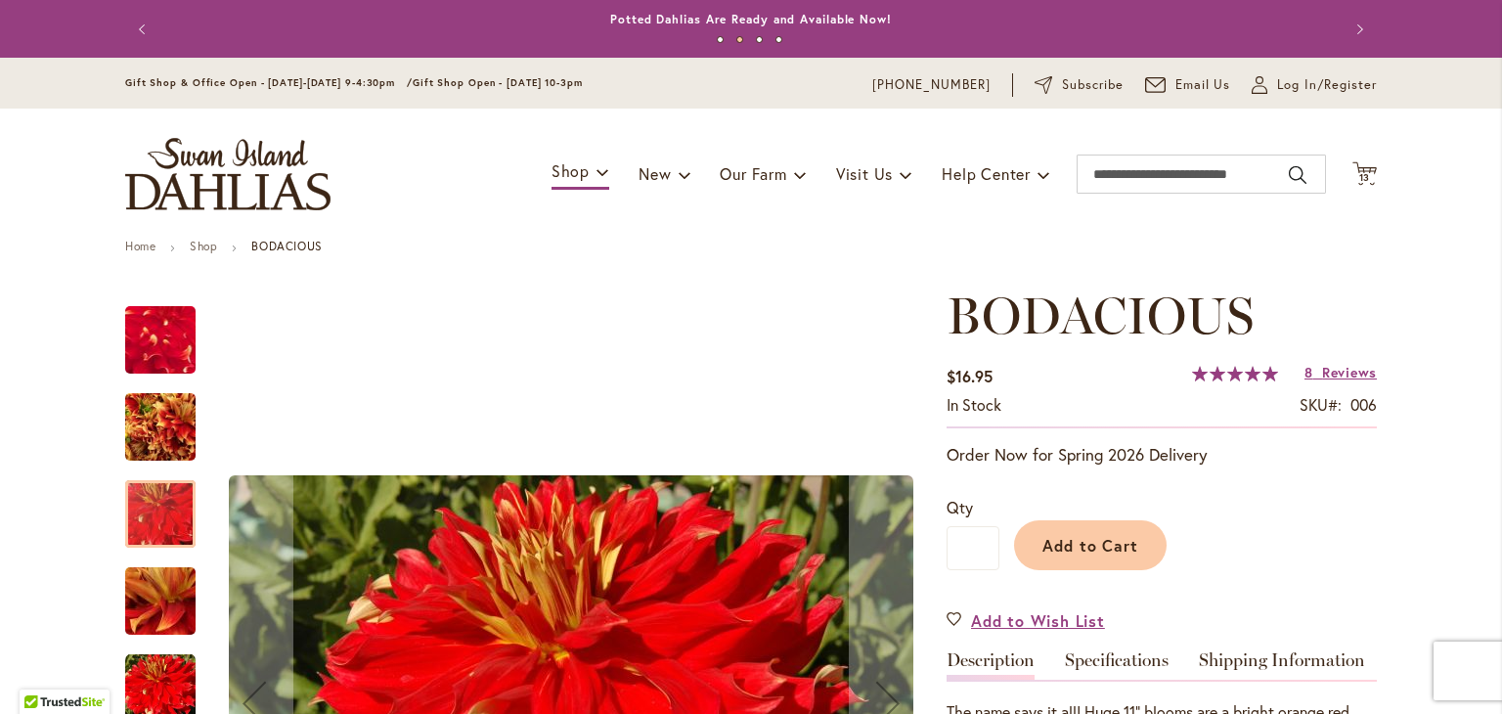
click at [173, 516] on img "BODACIOUS" at bounding box center [160, 514] width 141 height 94
click at [145, 601] on img "BODACIOUS" at bounding box center [160, 601] width 141 height 106
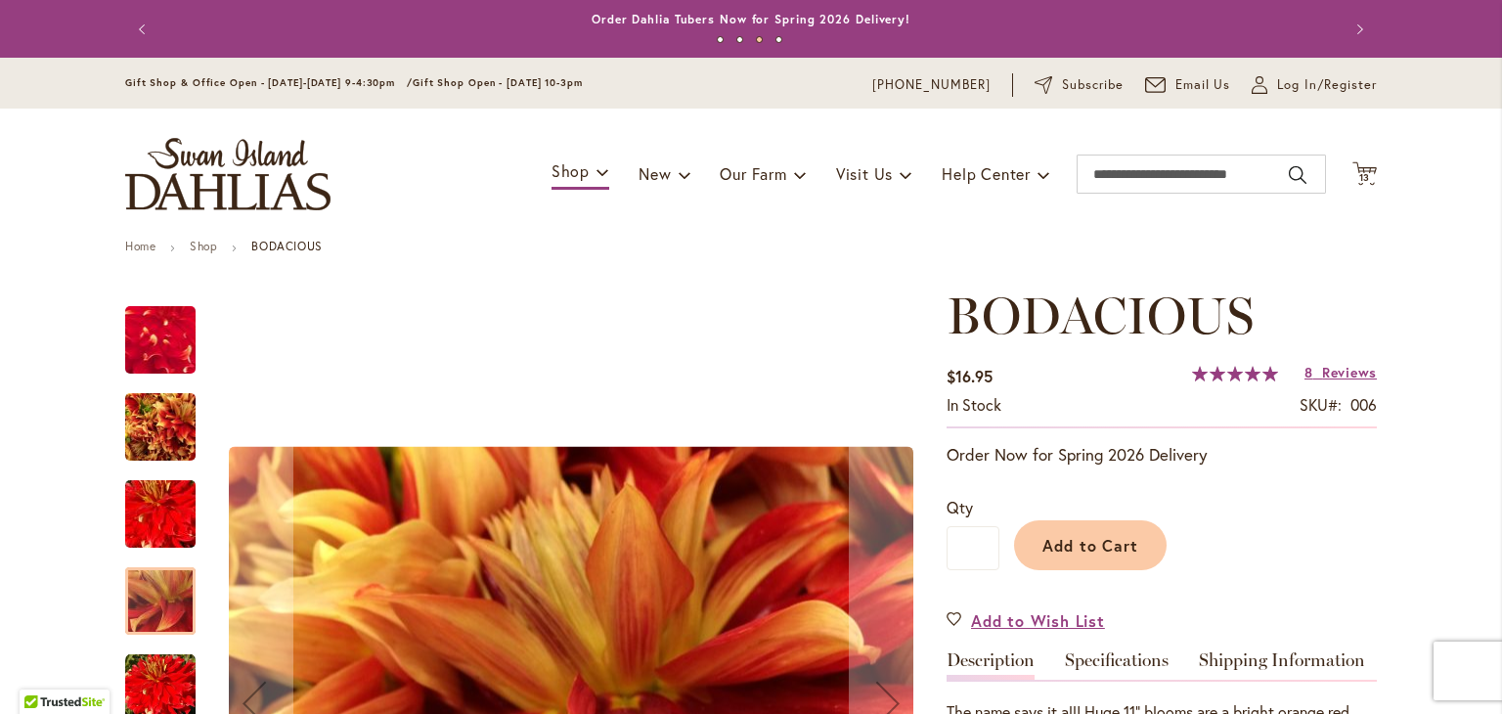
click at [157, 685] on img "BODACIOUS" at bounding box center [160, 688] width 70 height 70
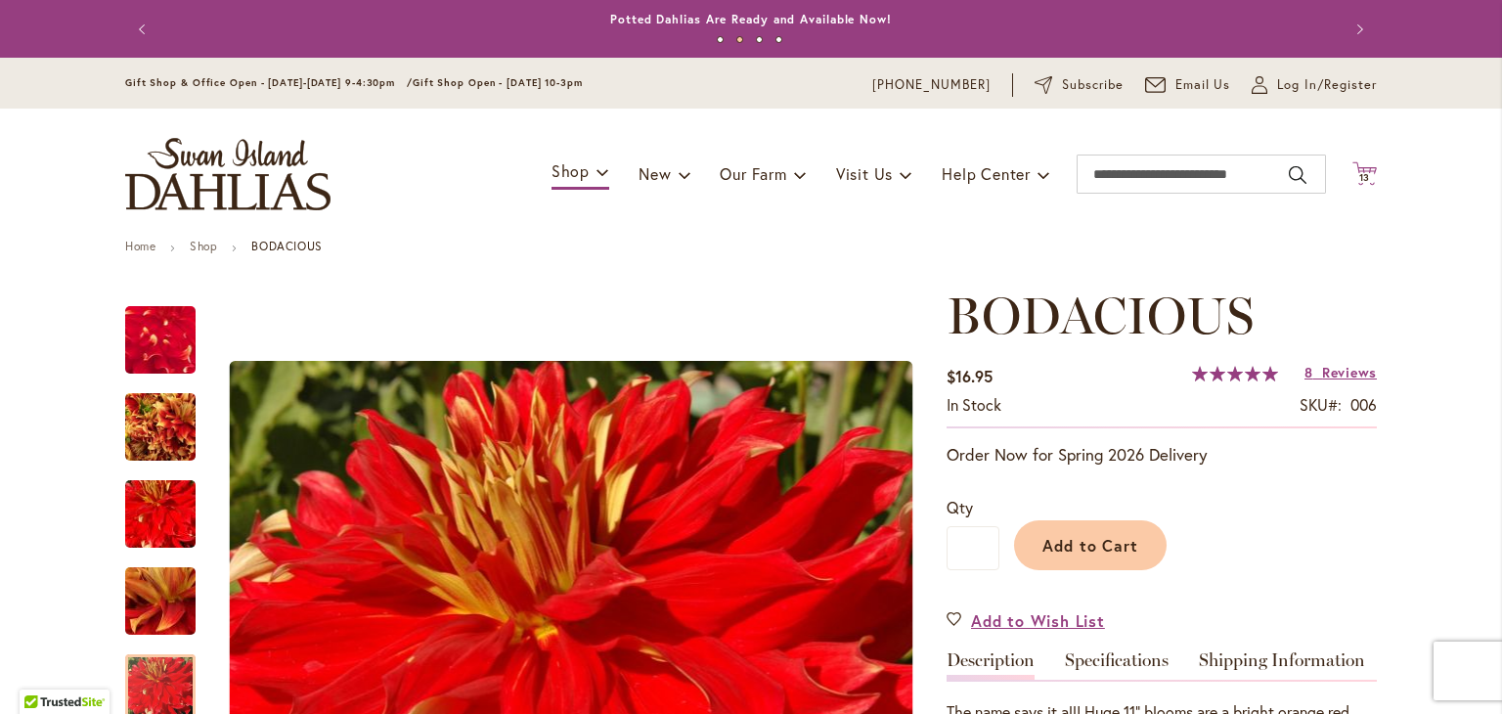
click at [1360, 169] on icon "Cart .cls-1 { fill: #231f20; }" at bounding box center [1364, 173] width 24 height 24
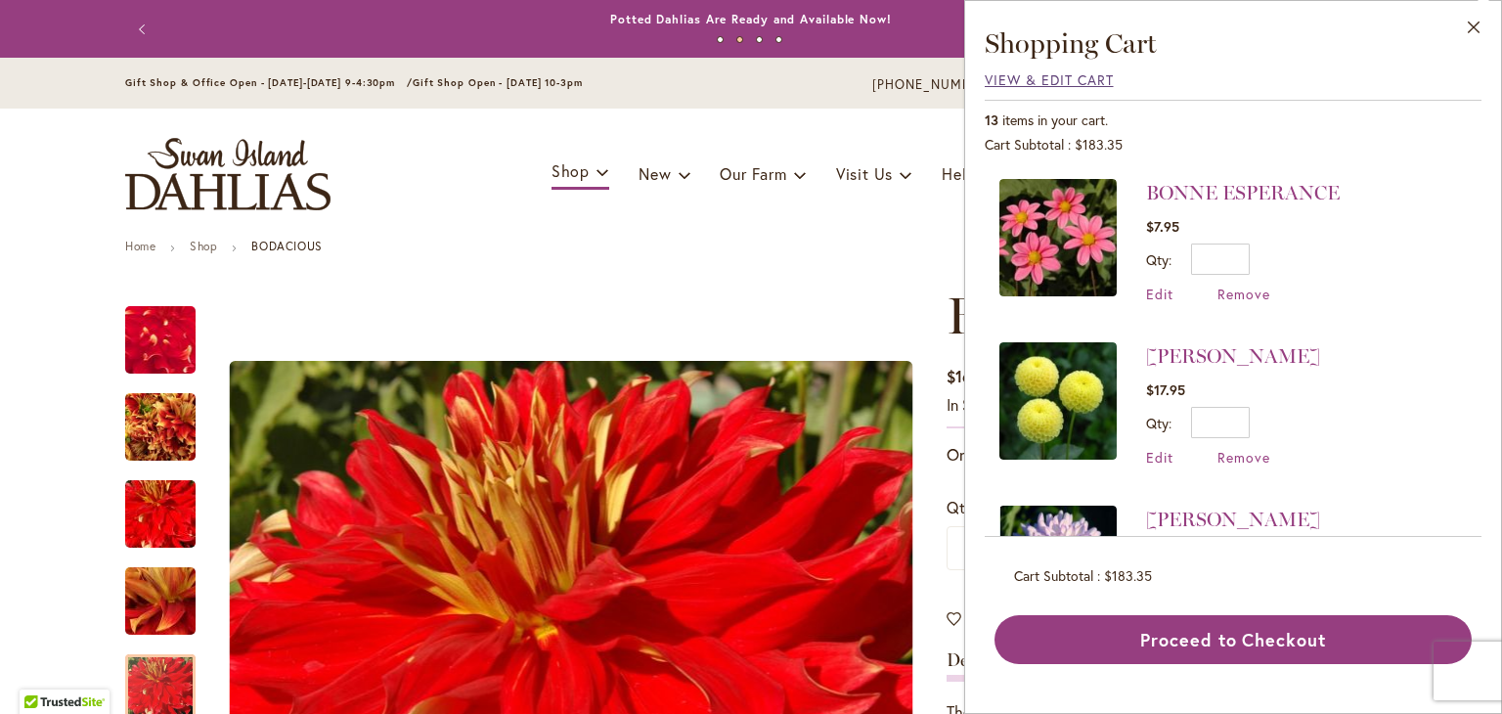
click at [1101, 71] on span "View & Edit Cart" at bounding box center [1048, 79] width 129 height 19
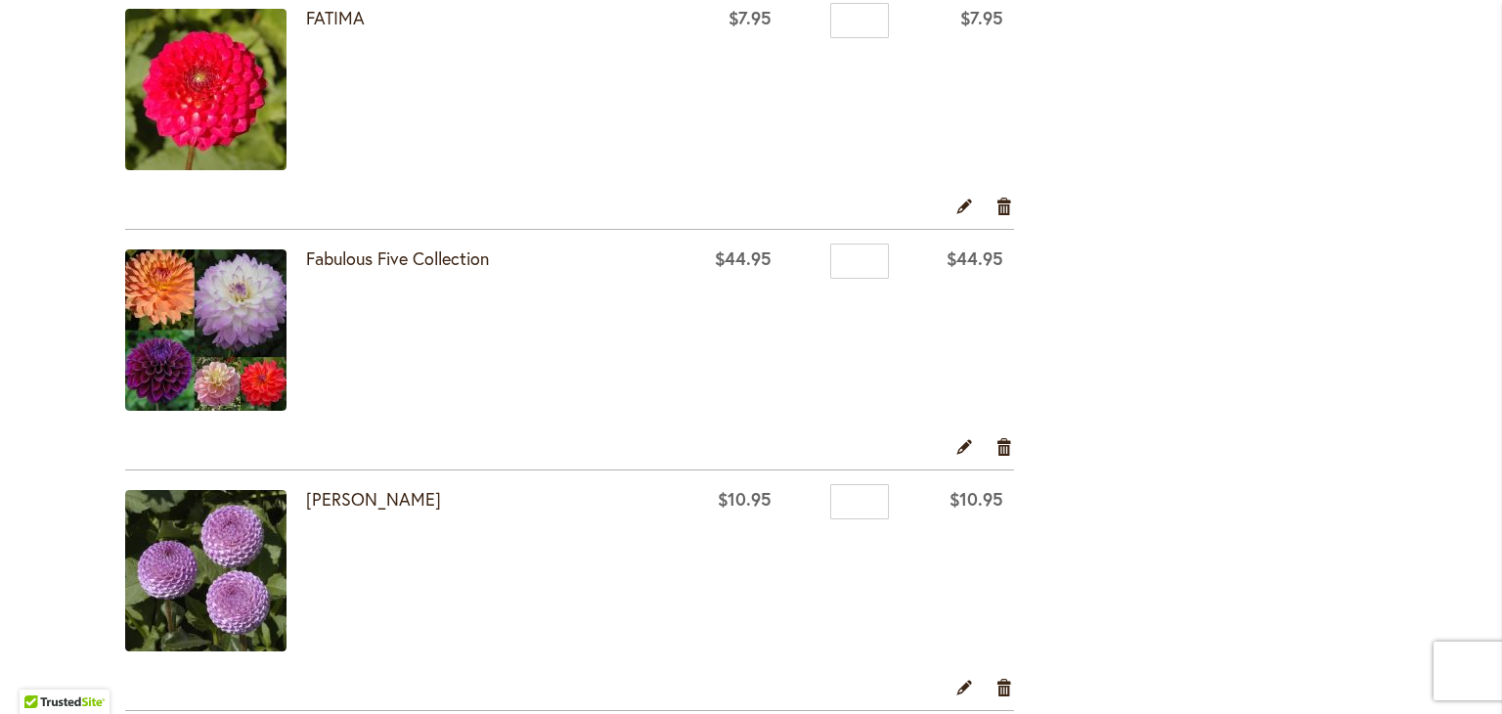
scroll to position [1606, 0]
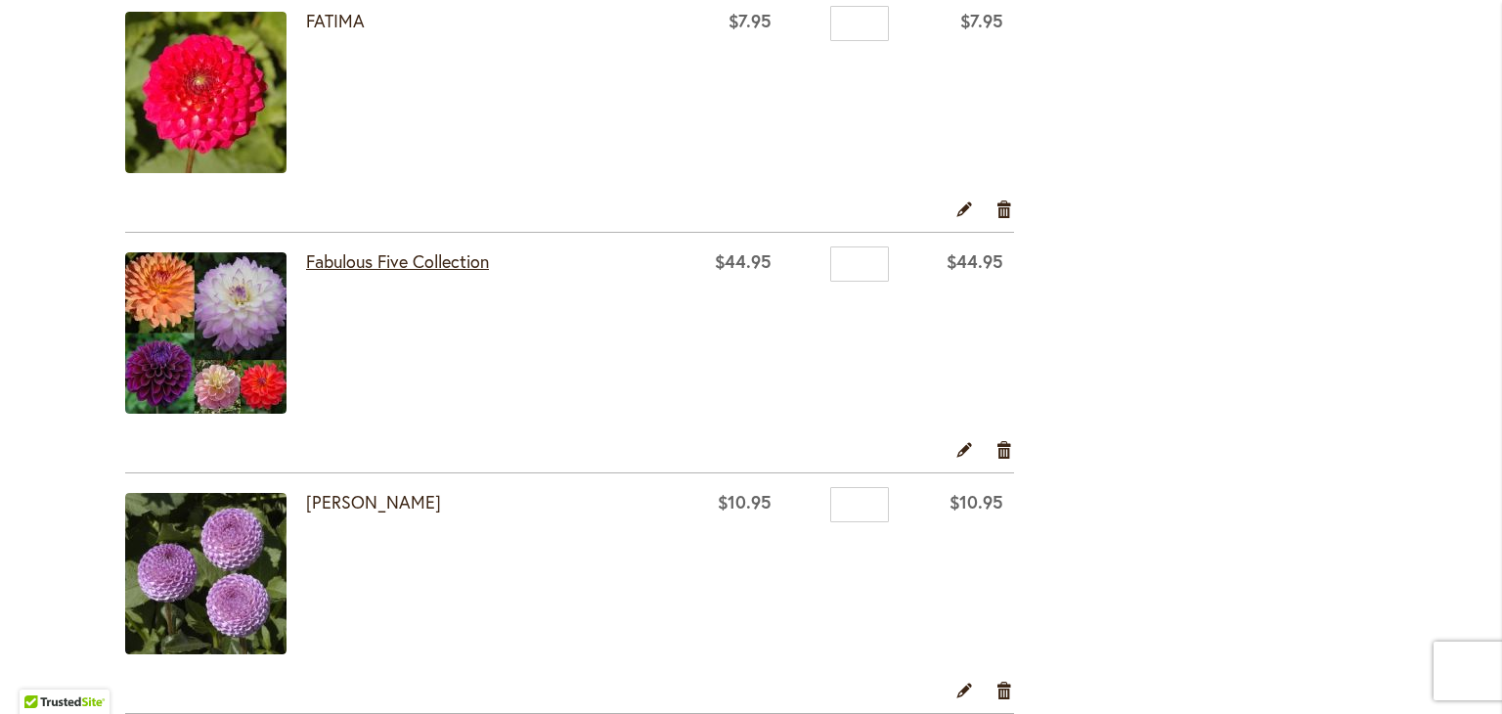
click at [325, 260] on link "Fabulous Five Collection" at bounding box center [397, 260] width 183 height 23
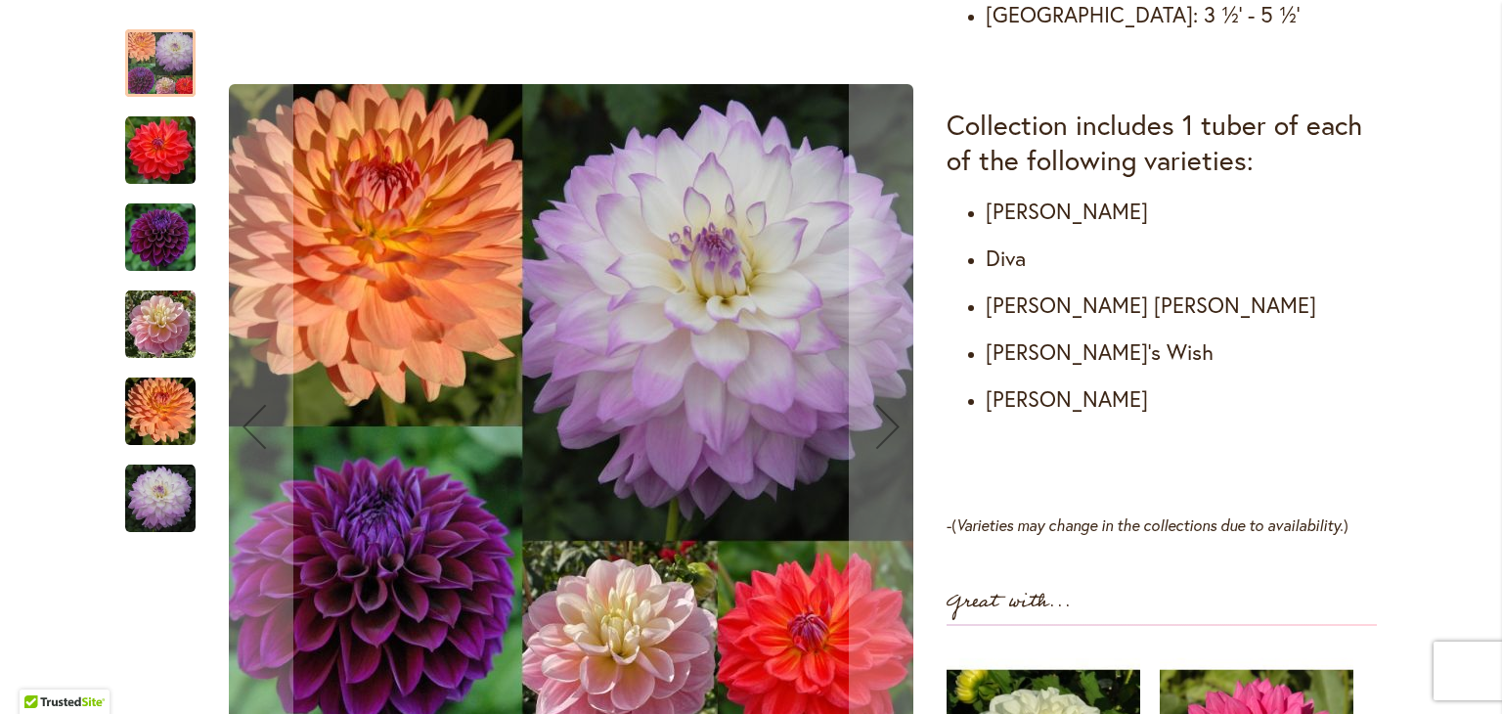
scroll to position [1087, 0]
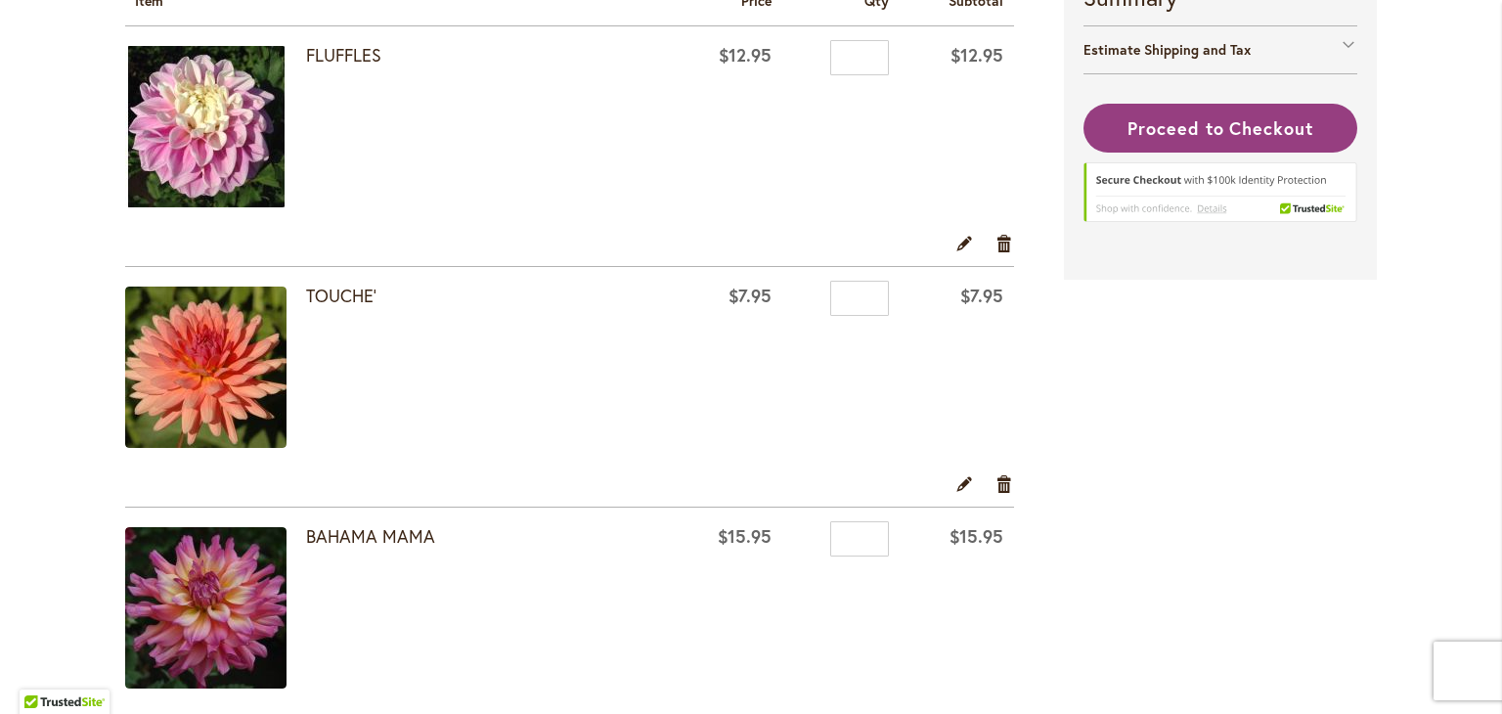
scroll to position [409, 0]
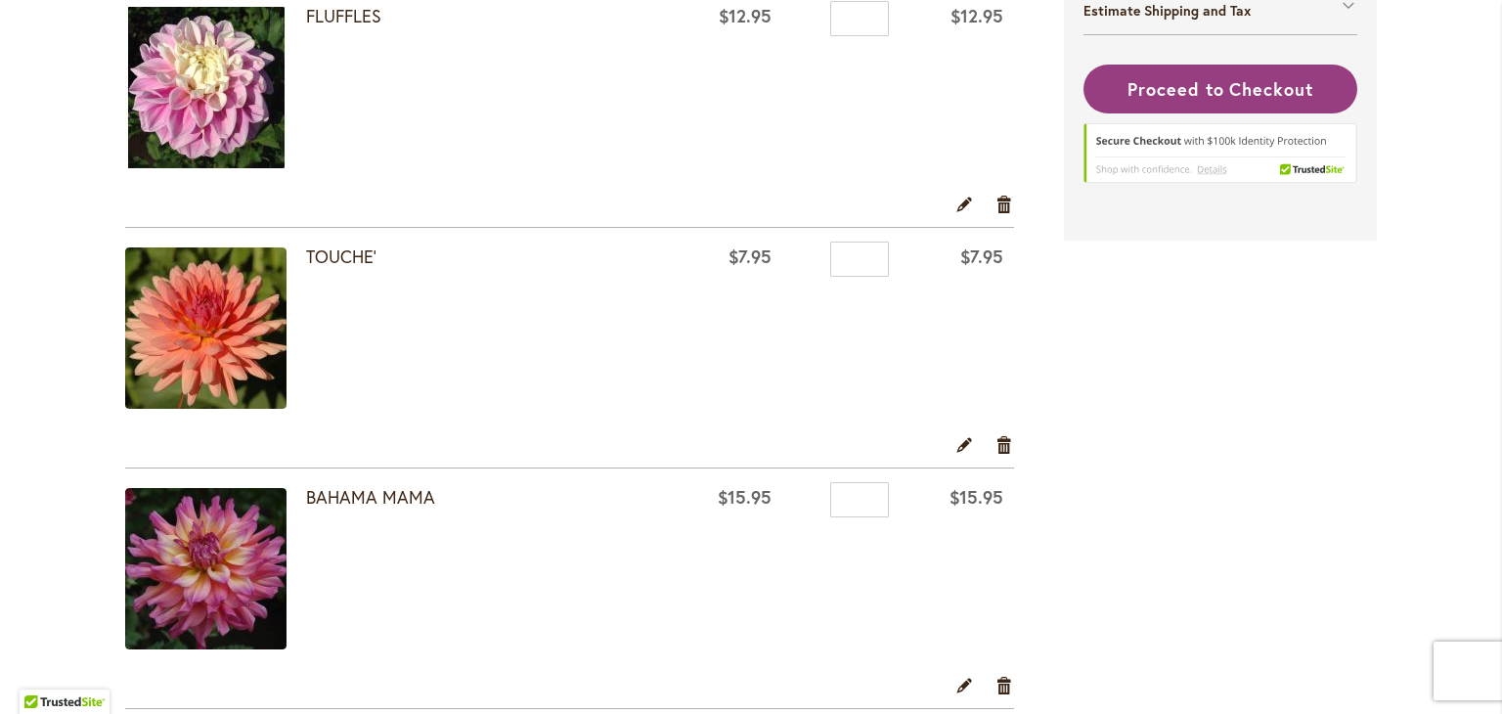
click at [1212, 22] on div "Estimate Shipping and Tax" at bounding box center [1220, 10] width 274 height 48
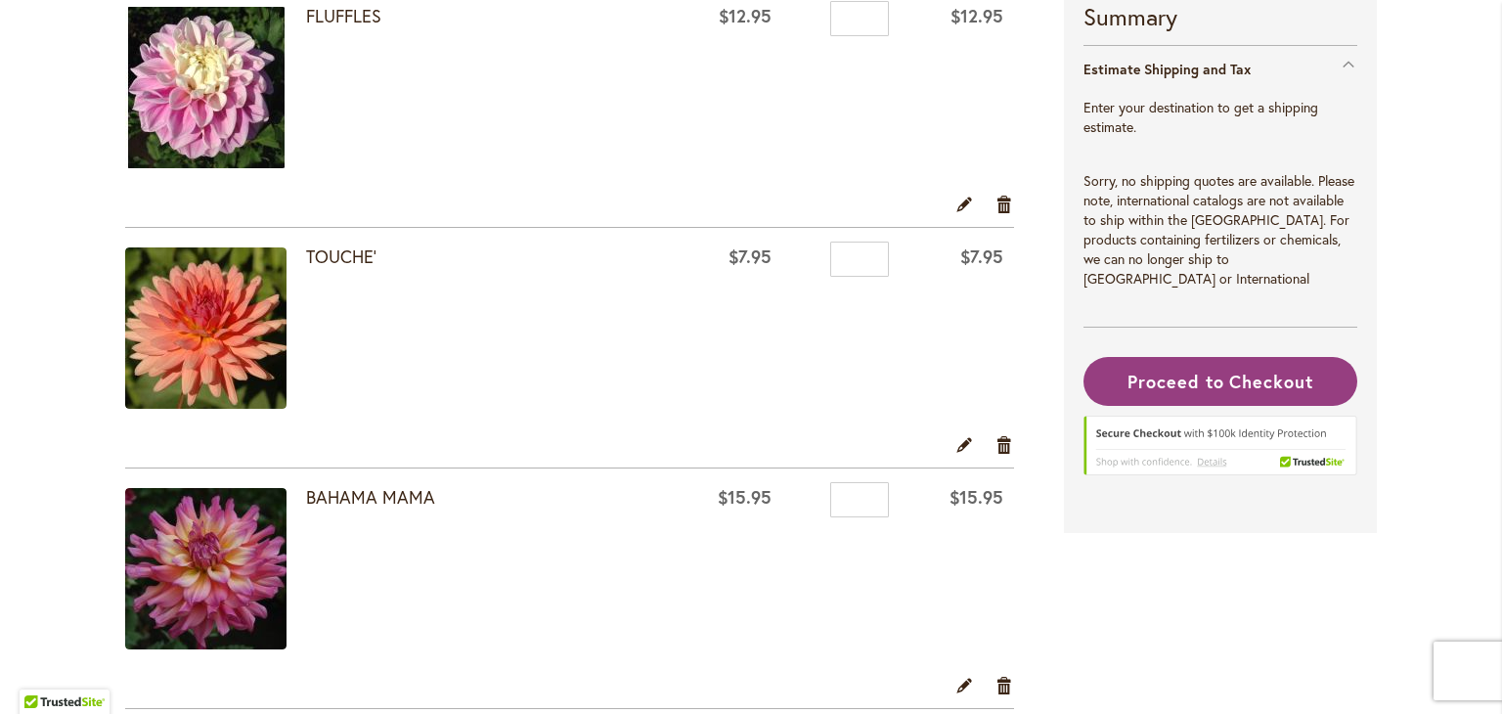
scroll to position [395, 0]
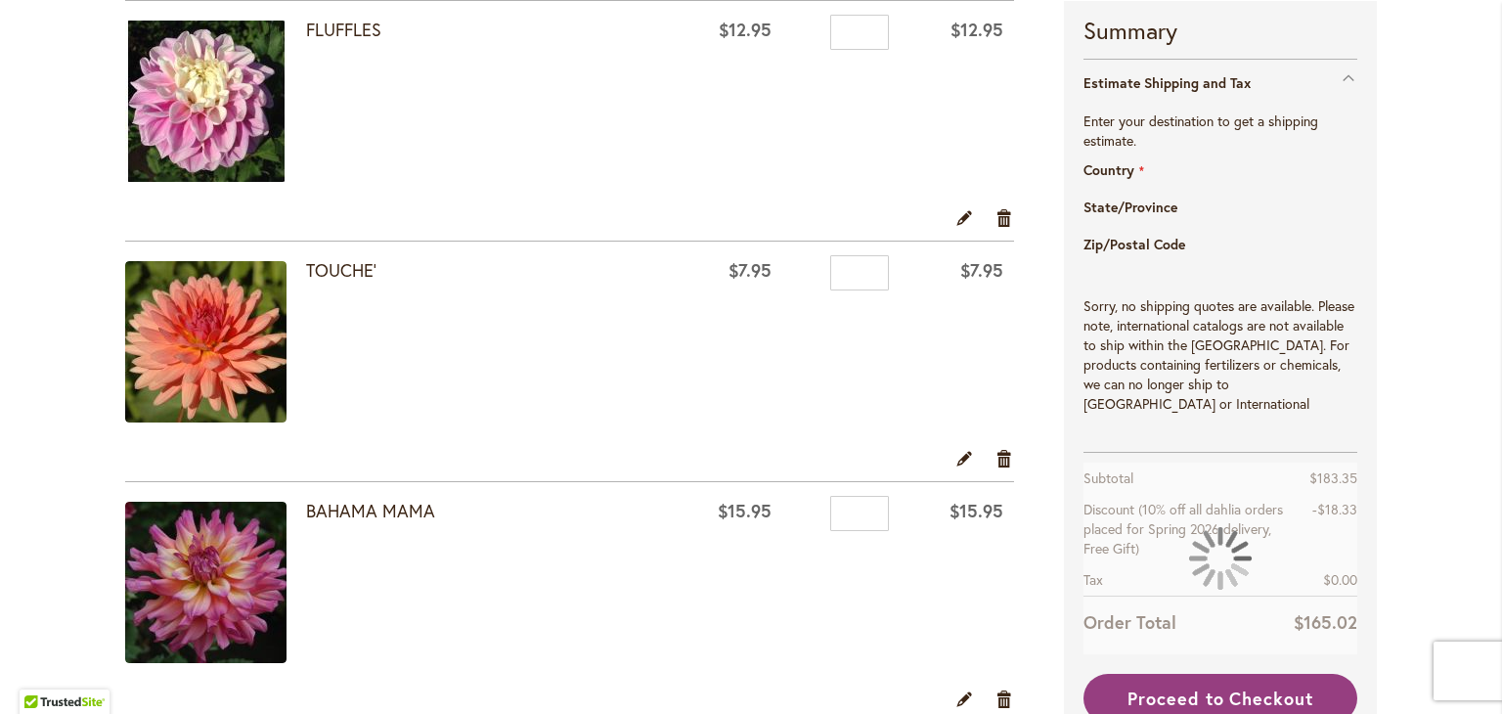
select select "**"
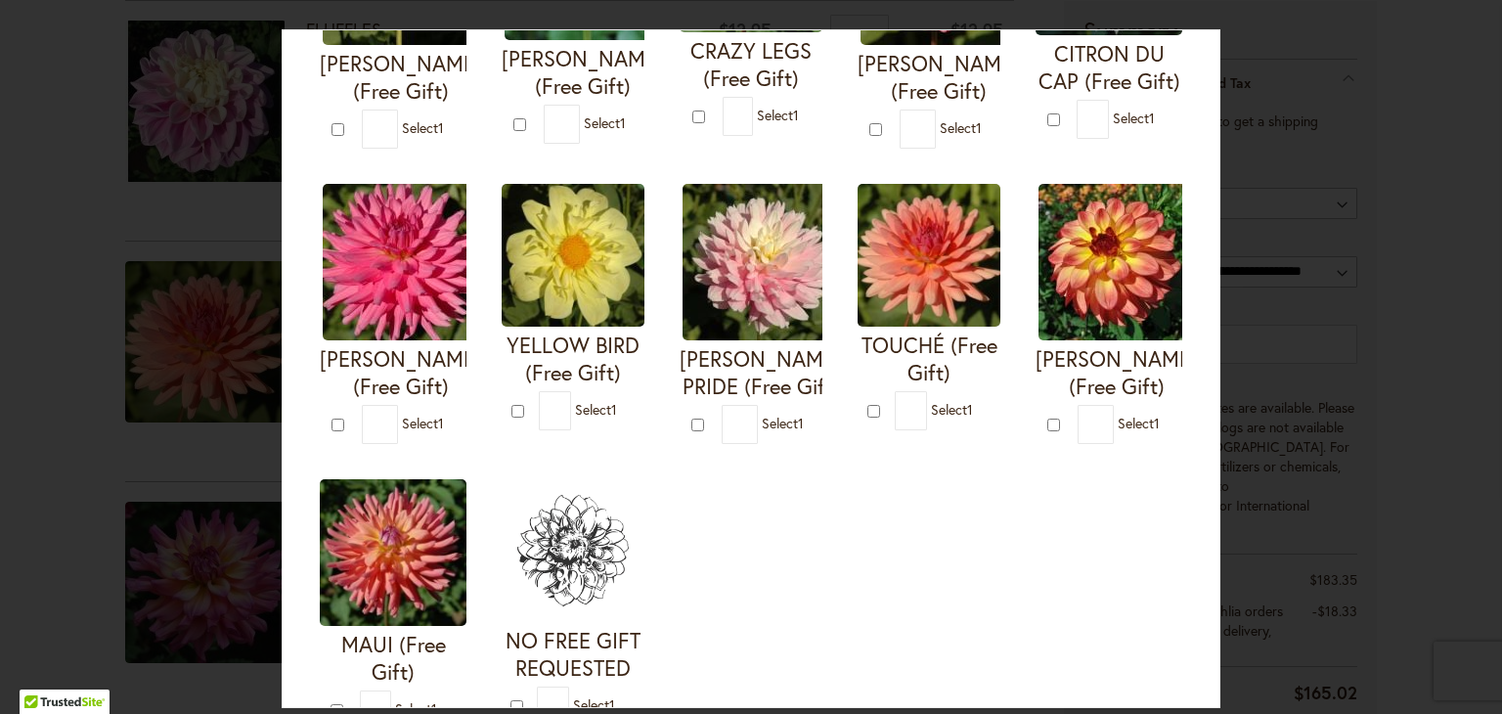
scroll to position [794, 0]
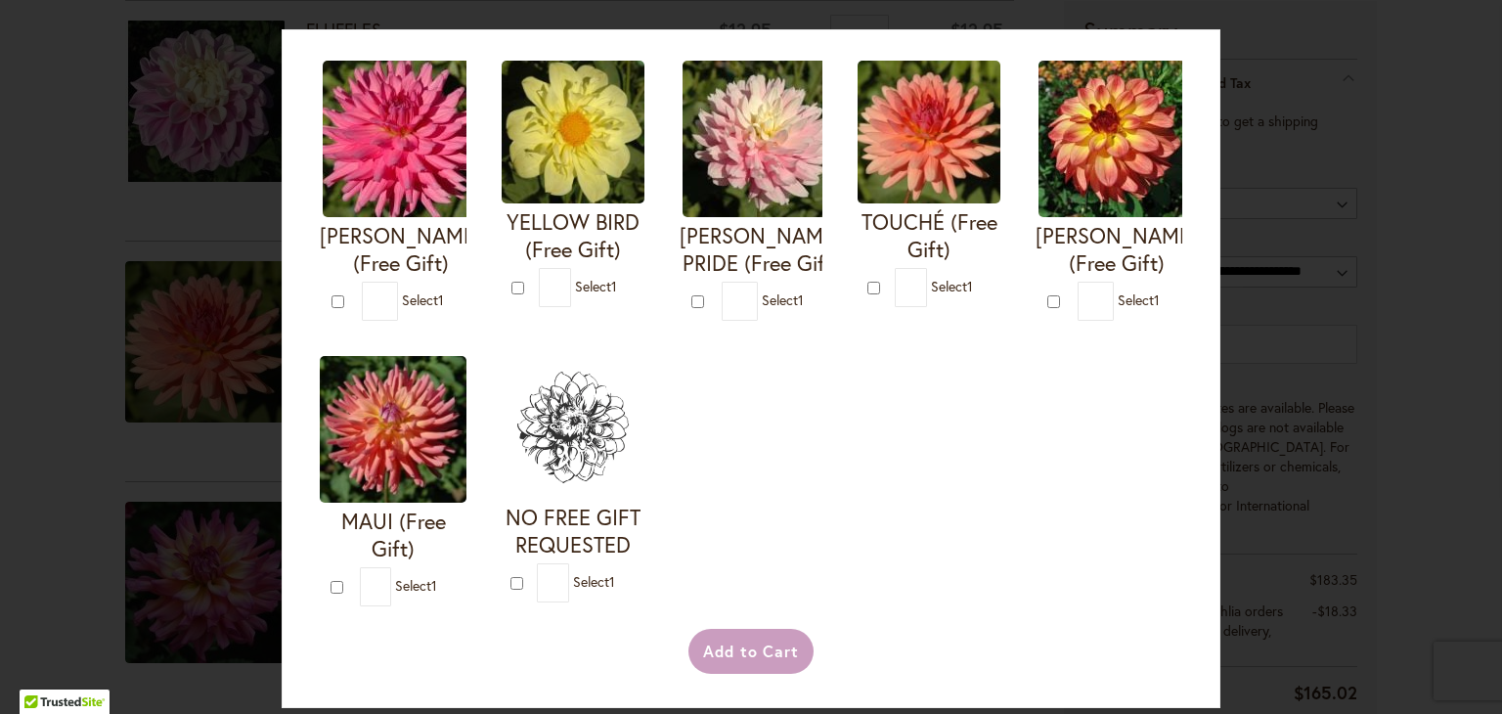
click at [691, 311] on div at bounding box center [700, 301] width 18 height 20
type input "*"
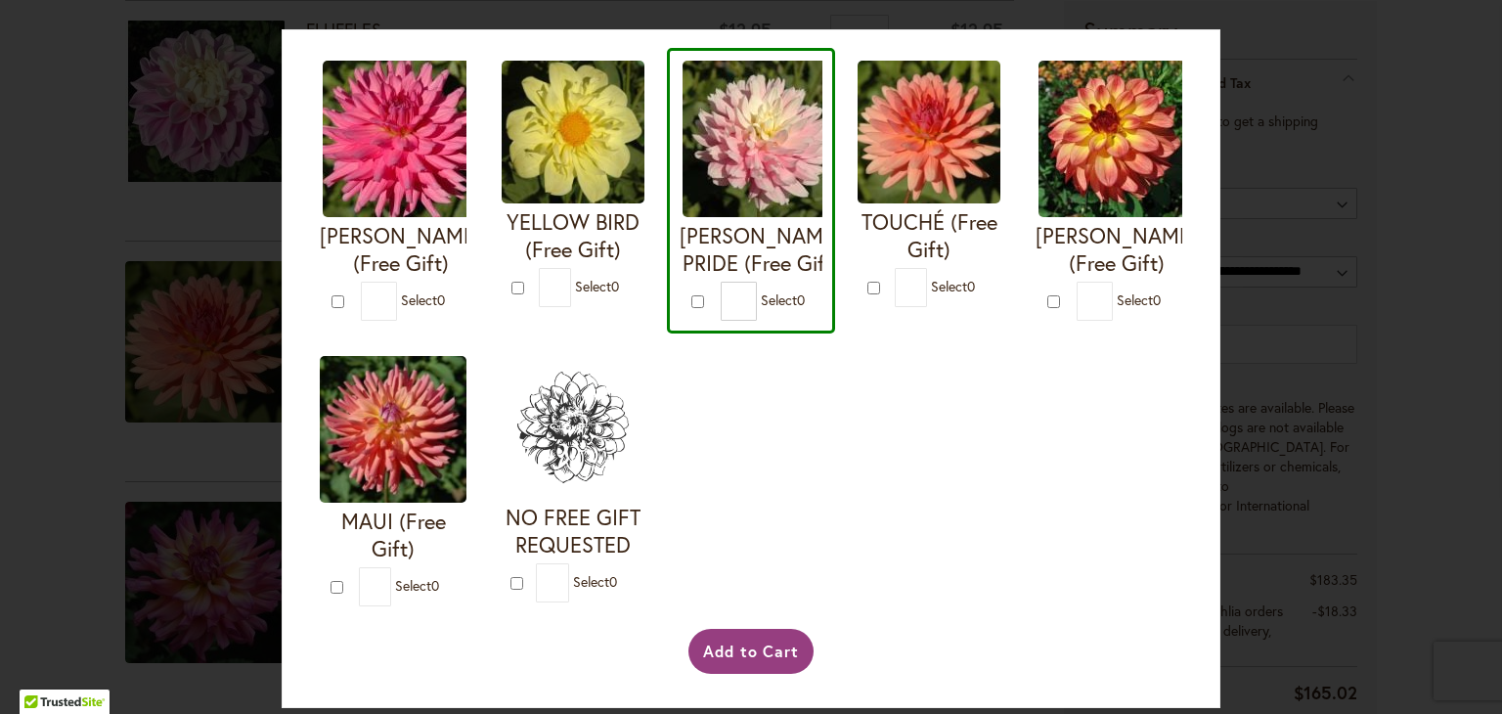
scroll to position [1074, 0]
click at [754, 638] on button "Add to Cart" at bounding box center [751, 651] width 126 height 45
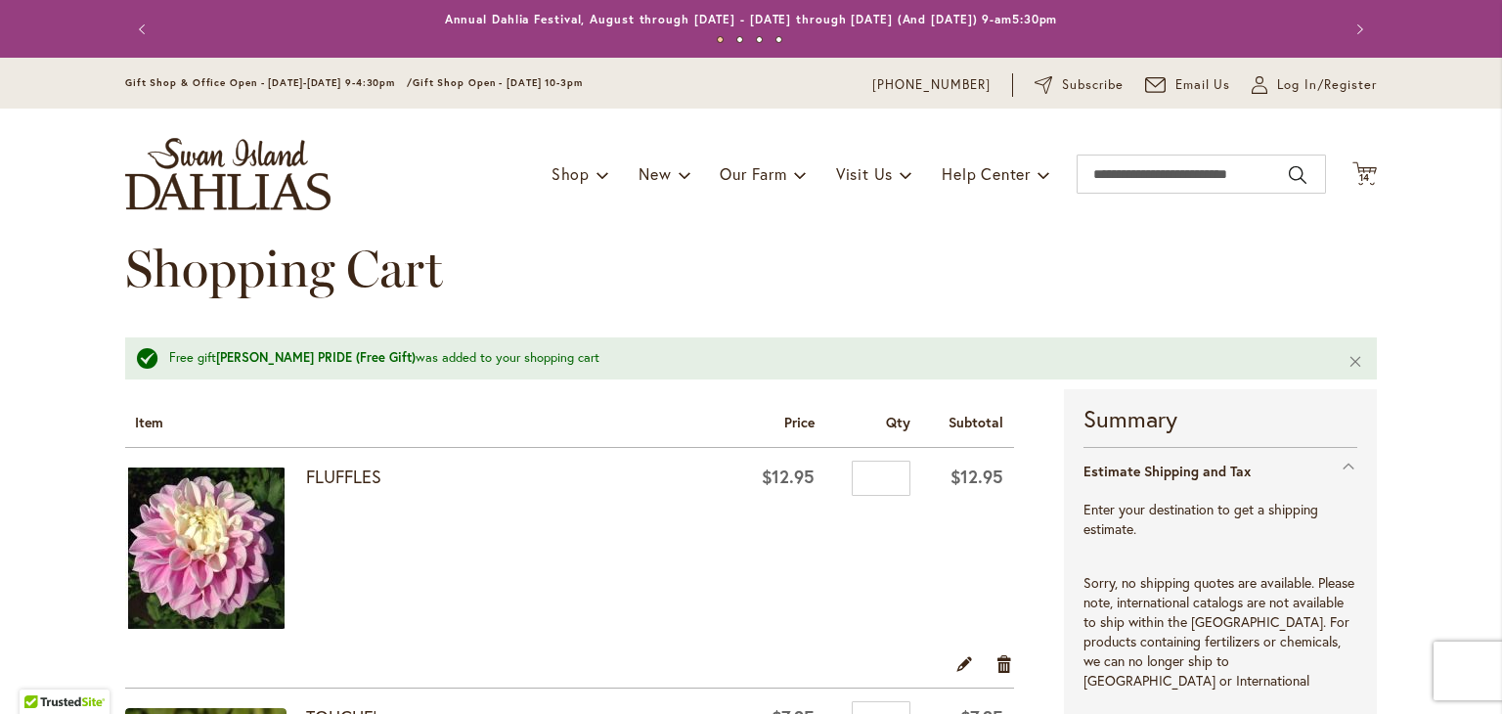
select select "**"
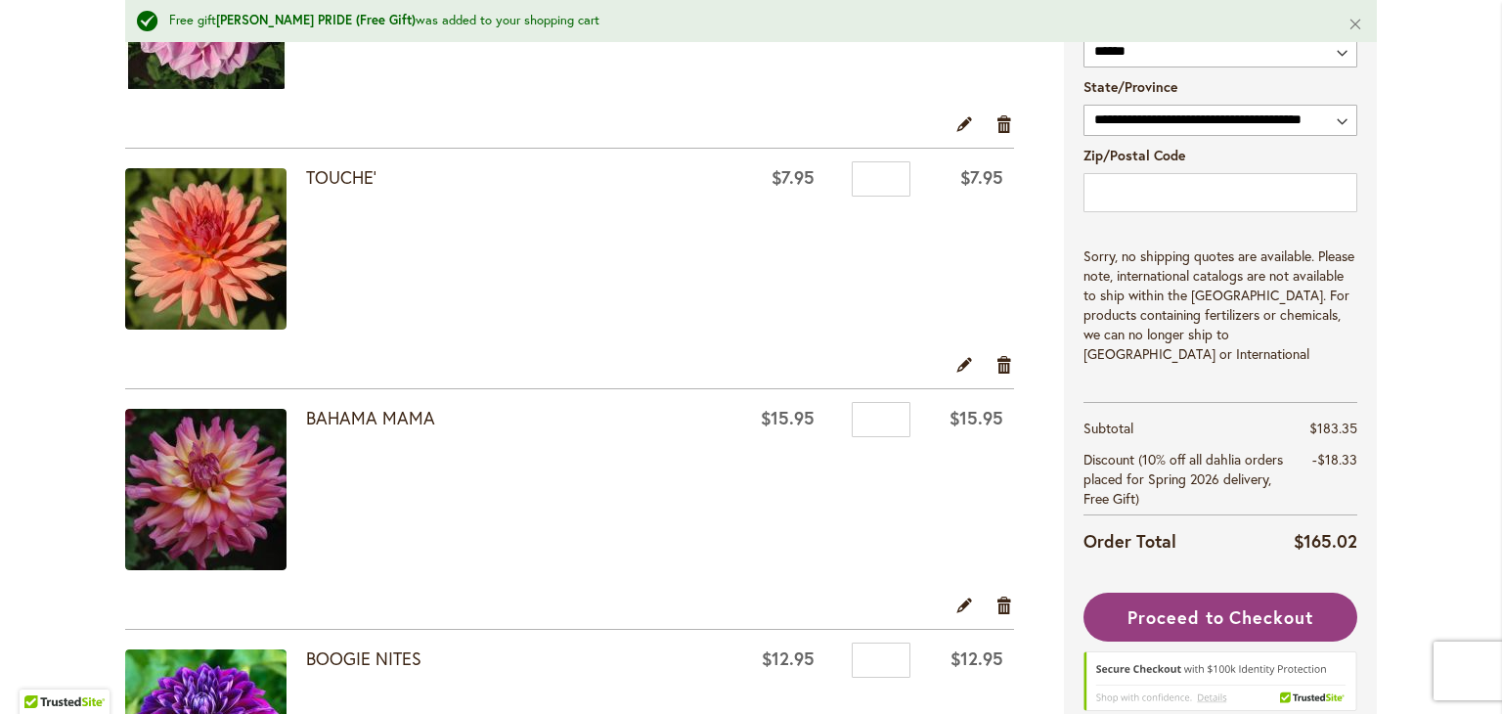
scroll to position [542, 0]
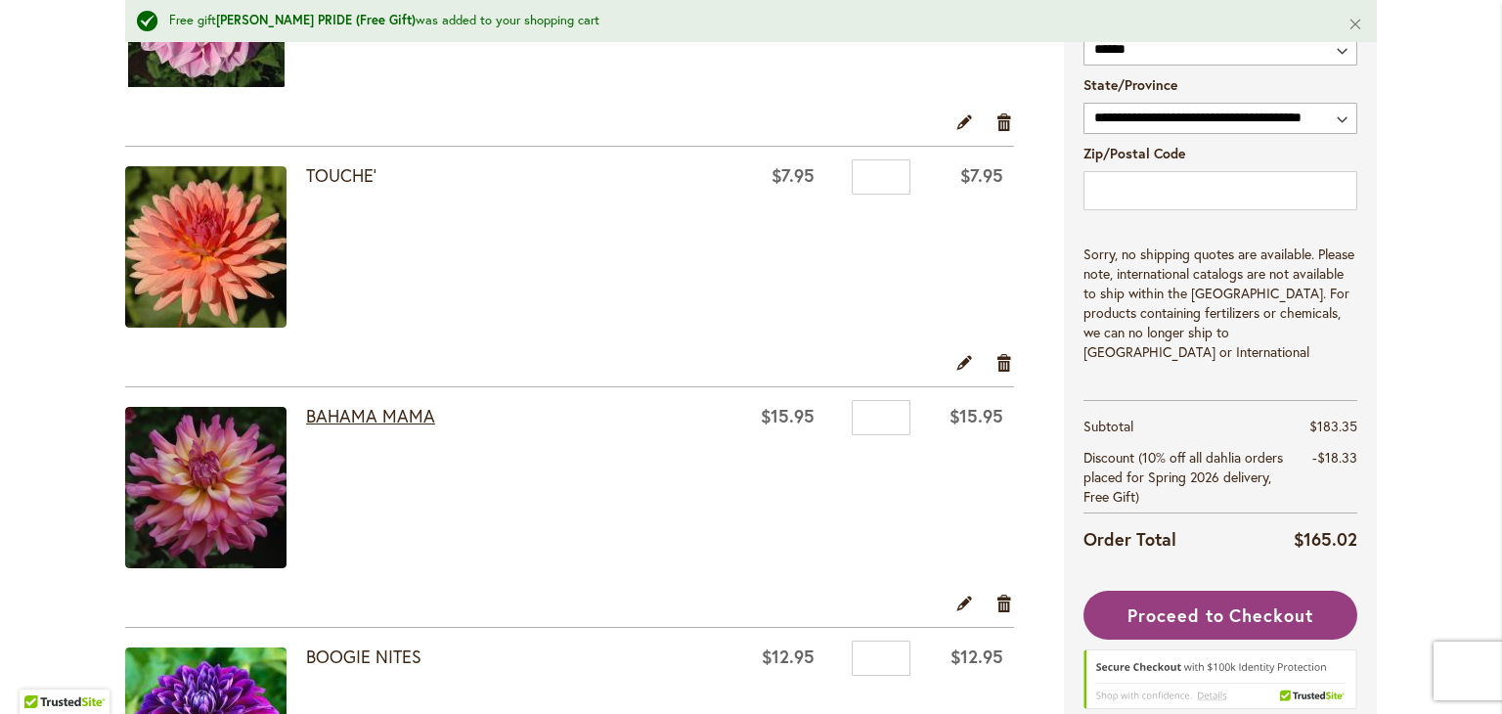
click at [318, 419] on link "BAHAMA MAMA" at bounding box center [370, 415] width 129 height 23
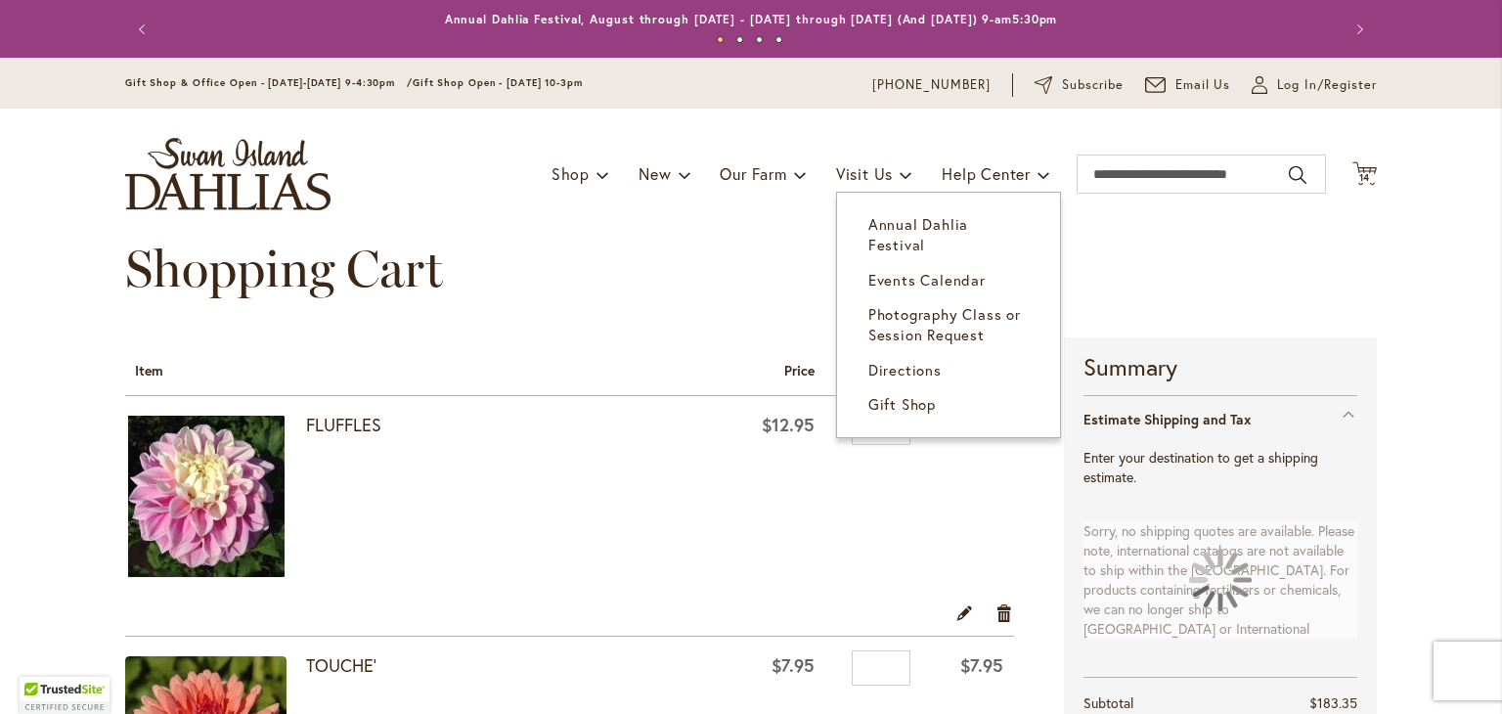
select select "**"
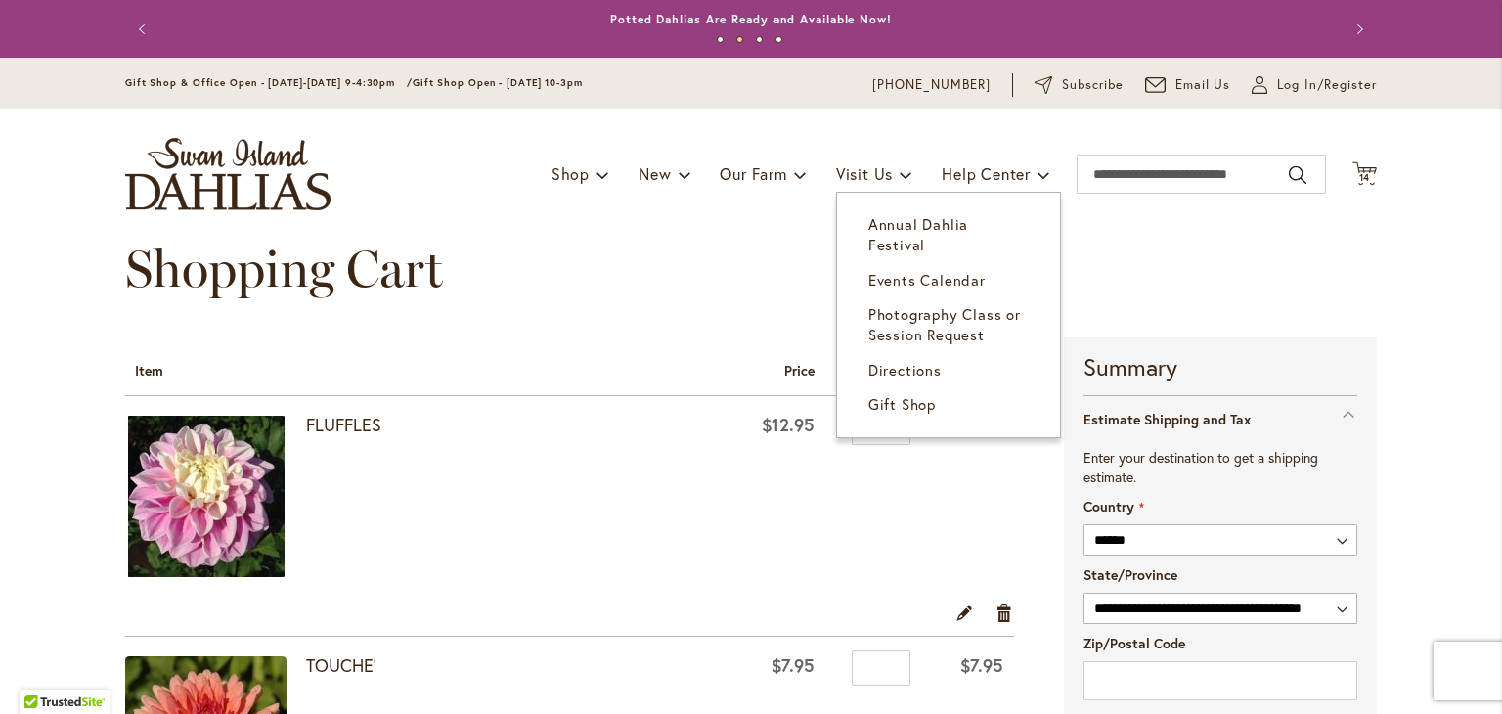
scroll to position [239, 0]
